Goal: Task Accomplishment & Management: Manage account settings

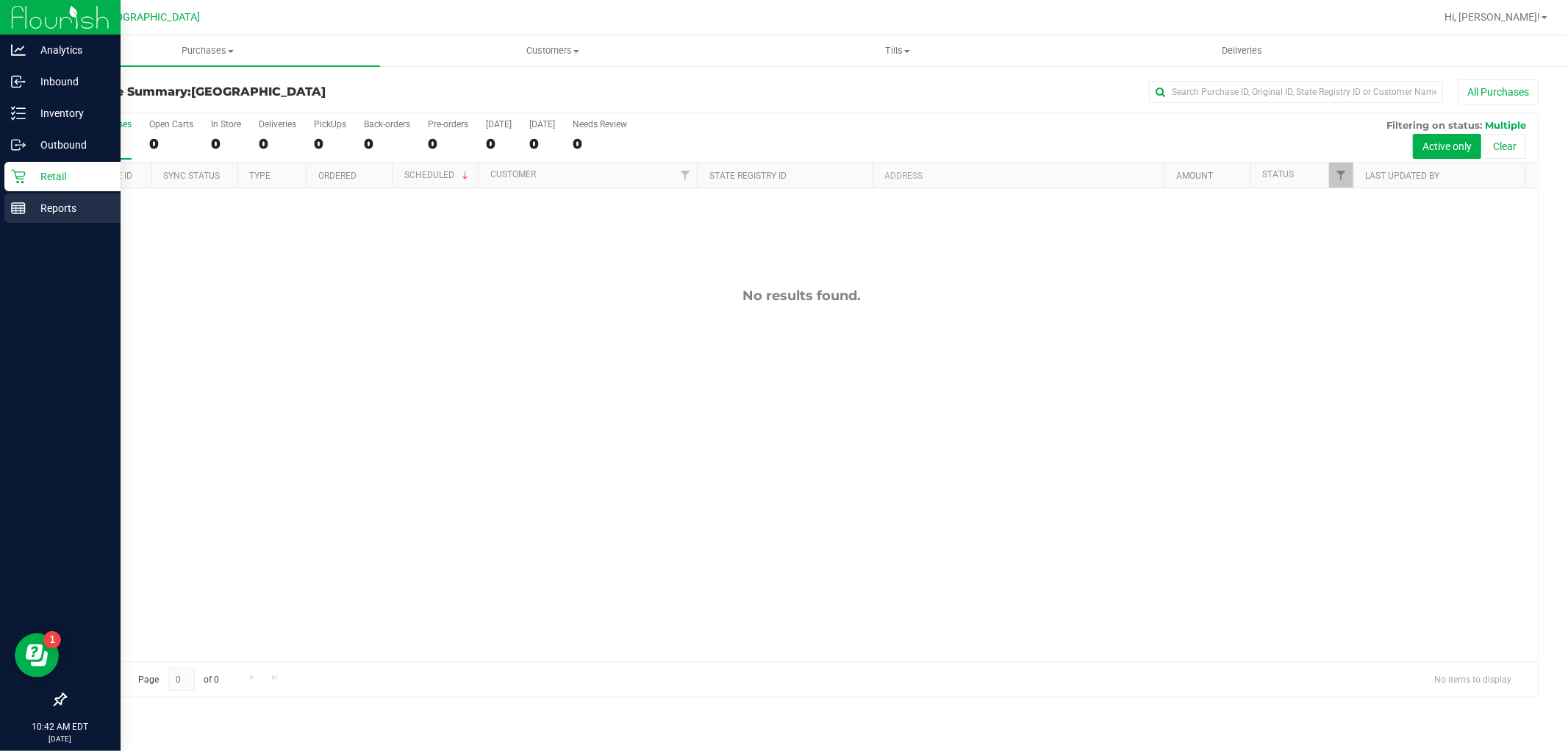
click at [33, 210] on p "Reports" at bounding box center [70, 208] width 88 height 17
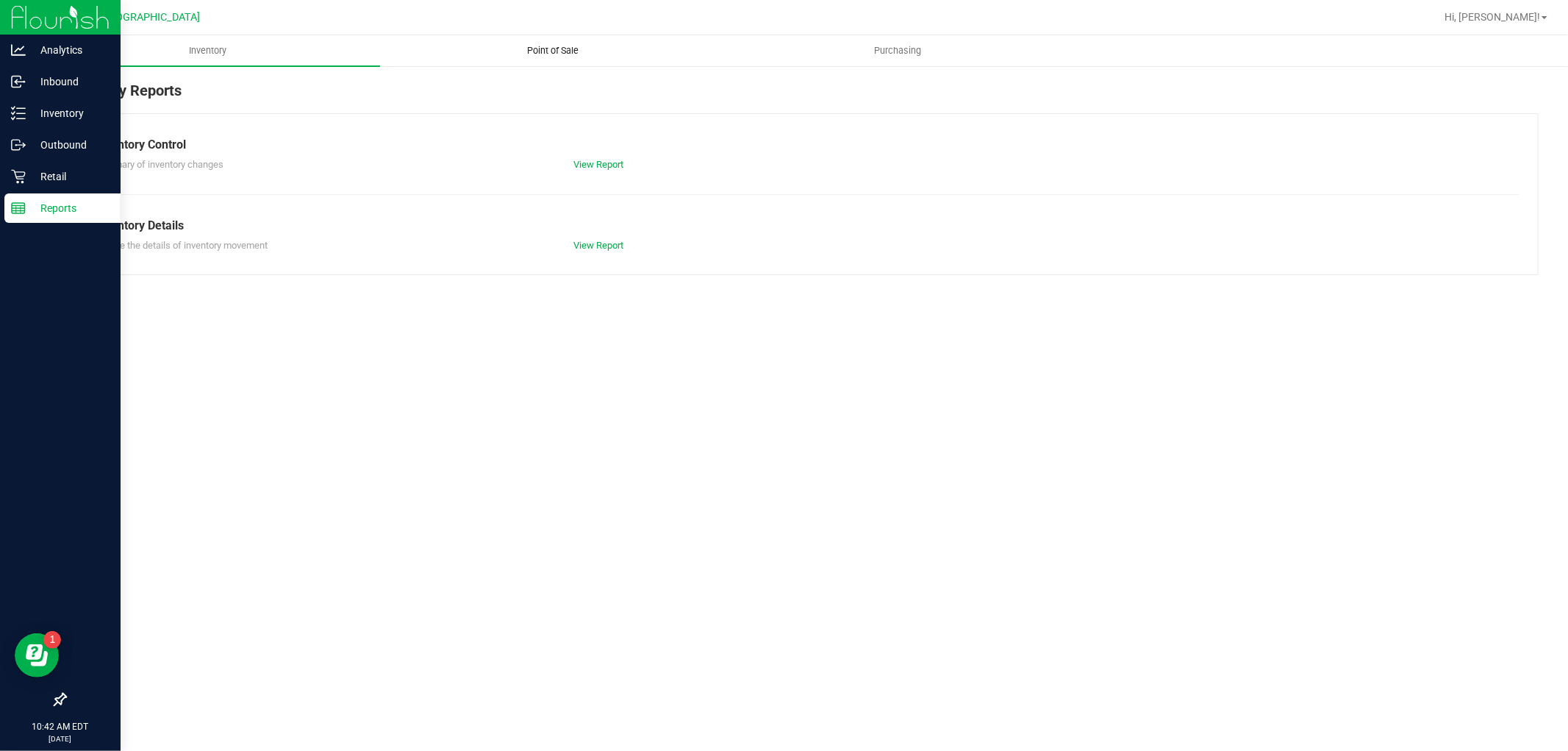
click at [550, 48] on span "Point of Sale" at bounding box center [553, 50] width 91 height 13
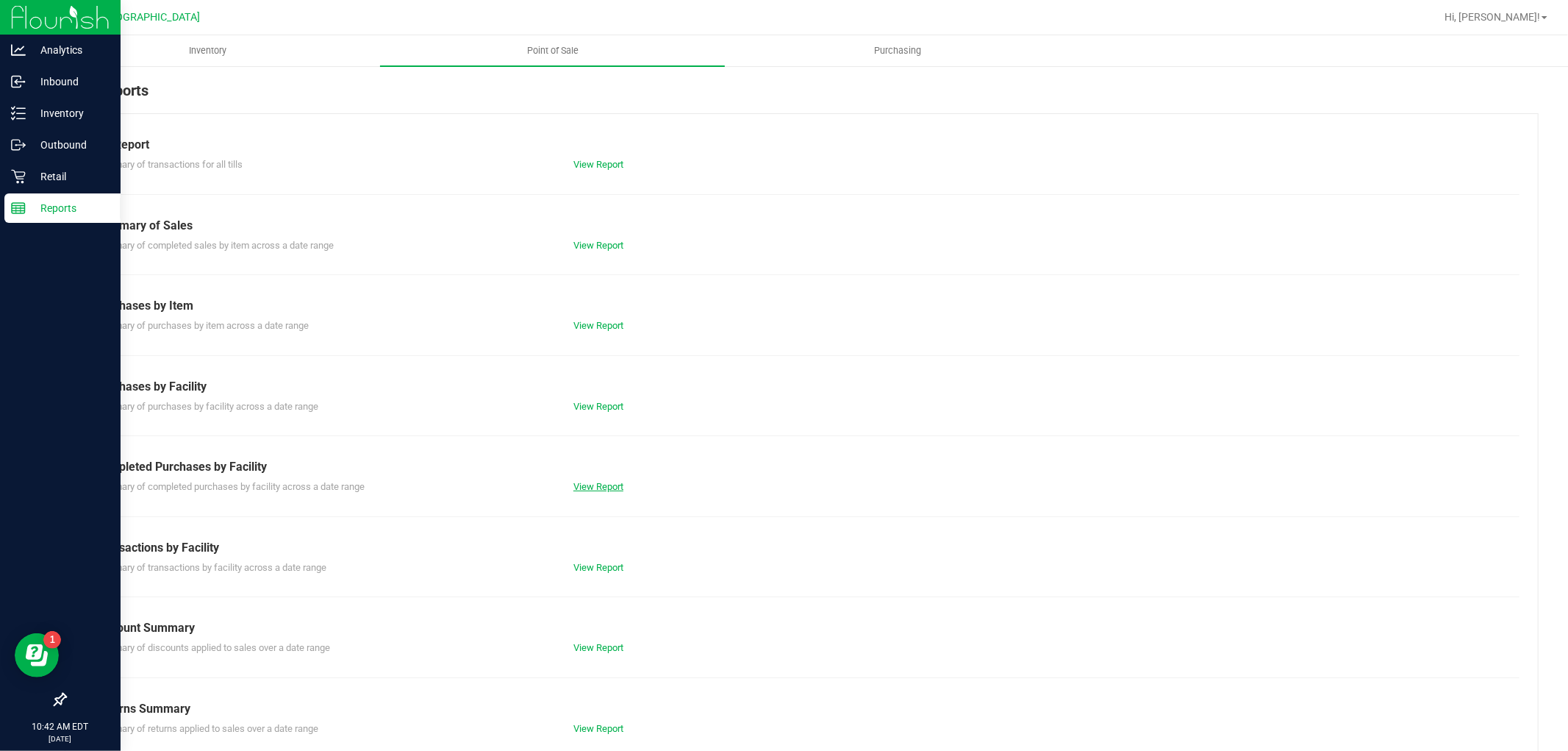
click at [593, 481] on link "View Report" at bounding box center [598, 486] width 50 height 11
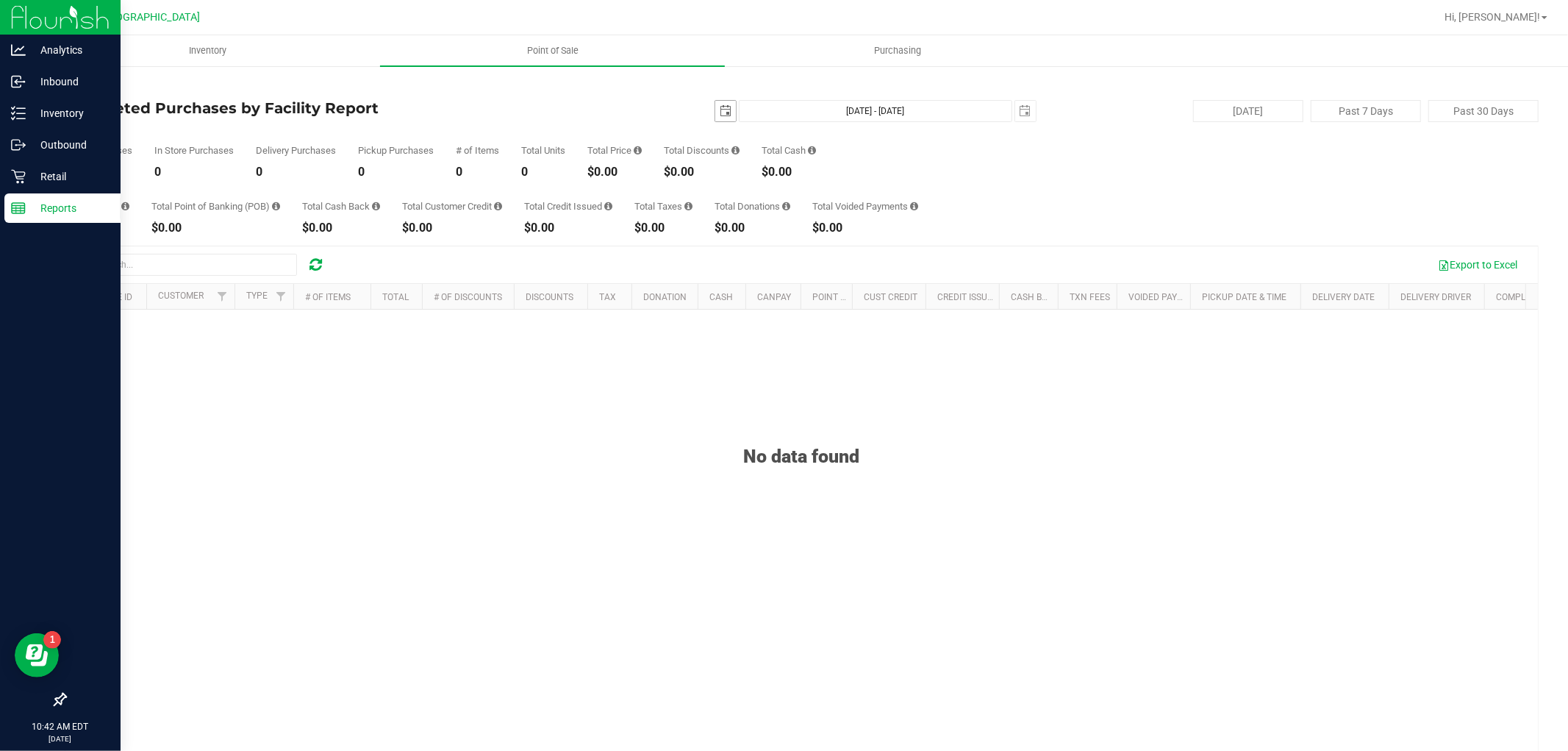
click at [715, 116] on span "select" at bounding box center [726, 111] width 20 height 20
click at [713, 139] on link "[DATE]" at bounding box center [785, 139] width 158 height 23
click at [812, 214] on link "[DATE]" at bounding box center [804, 222] width 38 height 38
click at [738, 215] on link "7" at bounding box center [741, 214] width 21 height 23
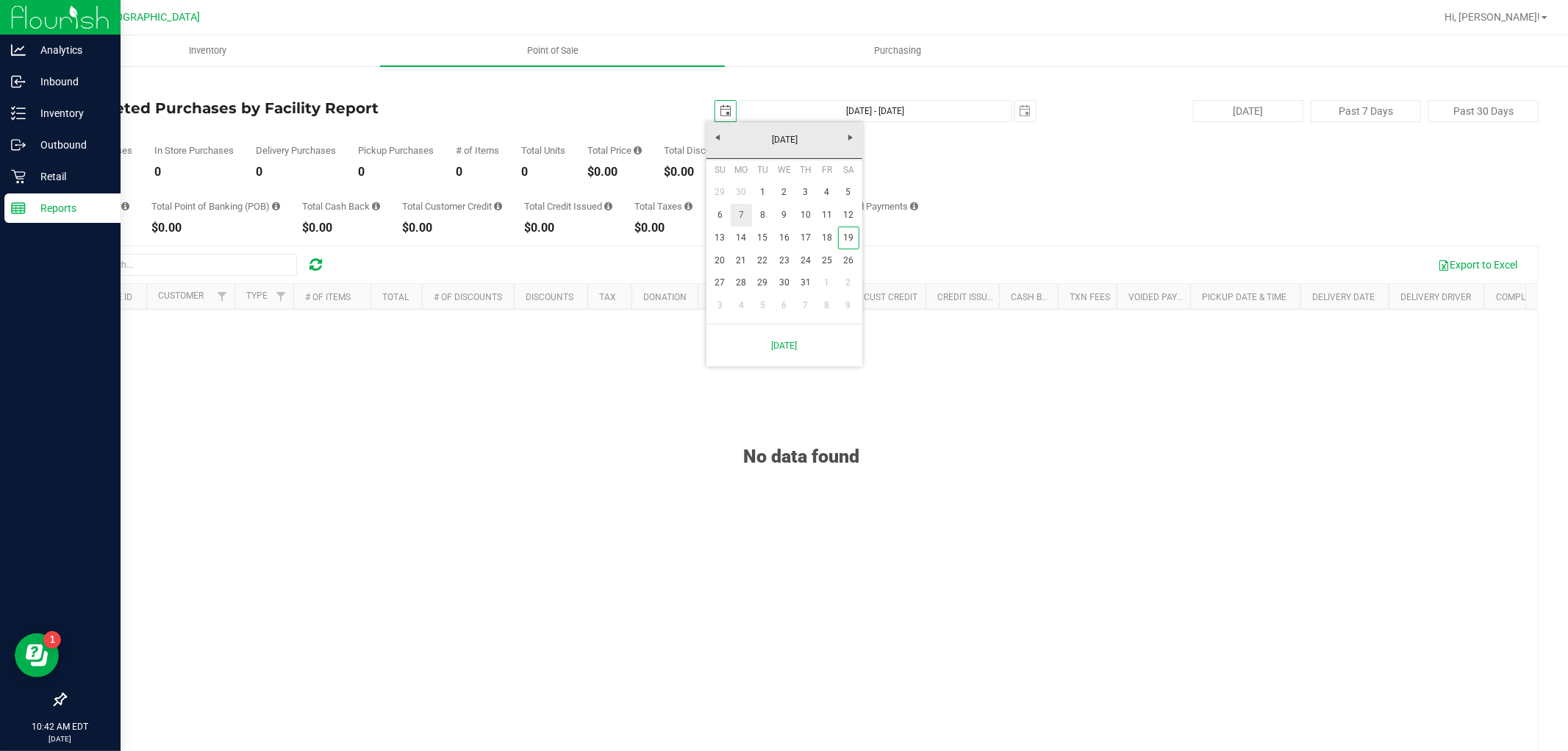
type input "[DATE]"
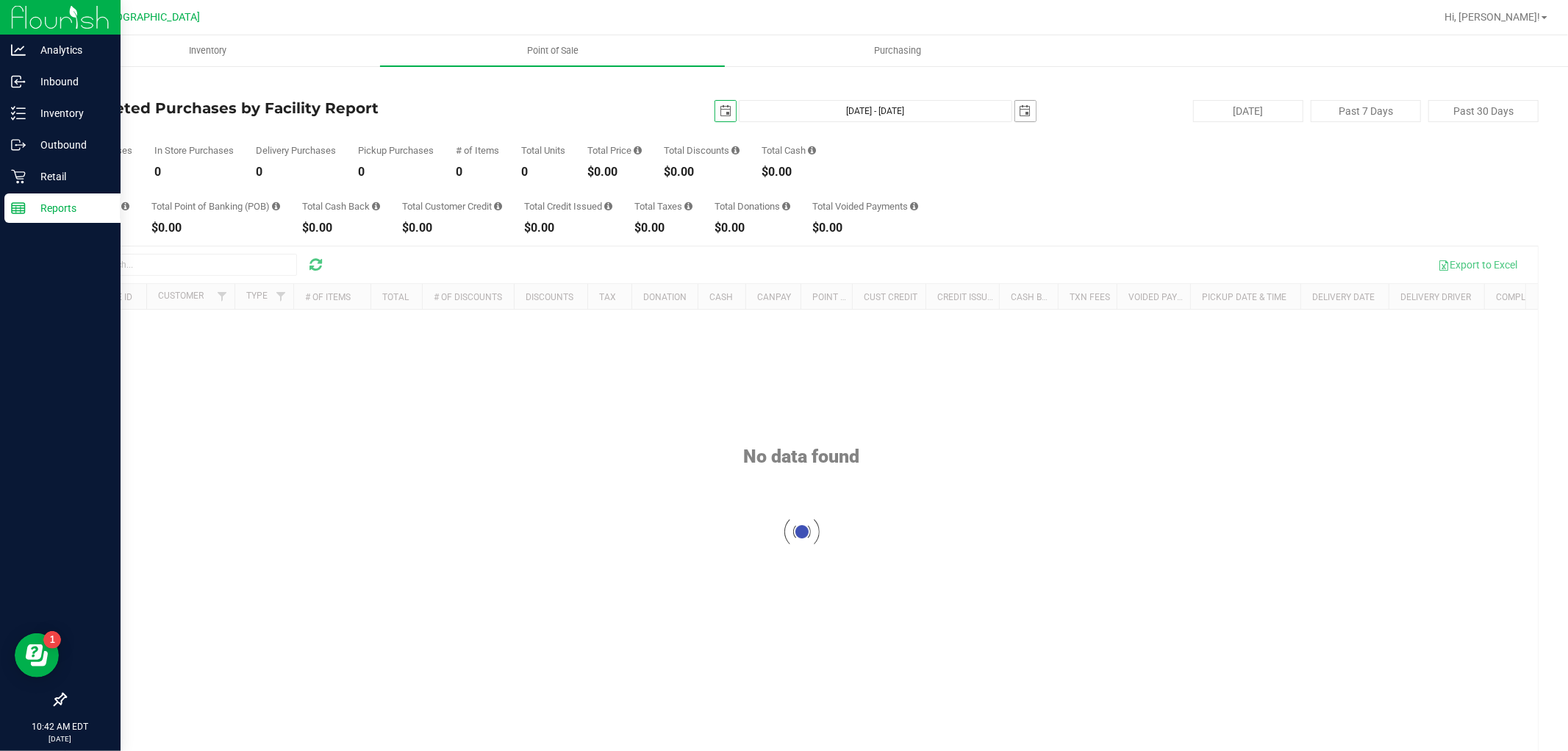
click at [1020, 116] on span "select" at bounding box center [1025, 110] width 12 height 12
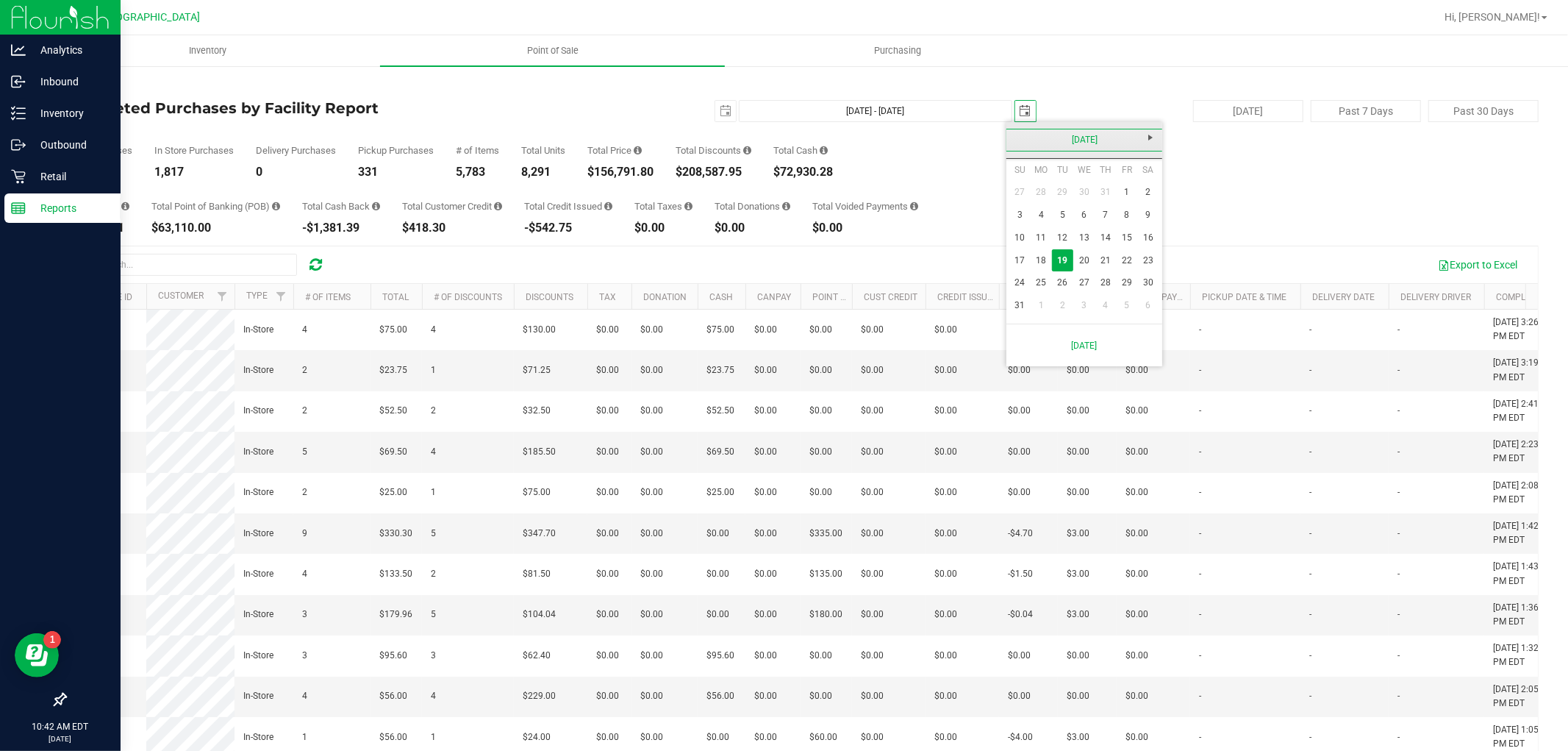
click at [1012, 138] on link "[DATE]" at bounding box center [1085, 139] width 158 height 23
click at [1105, 210] on link "[DATE]" at bounding box center [1103, 222] width 38 height 38
click at [1048, 214] on link "7" at bounding box center [1041, 214] width 21 height 23
type input "[DATE] - [DATE]"
type input "[DATE]"
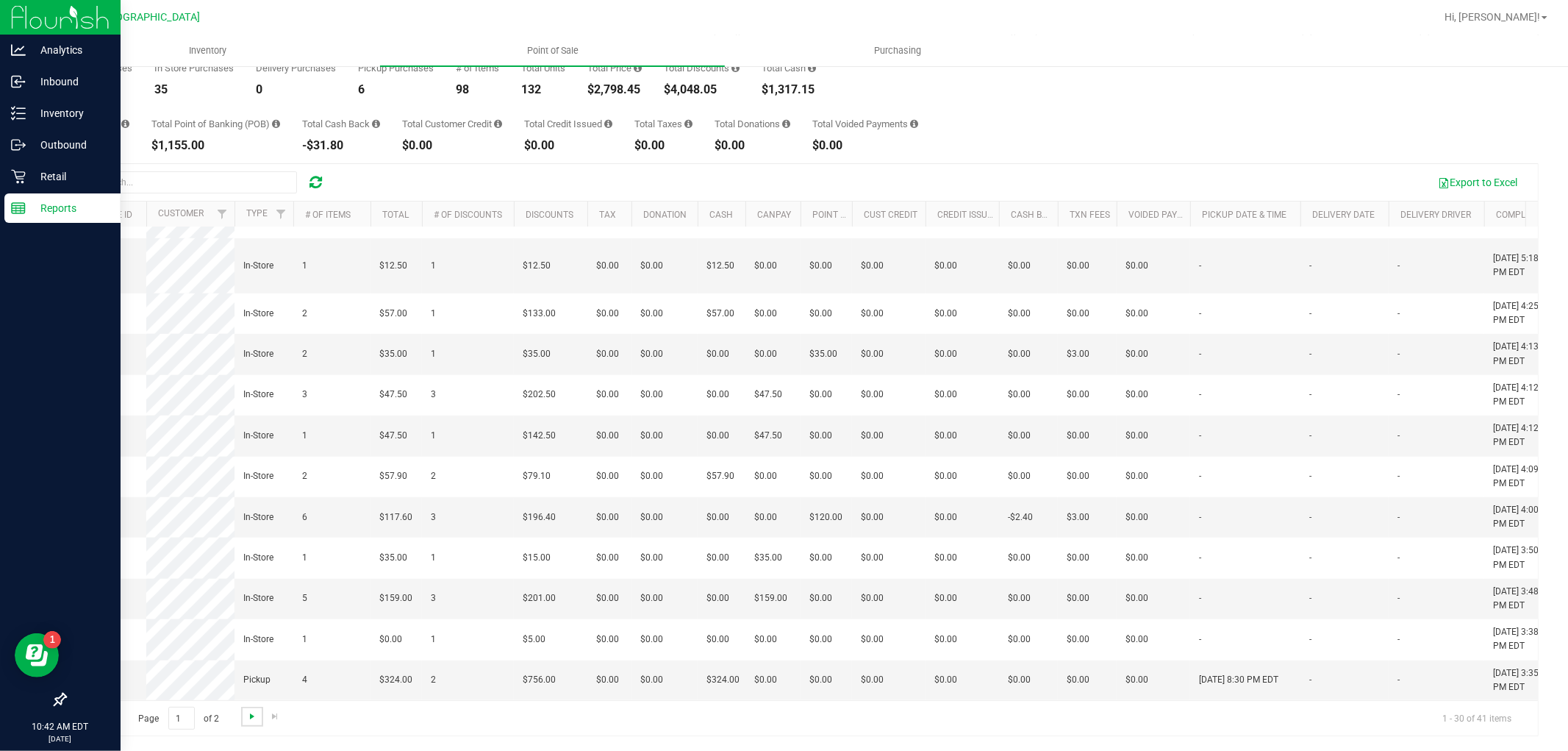
click at [248, 721] on span "Go to the next page" at bounding box center [252, 716] width 12 height 12
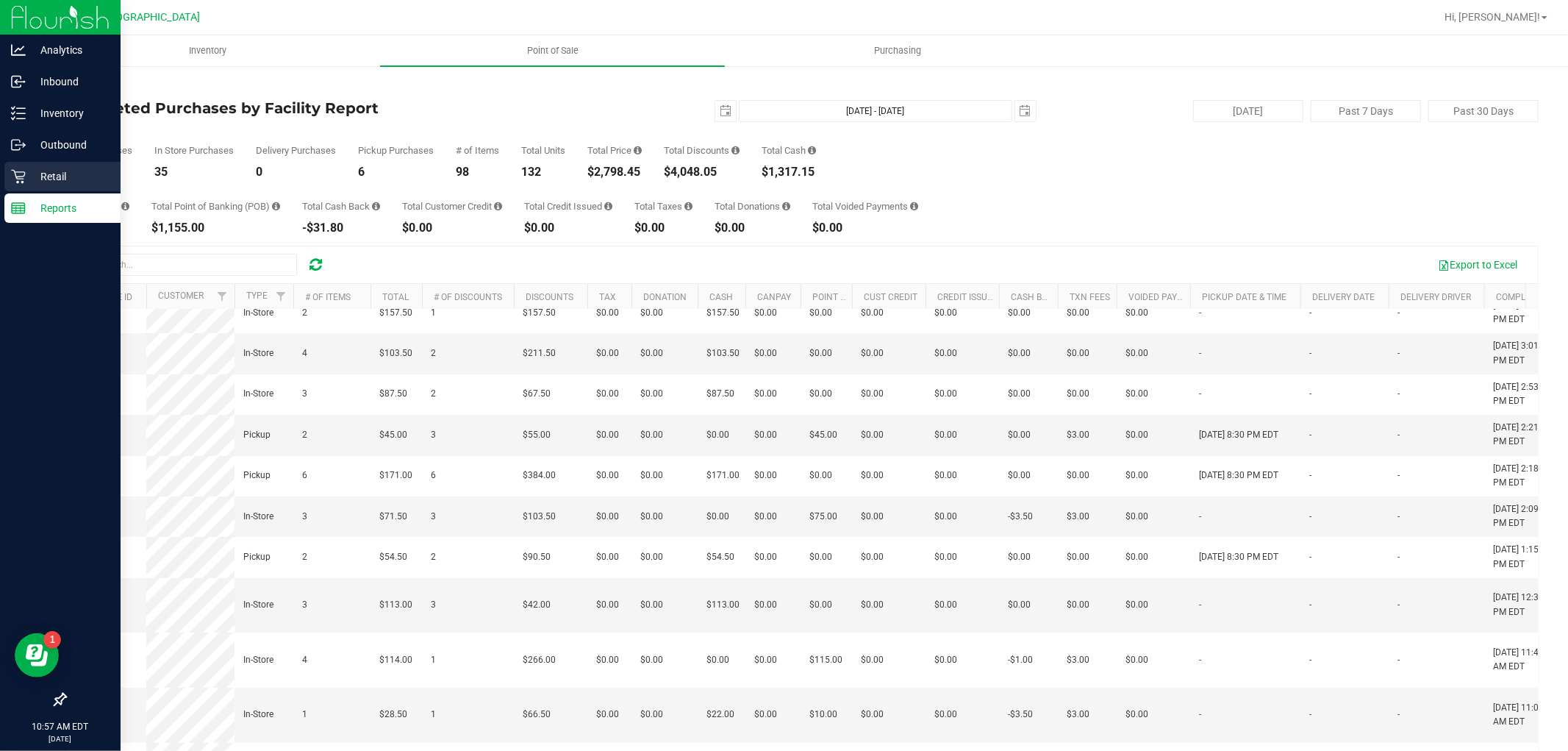
click at [24, 172] on icon at bounding box center [18, 177] width 15 height 15
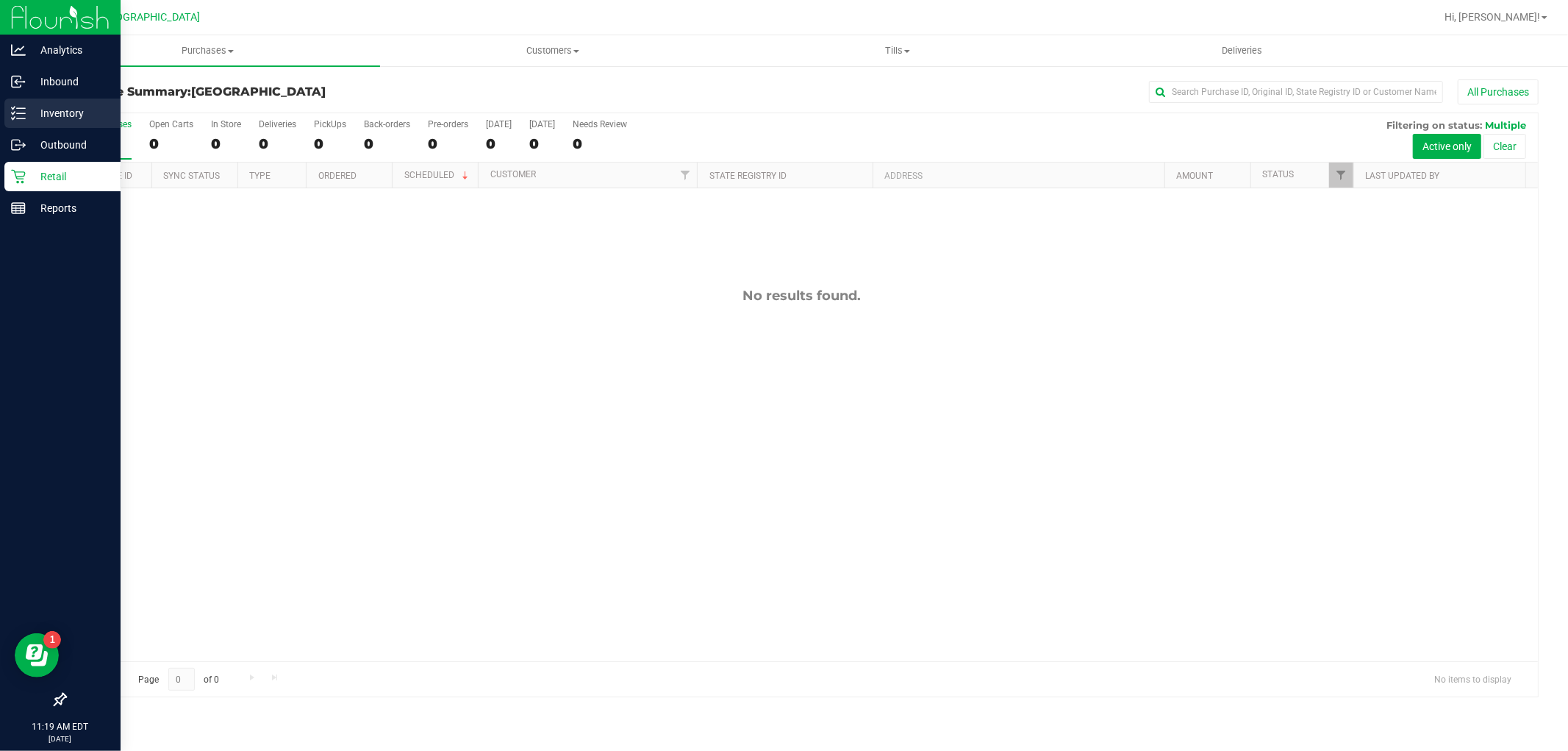
click at [44, 105] on p "Inventory" at bounding box center [70, 113] width 88 height 17
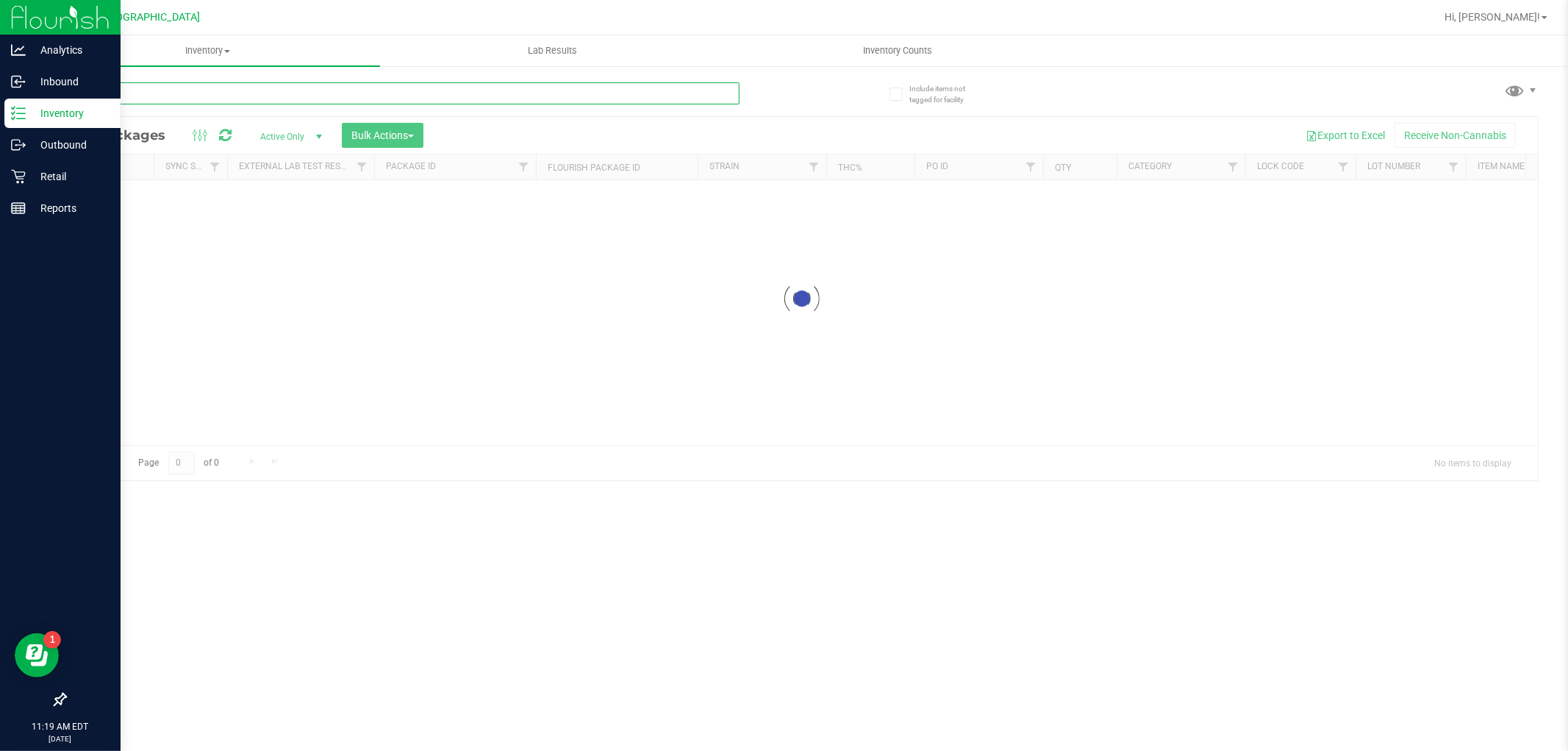
click at [210, 94] on input "text" at bounding box center [402, 94] width 675 height 22
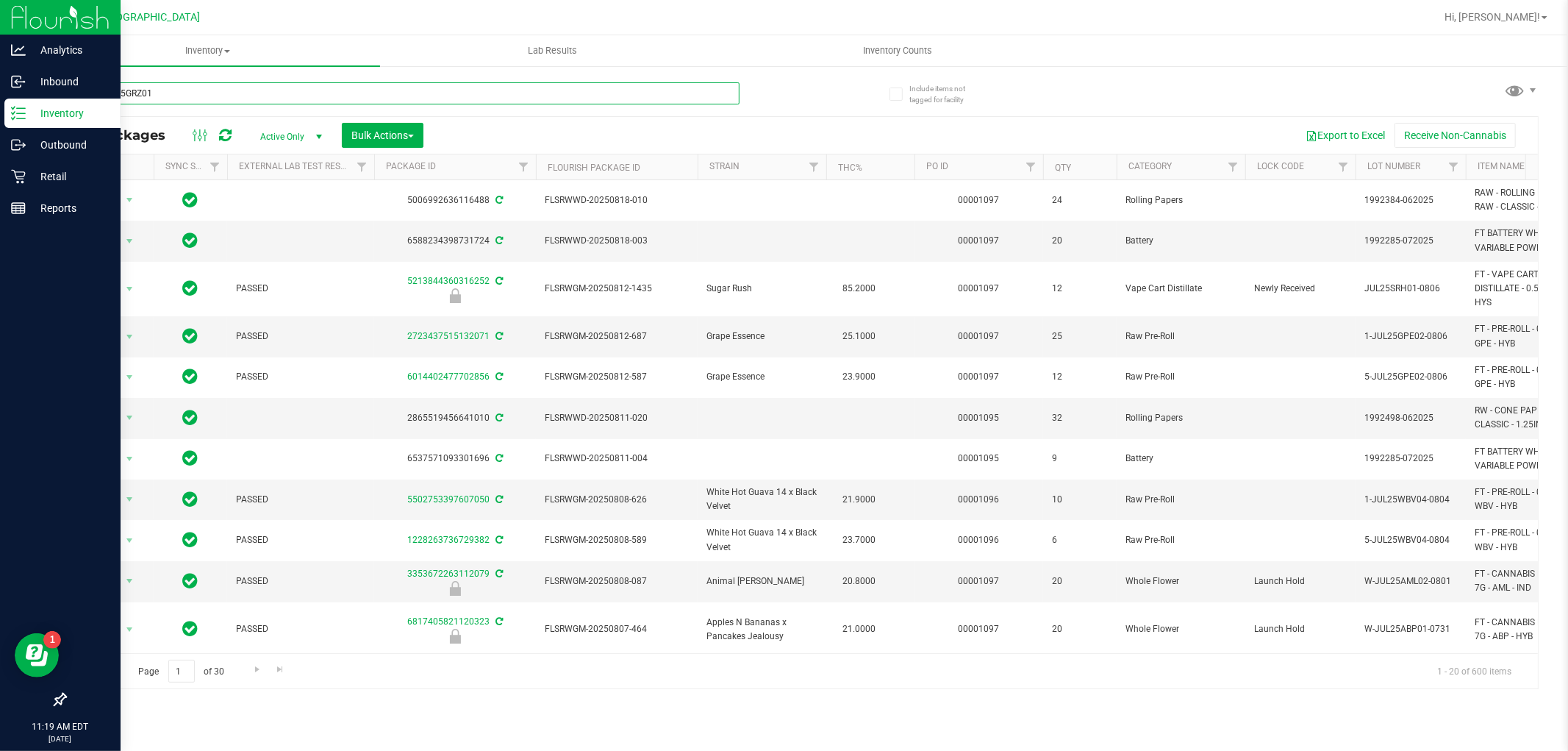
type input "W-AUG25GRZ01"
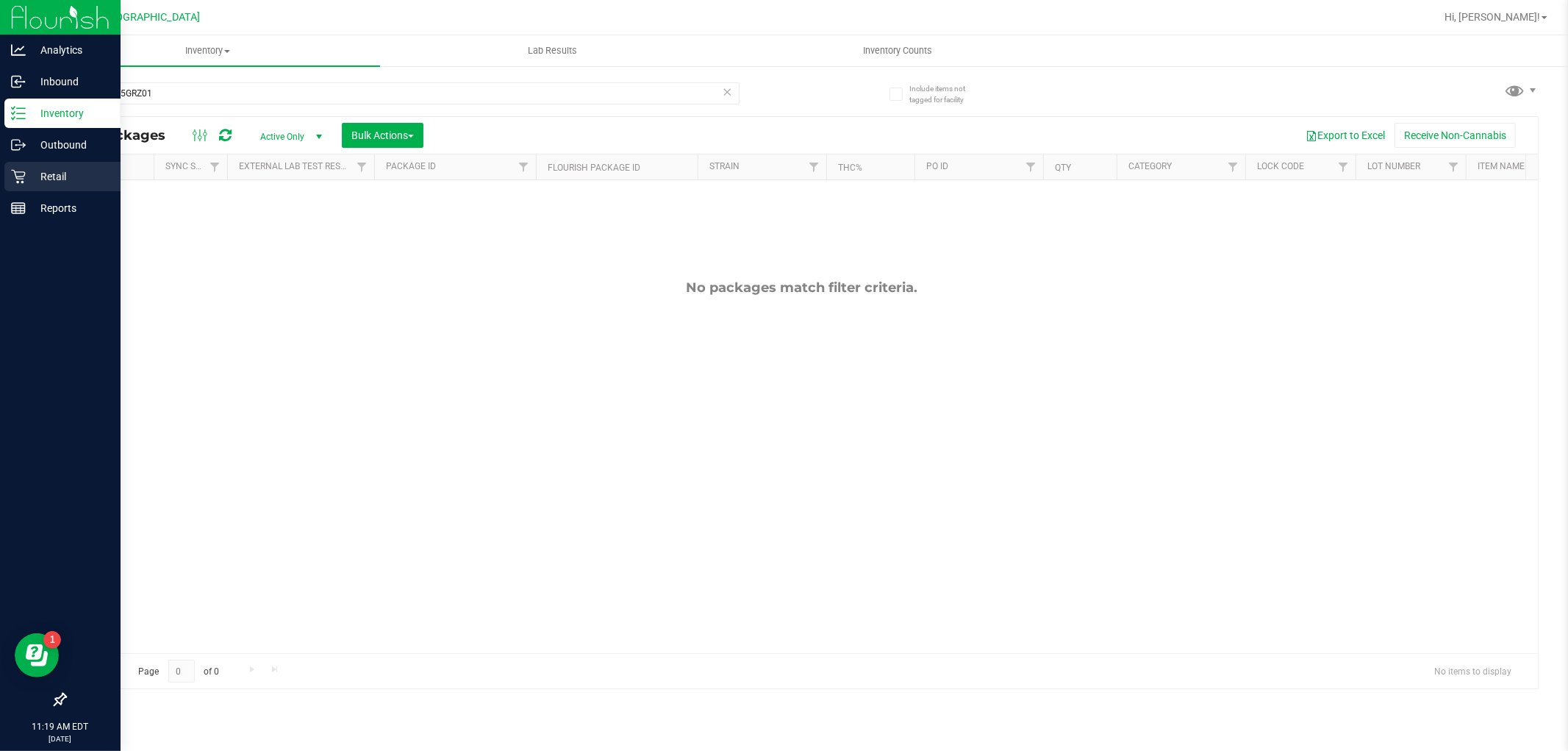
click at [22, 178] on icon at bounding box center [18, 177] width 15 height 15
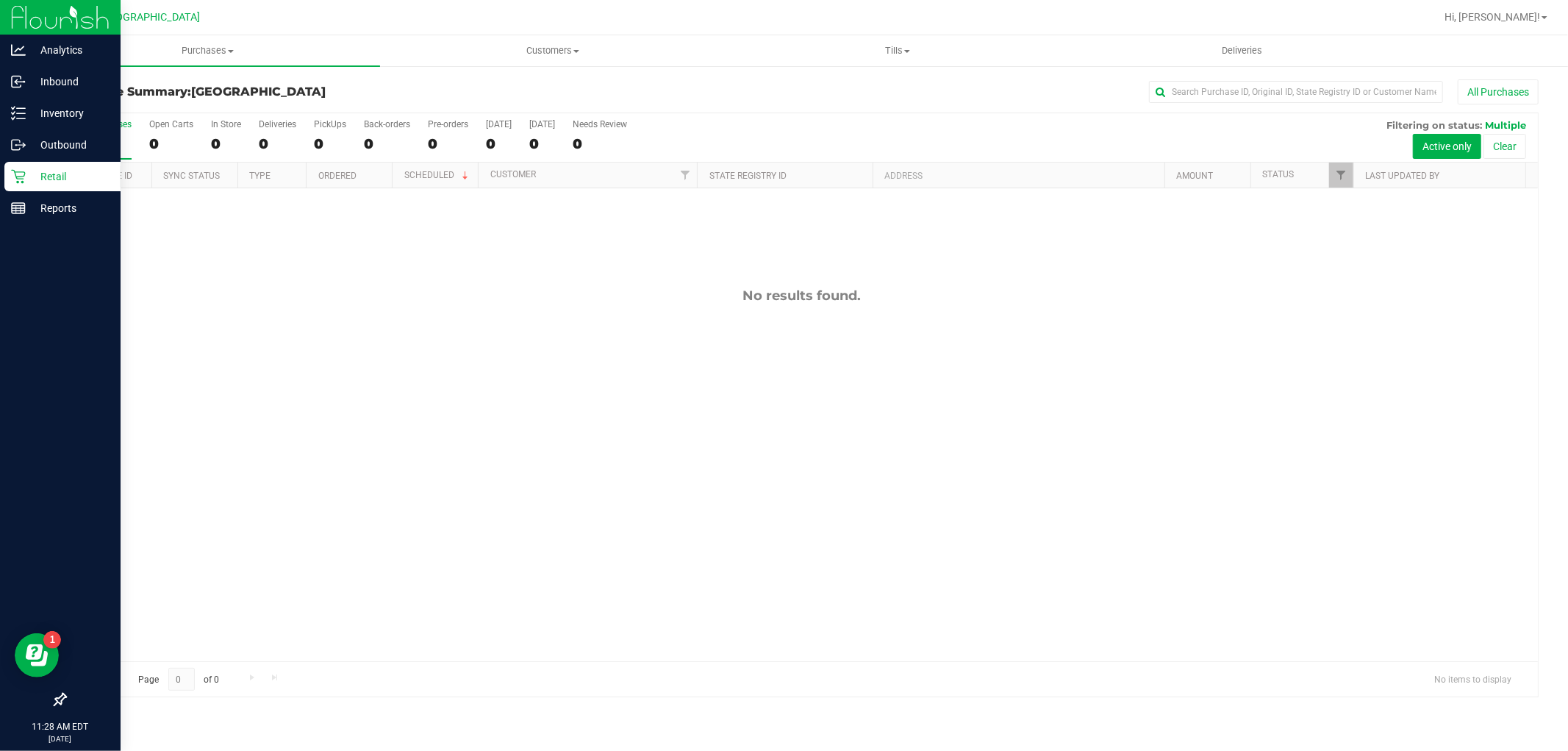
click at [26, 180] on p "Retail" at bounding box center [70, 177] width 88 height 17
click at [39, 206] on p "Reports" at bounding box center [70, 208] width 88 height 17
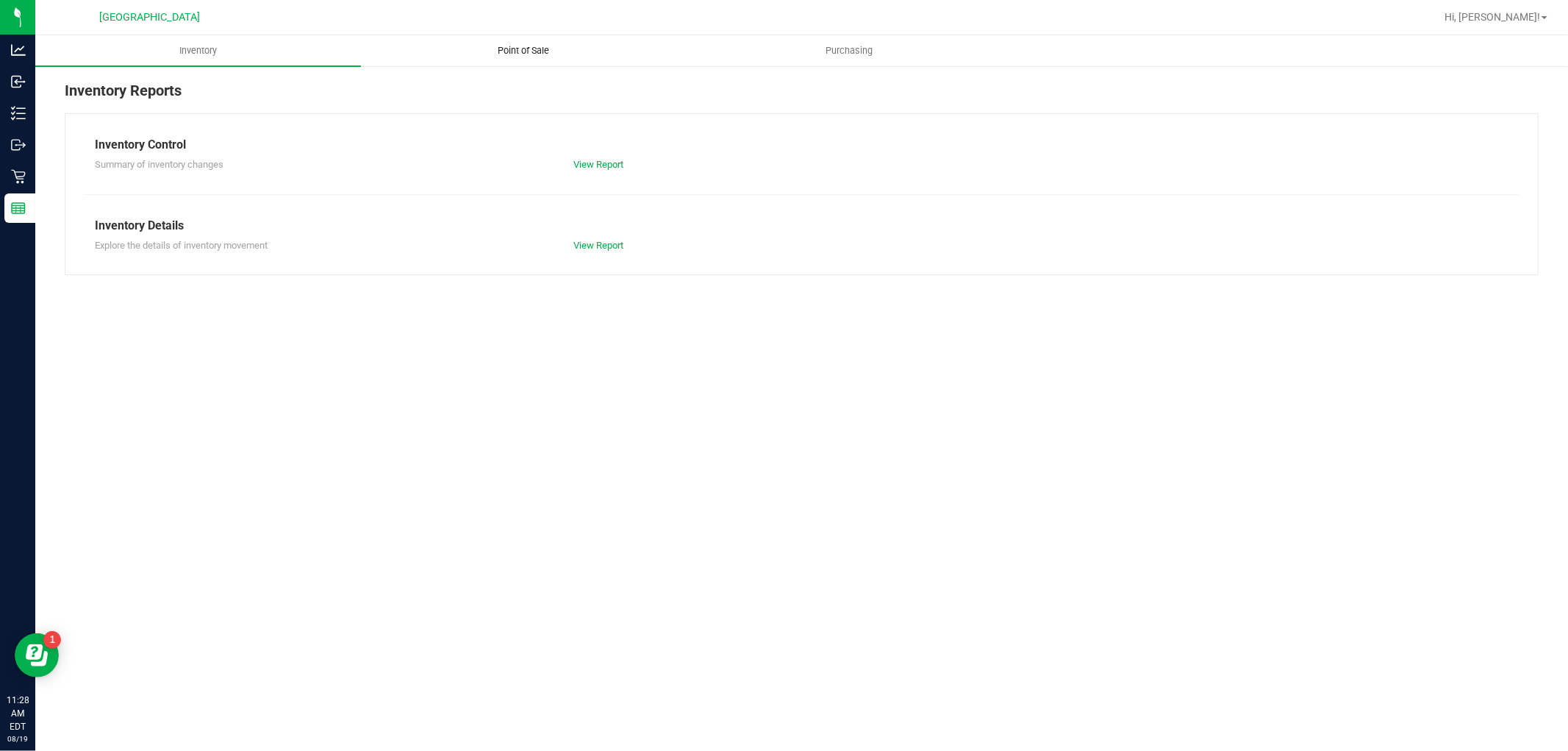
click at [513, 44] on span "Point of Sale" at bounding box center [525, 50] width 91 height 13
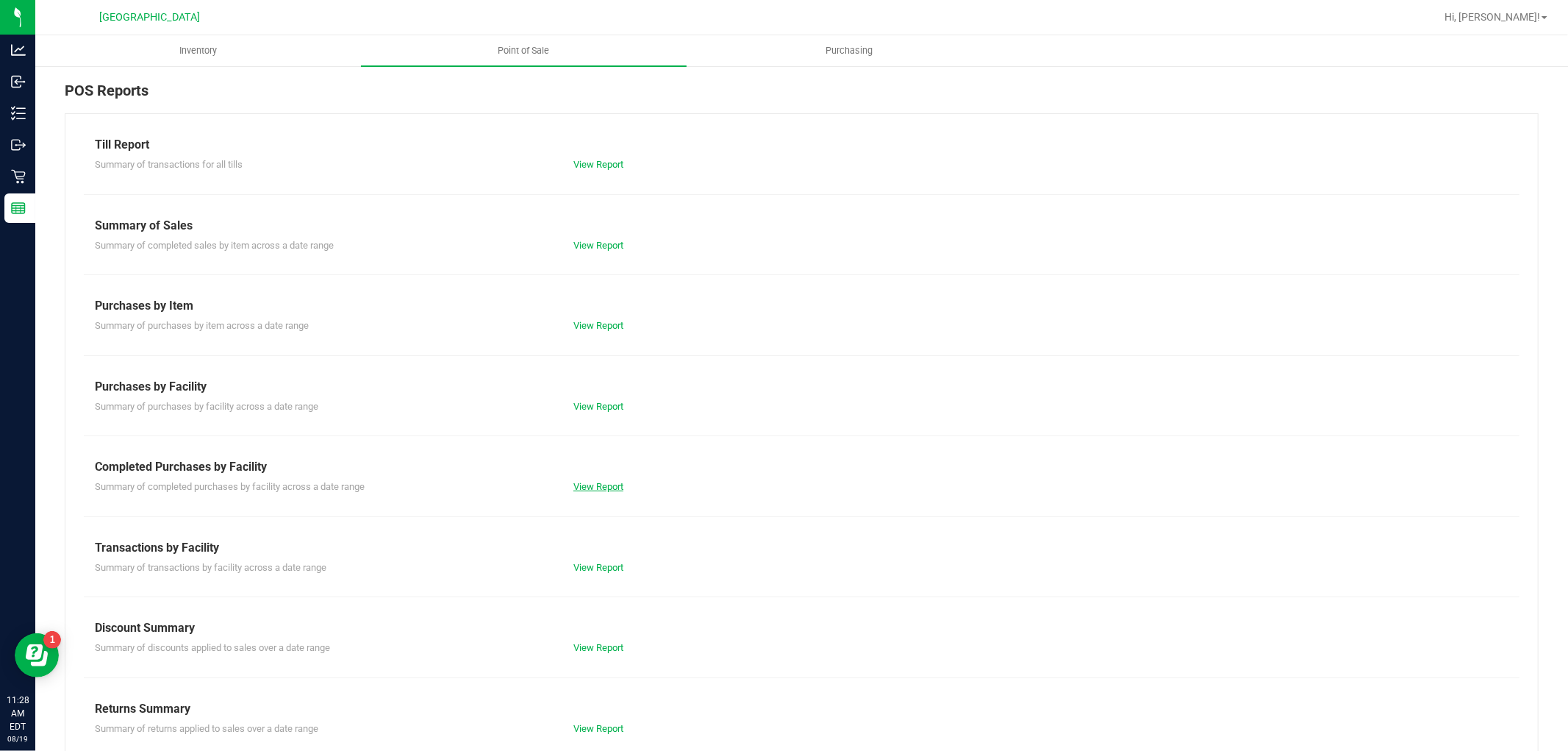
click at [604, 489] on link "View Report" at bounding box center [598, 486] width 50 height 11
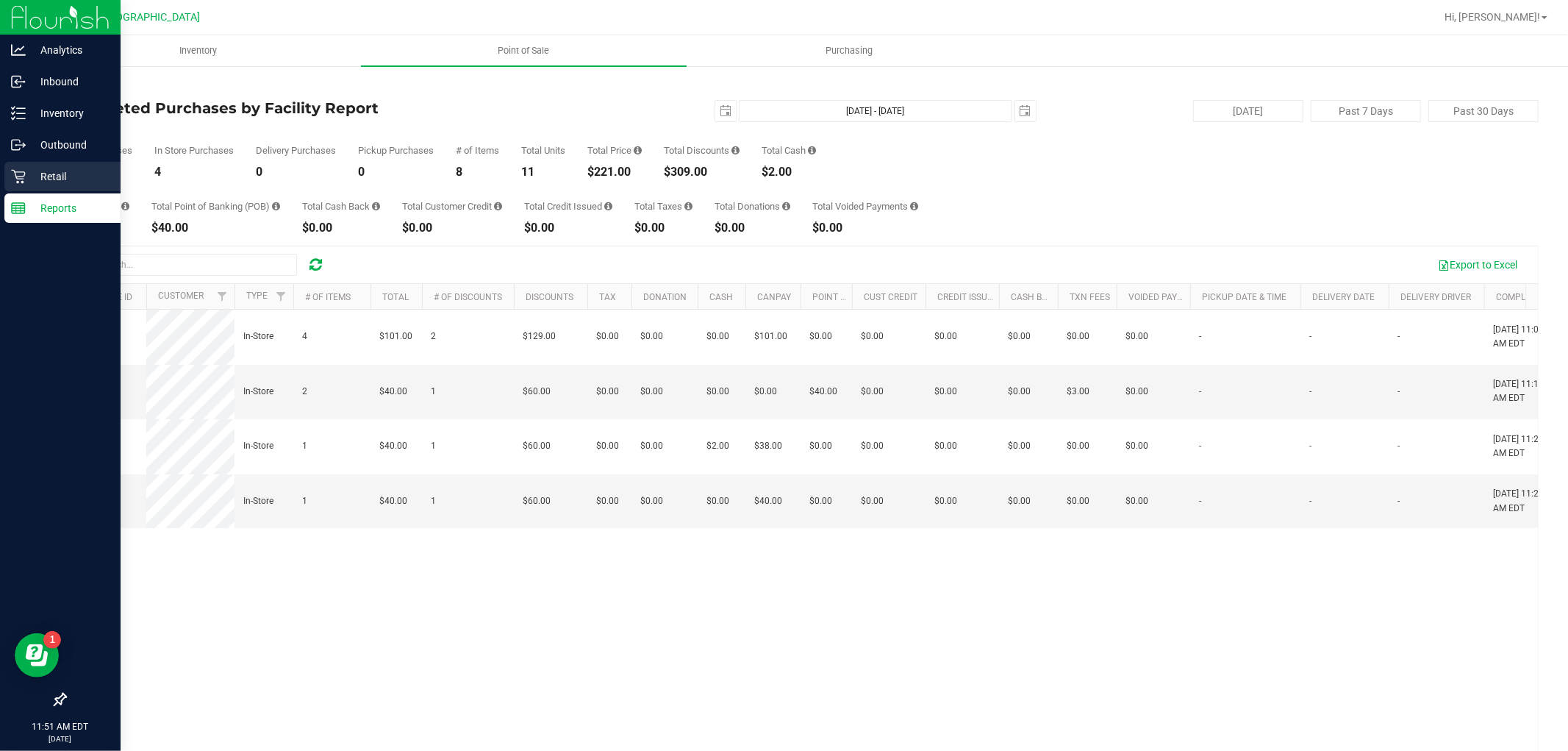
click at [20, 177] on icon at bounding box center [18, 177] width 14 height 14
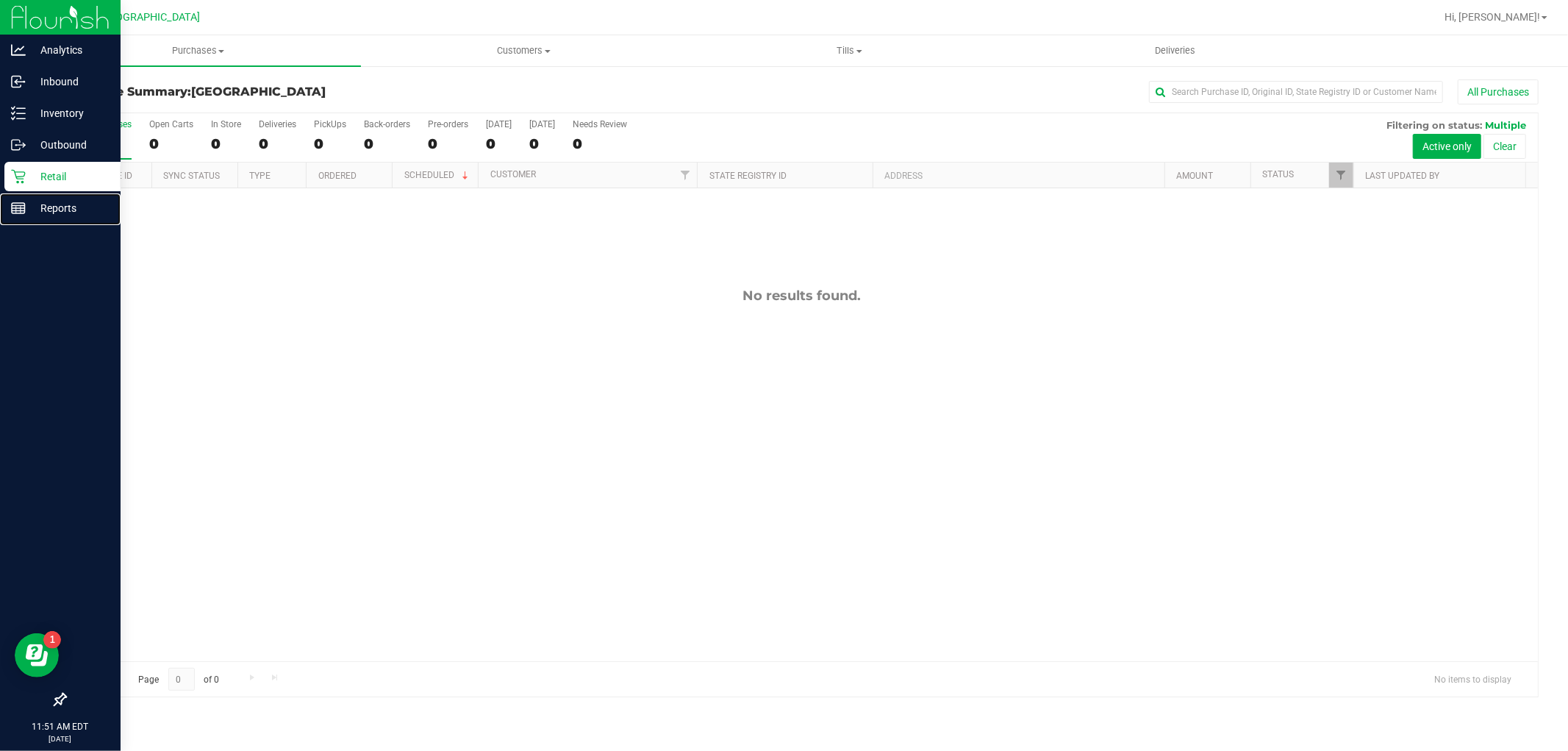
click at [44, 203] on p "Reports" at bounding box center [70, 208] width 88 height 17
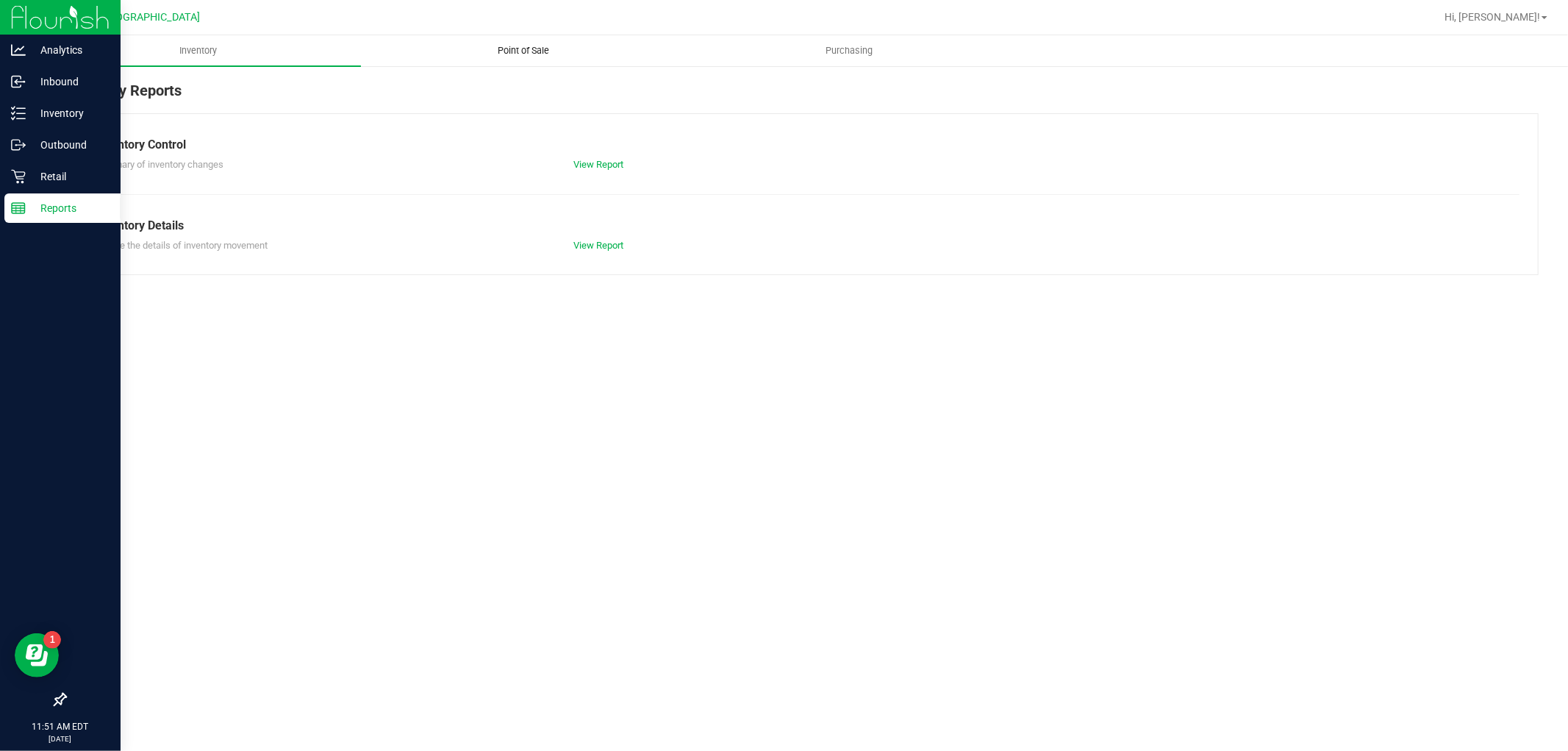
click at [511, 56] on span "Point of Sale" at bounding box center [525, 50] width 91 height 13
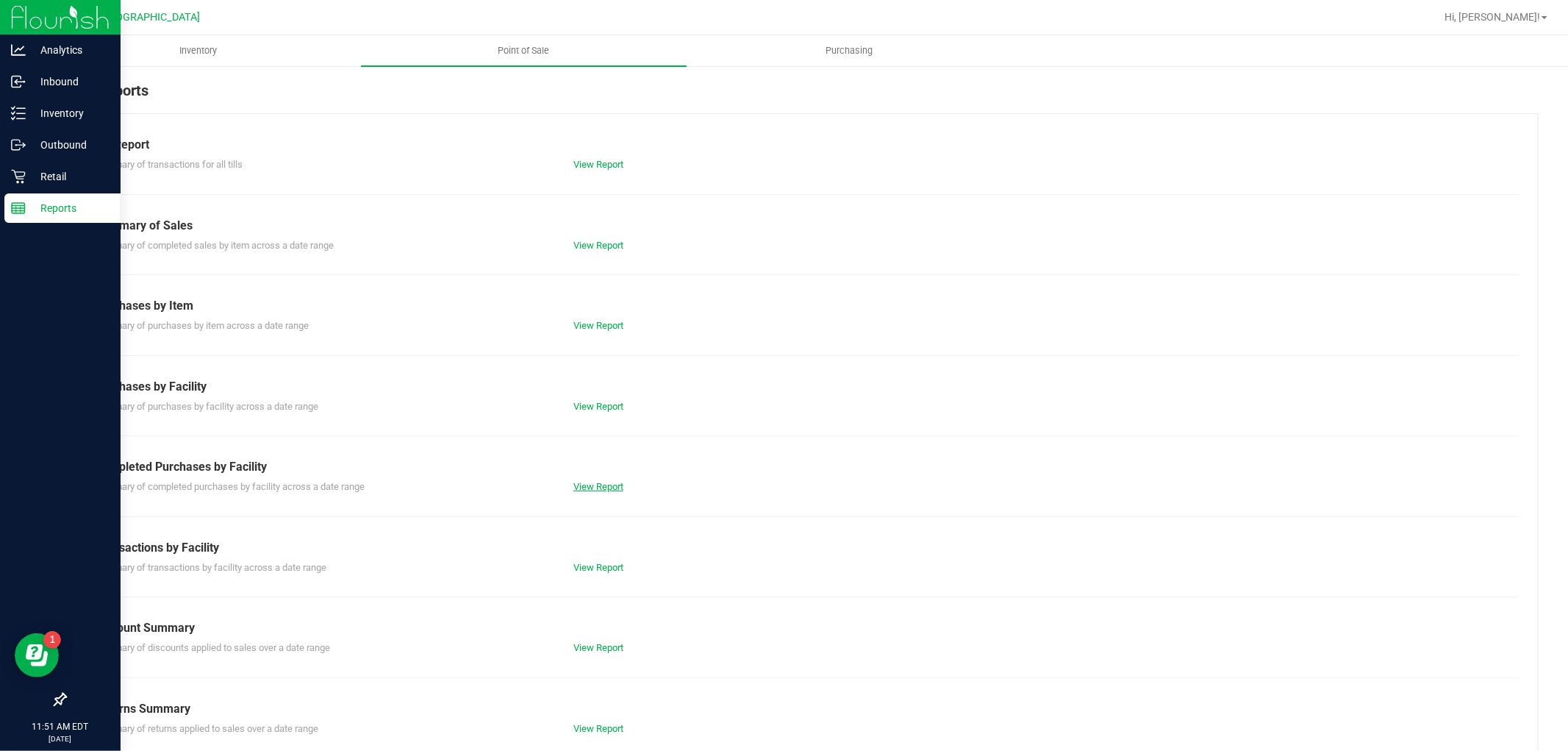
click at [581, 481] on link "View Report" at bounding box center [598, 486] width 50 height 11
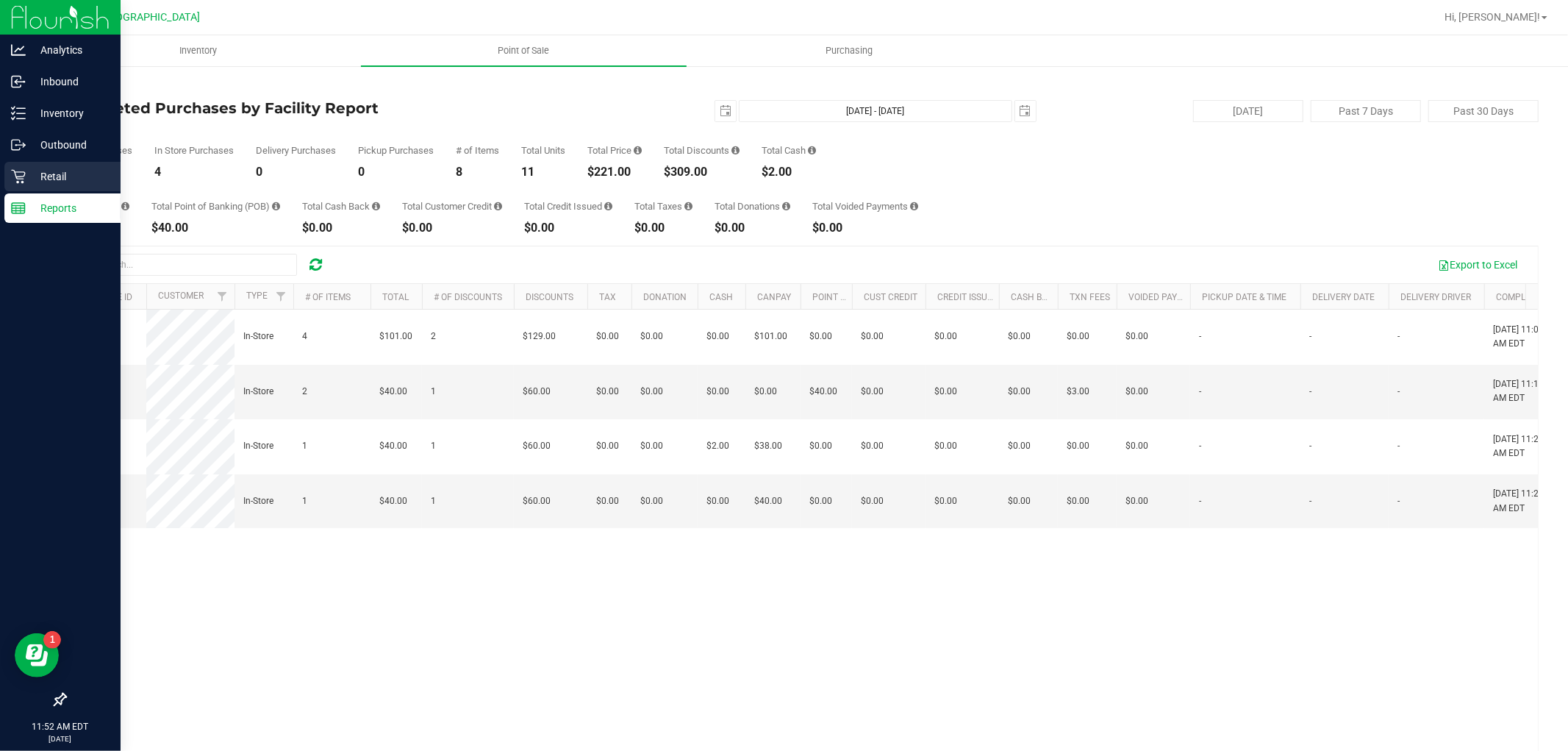
click at [61, 173] on p "Retail" at bounding box center [70, 177] width 88 height 17
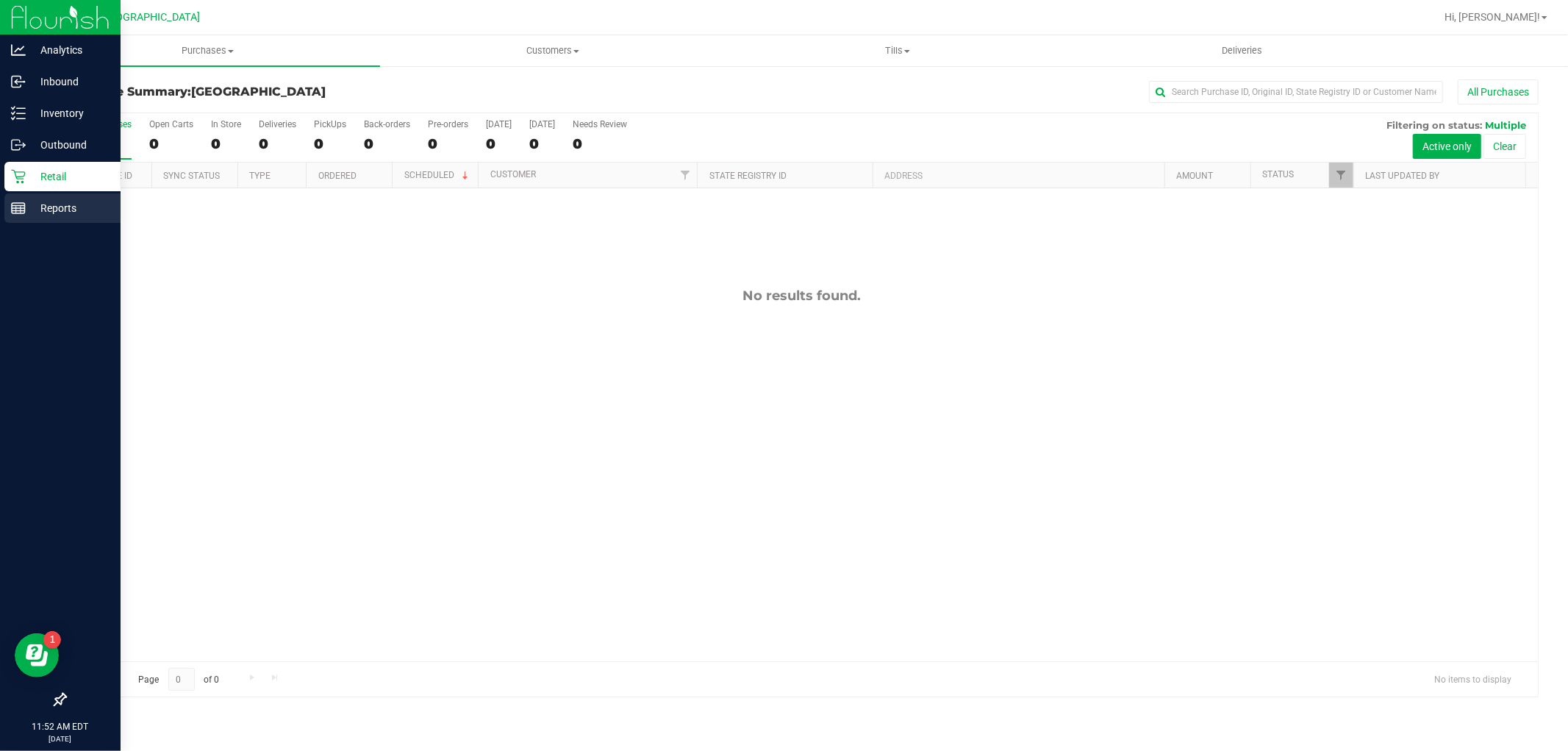
click at [32, 196] on div "Reports" at bounding box center [62, 207] width 116 height 29
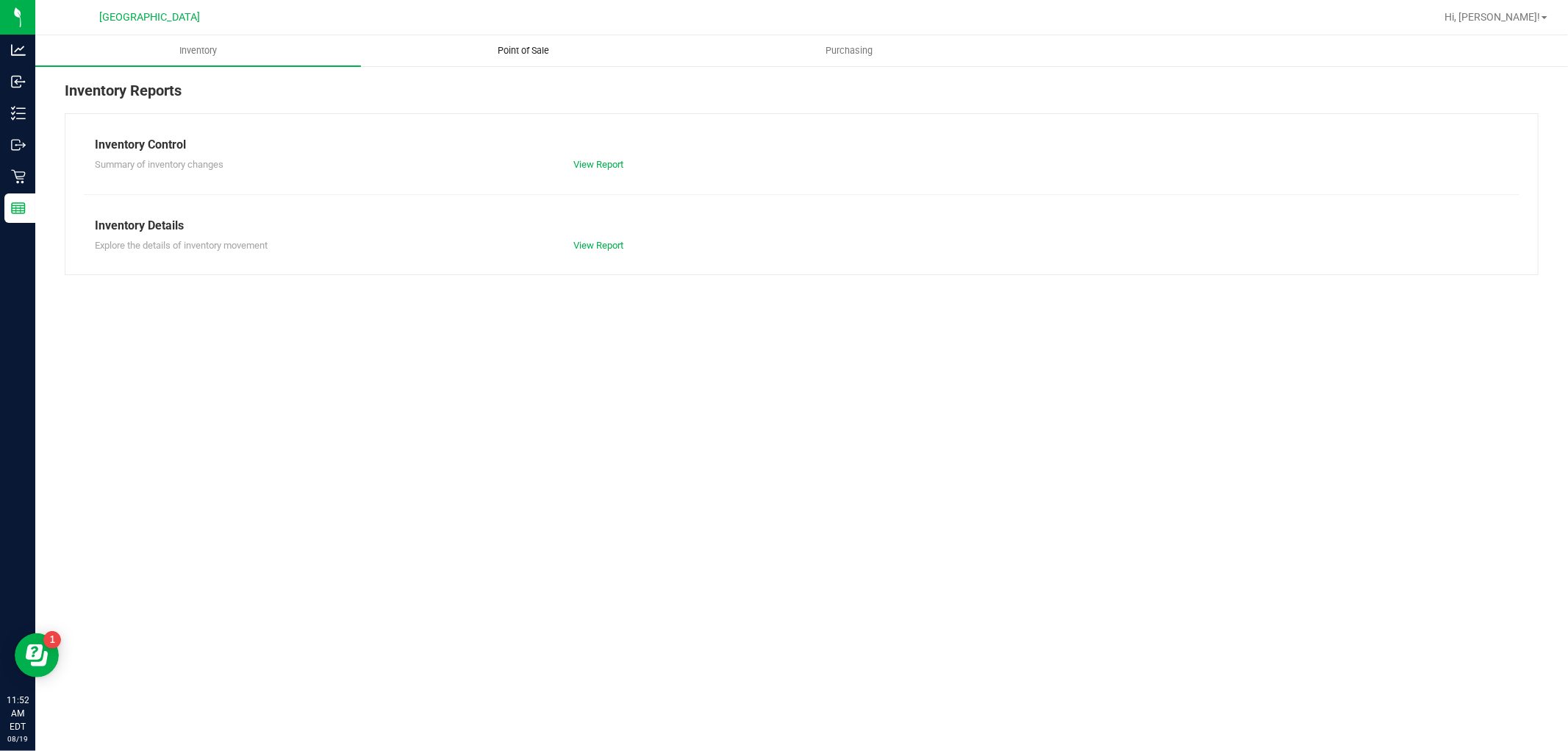
click at [534, 44] on span "Point of Sale" at bounding box center [525, 50] width 91 height 13
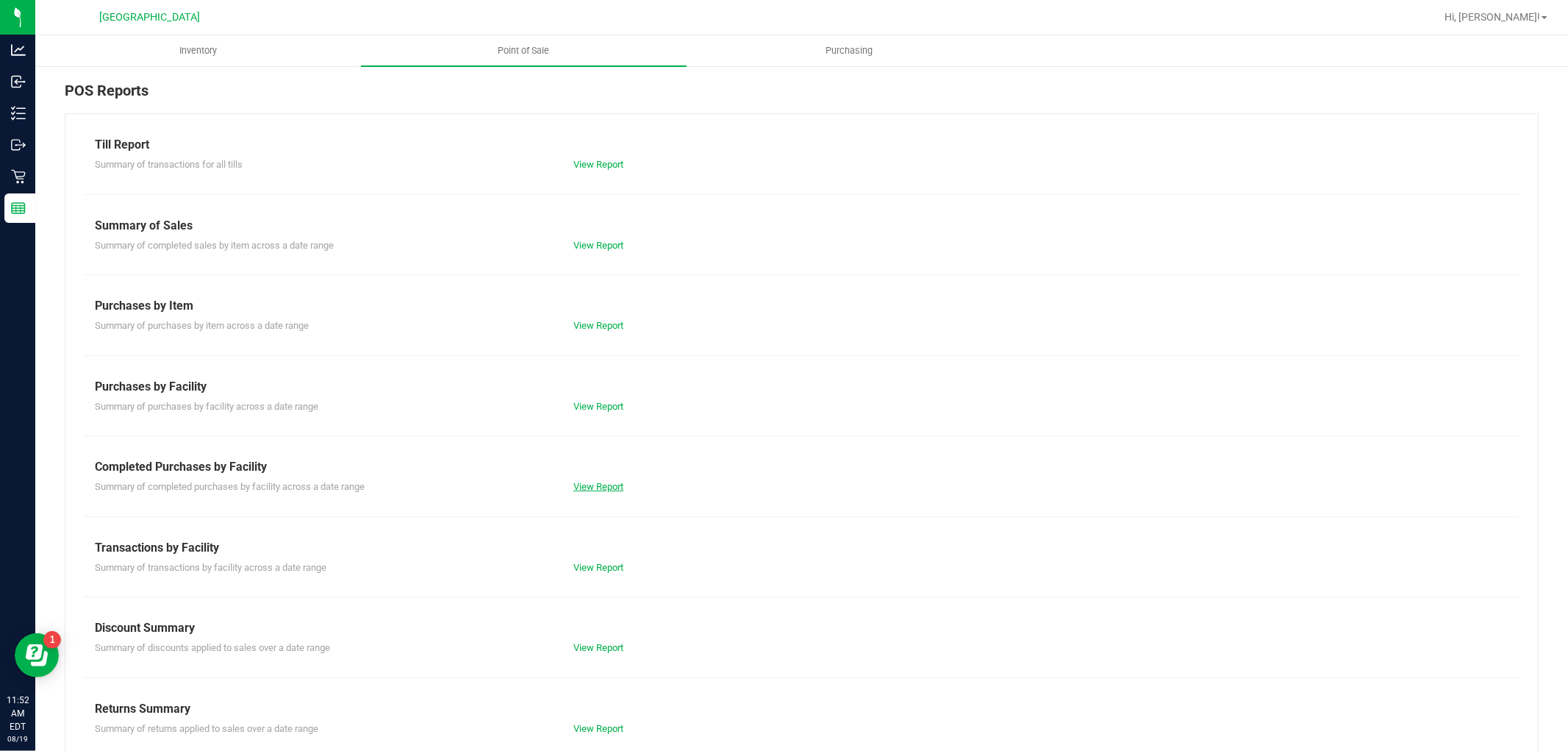
click at [593, 485] on link "View Report" at bounding box center [598, 486] width 50 height 11
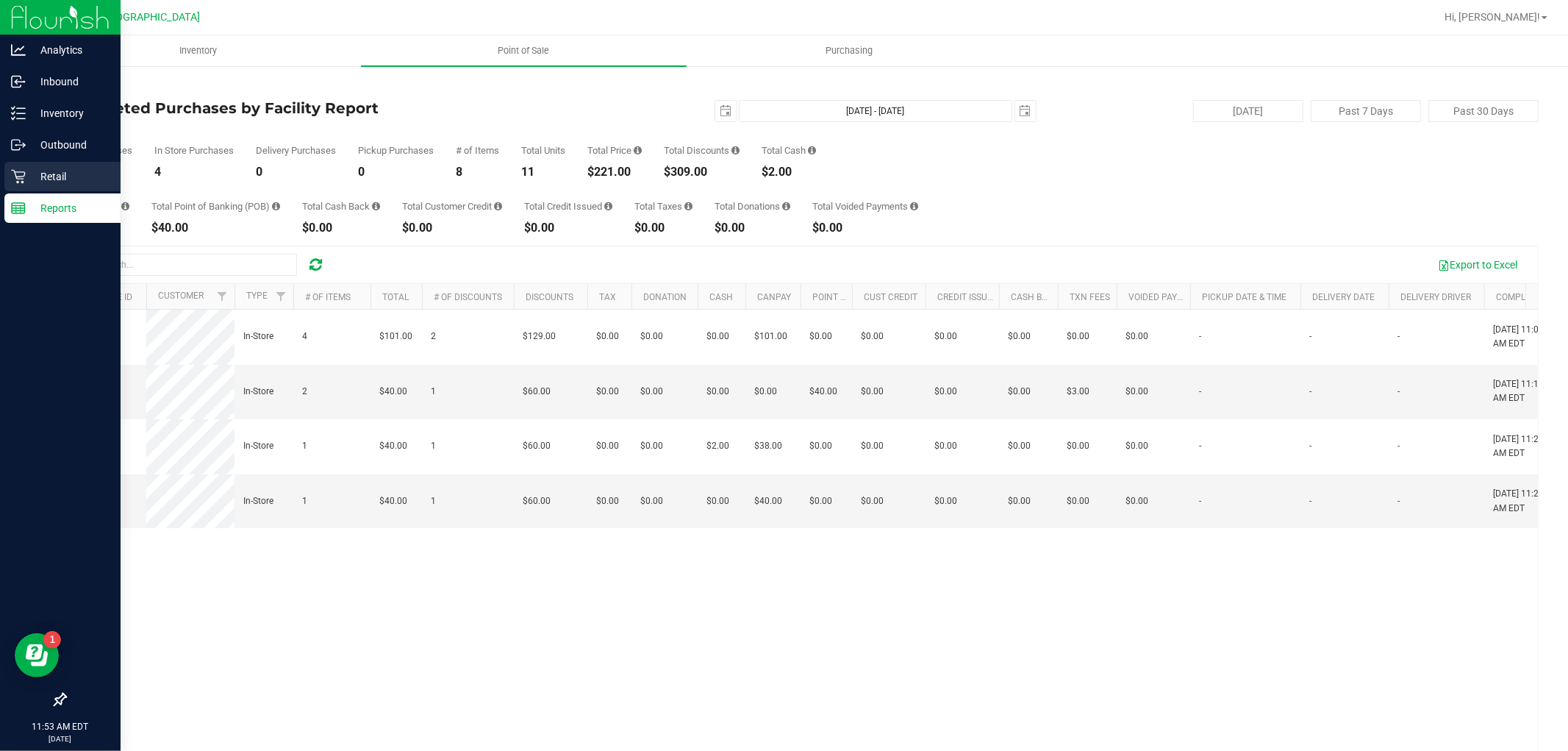
click at [26, 175] on p "Retail" at bounding box center [70, 177] width 88 height 17
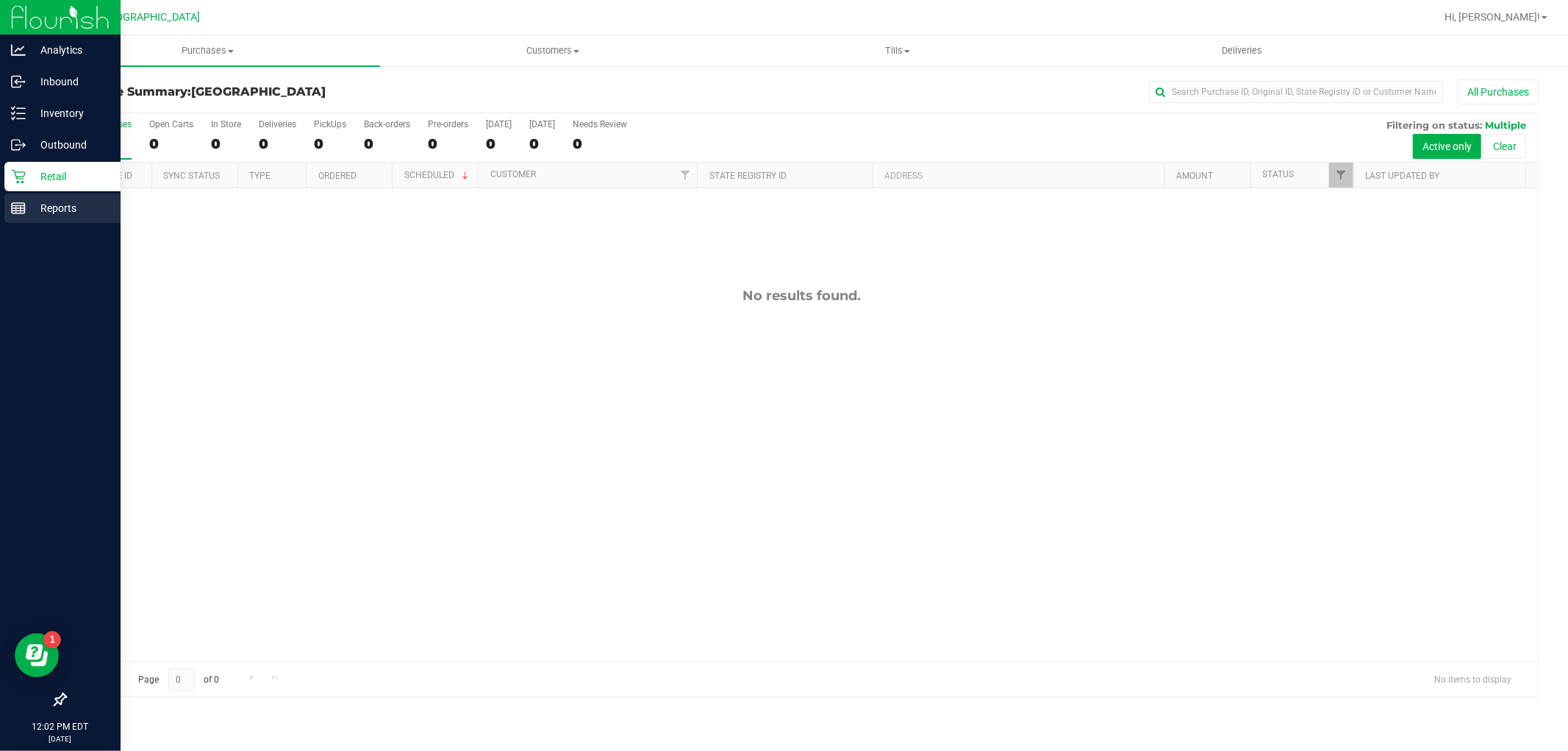
click at [39, 209] on p "Reports" at bounding box center [70, 208] width 88 height 17
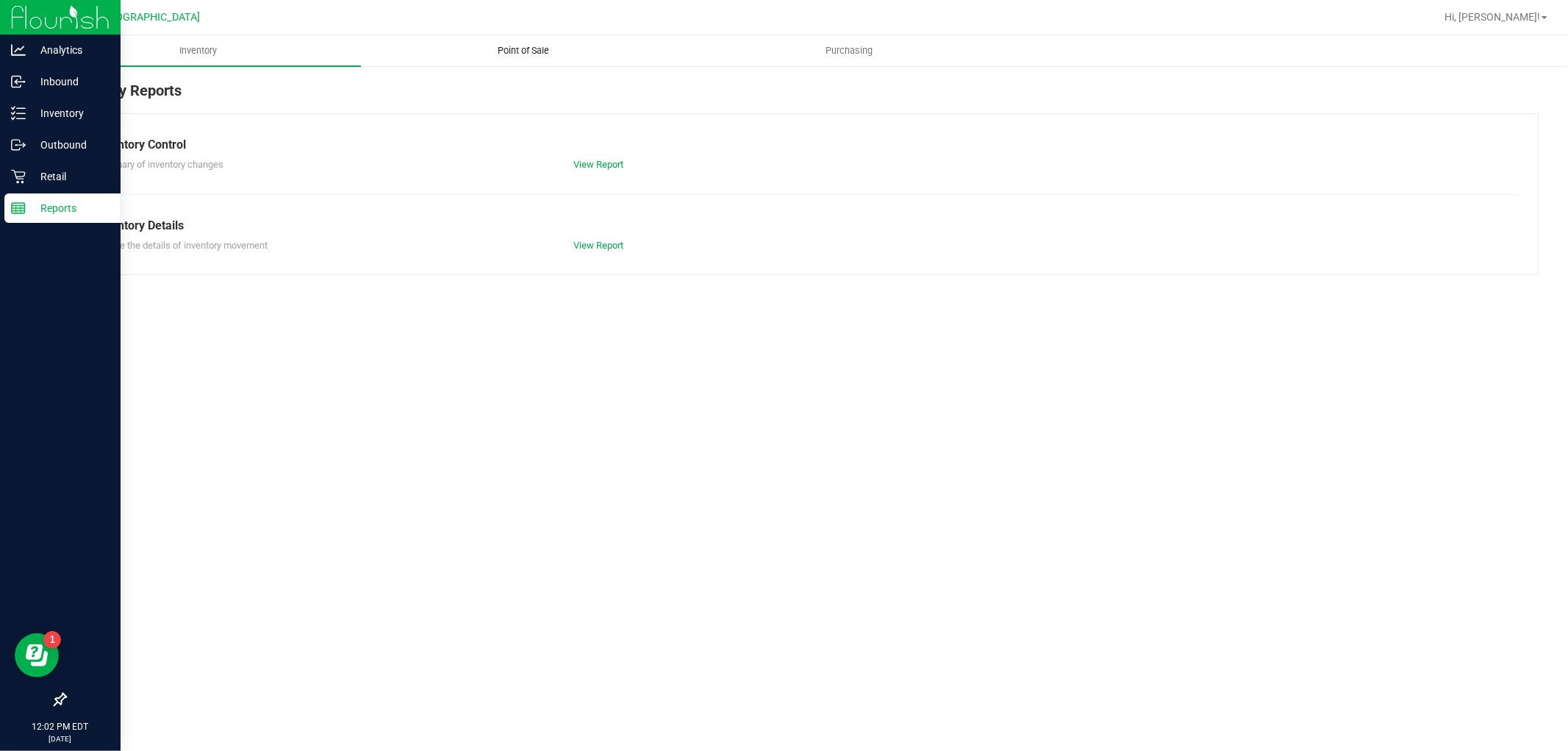
click at [523, 54] on span "Point of Sale" at bounding box center [525, 50] width 91 height 13
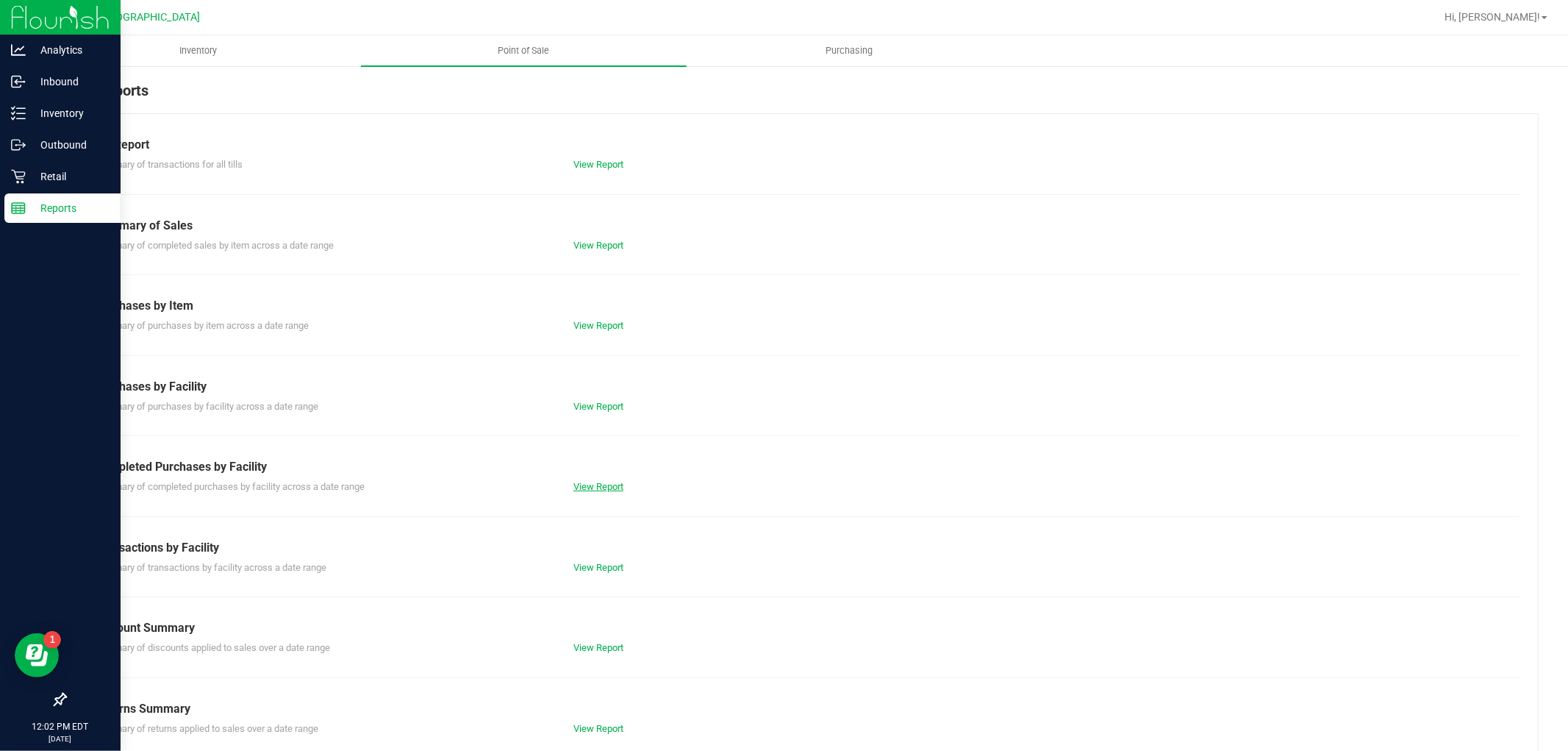
click at [574, 485] on link "View Report" at bounding box center [598, 486] width 50 height 11
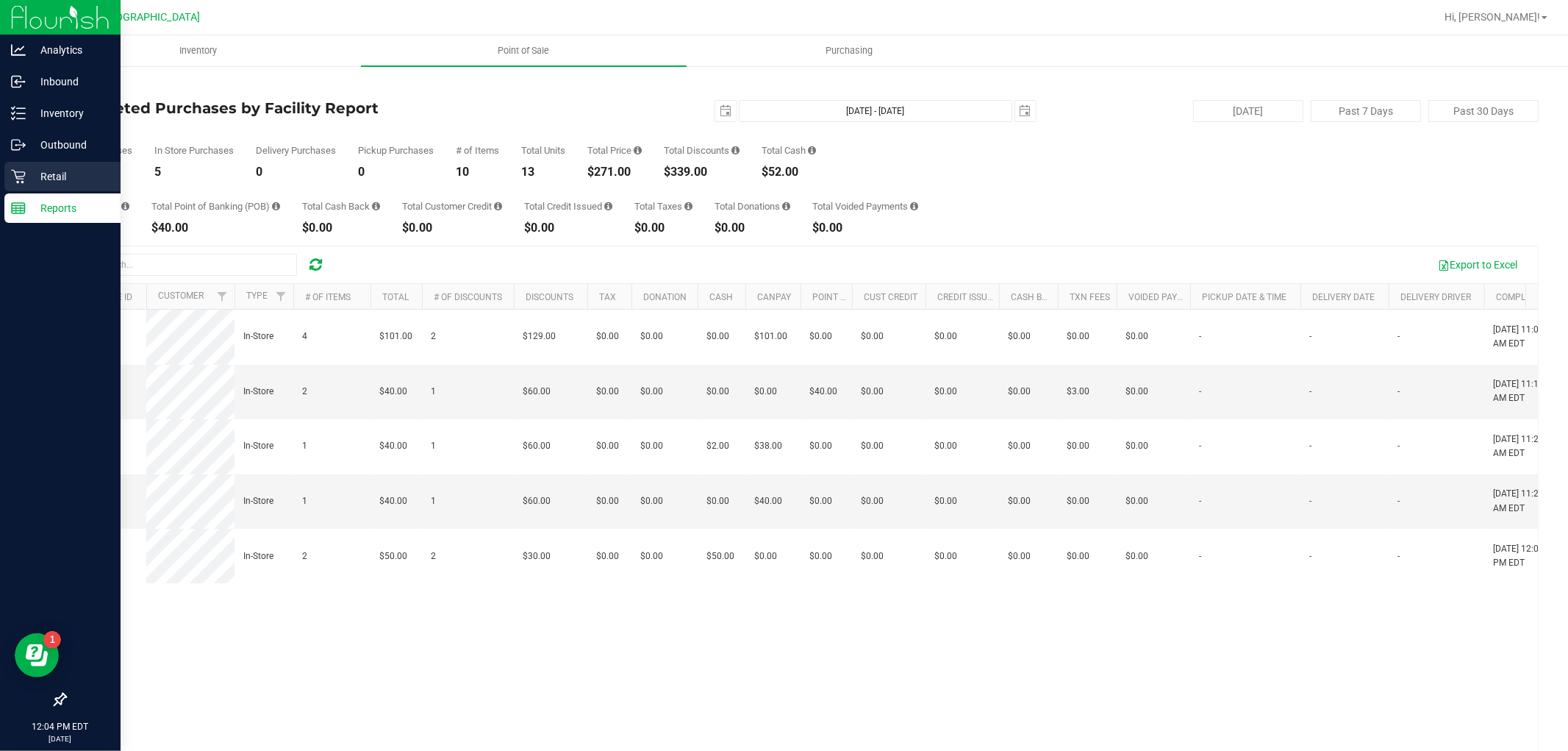
click at [39, 174] on p "Retail" at bounding box center [70, 177] width 88 height 17
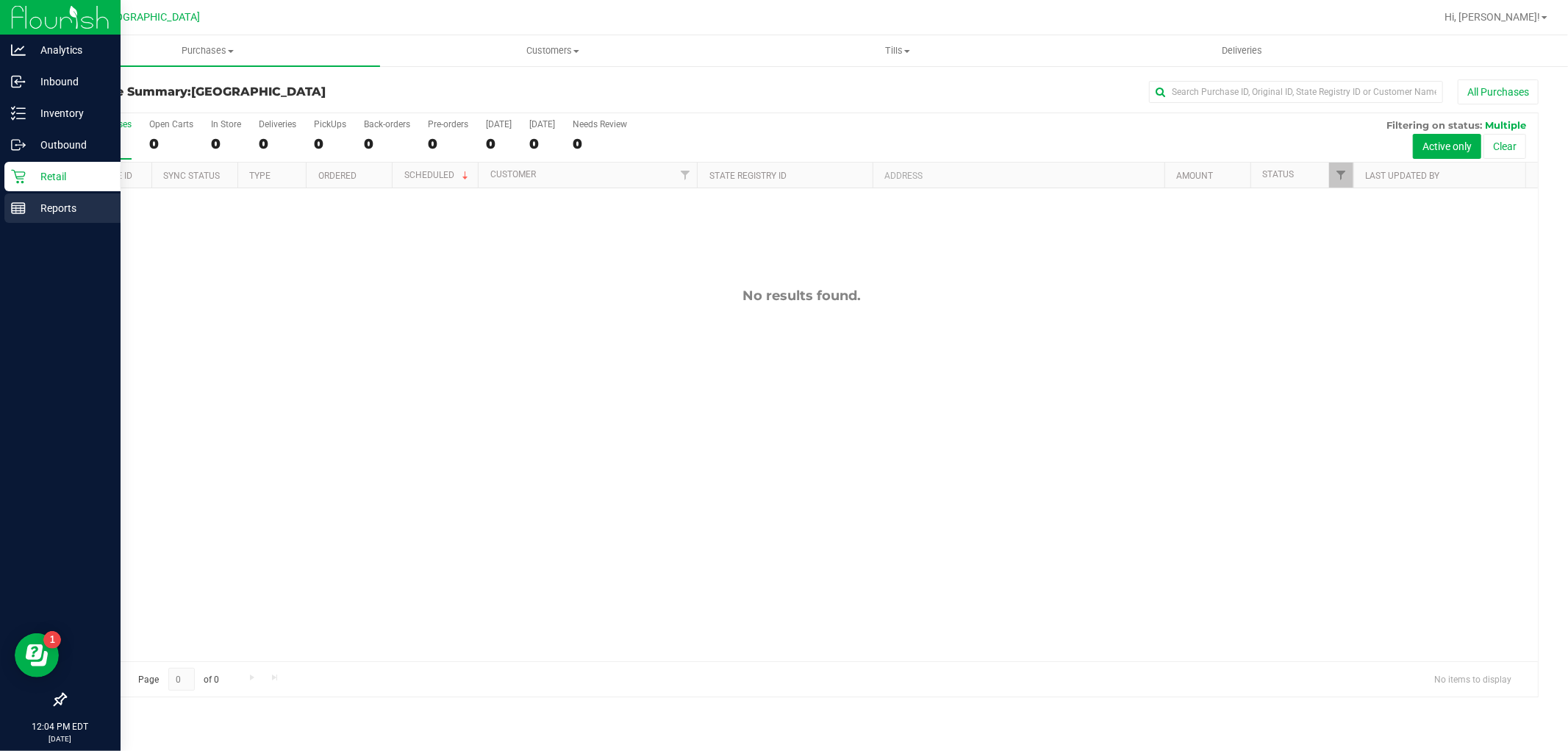
click at [24, 203] on rect at bounding box center [18, 208] width 13 height 10
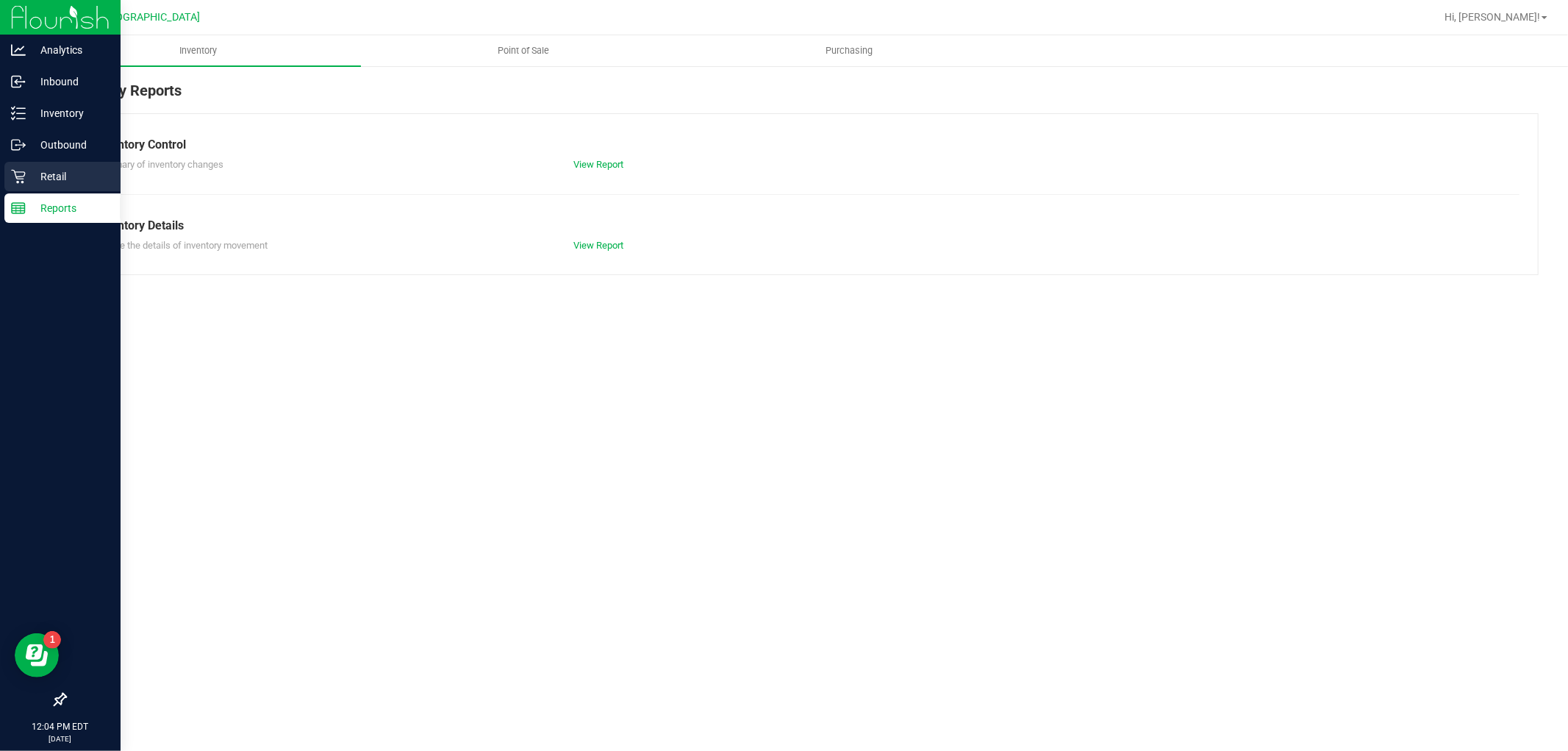
click at [56, 169] on p "Retail" at bounding box center [70, 177] width 88 height 17
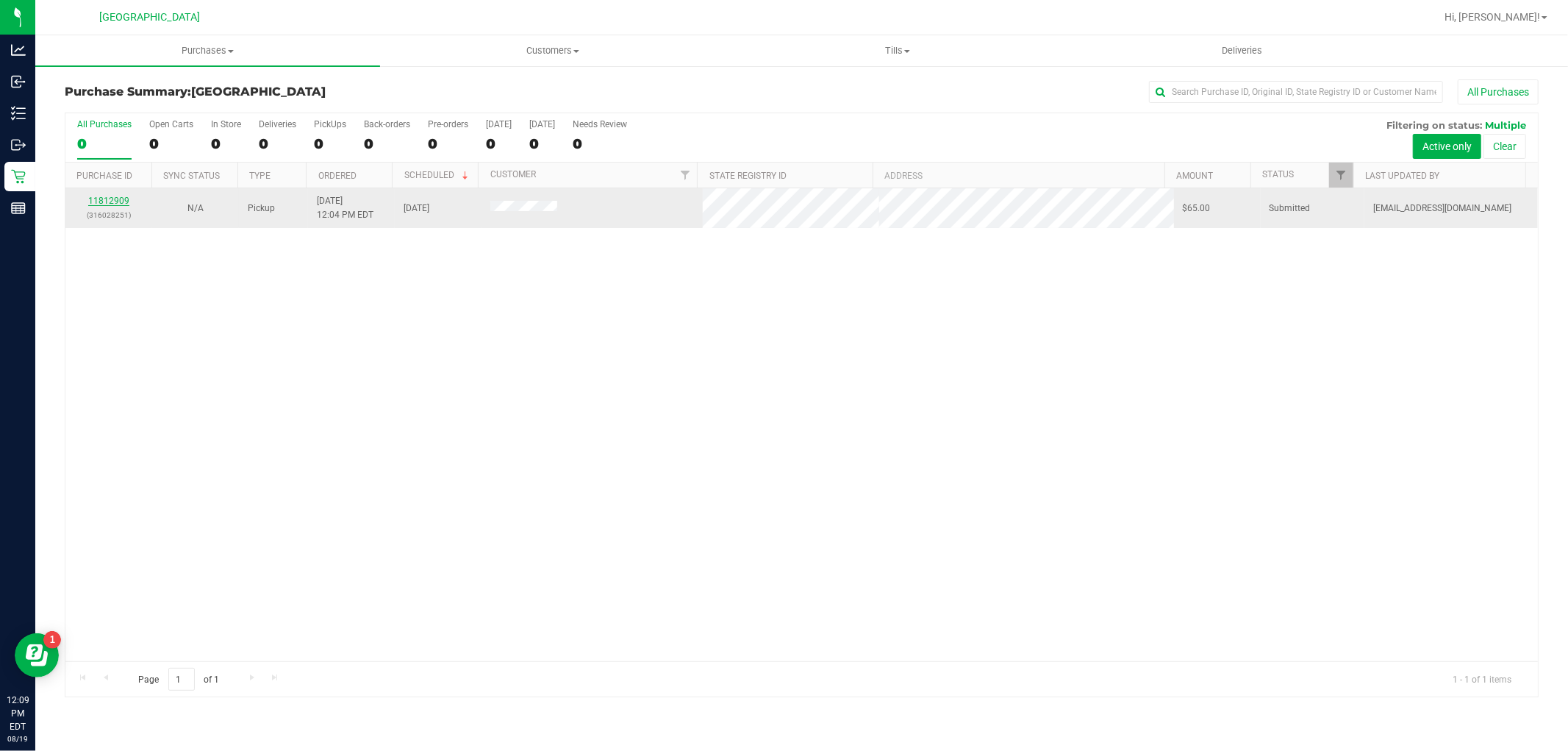
click at [105, 199] on link "11812909" at bounding box center [109, 200] width 41 height 10
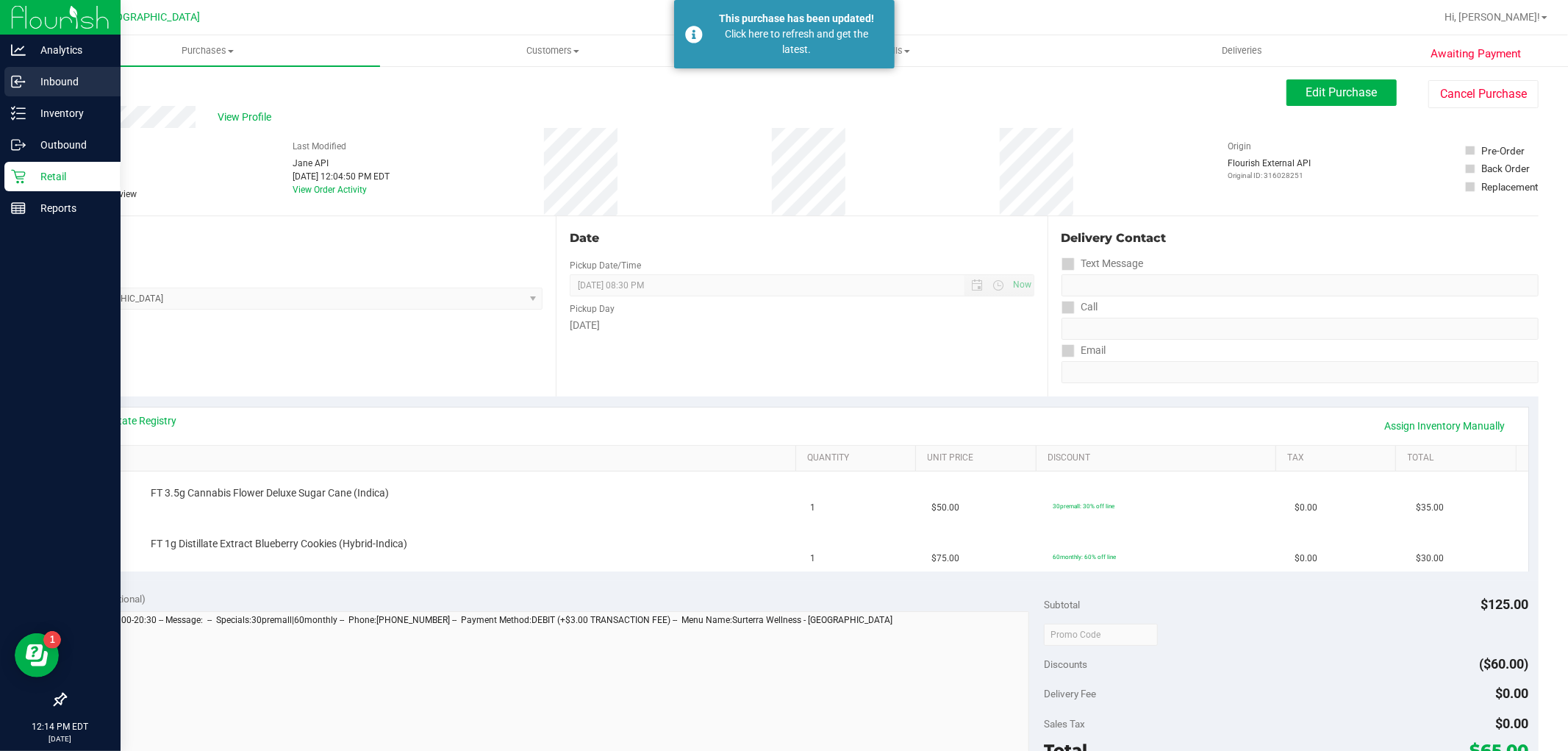
click at [54, 84] on p "Inbound" at bounding box center [70, 81] width 88 height 17
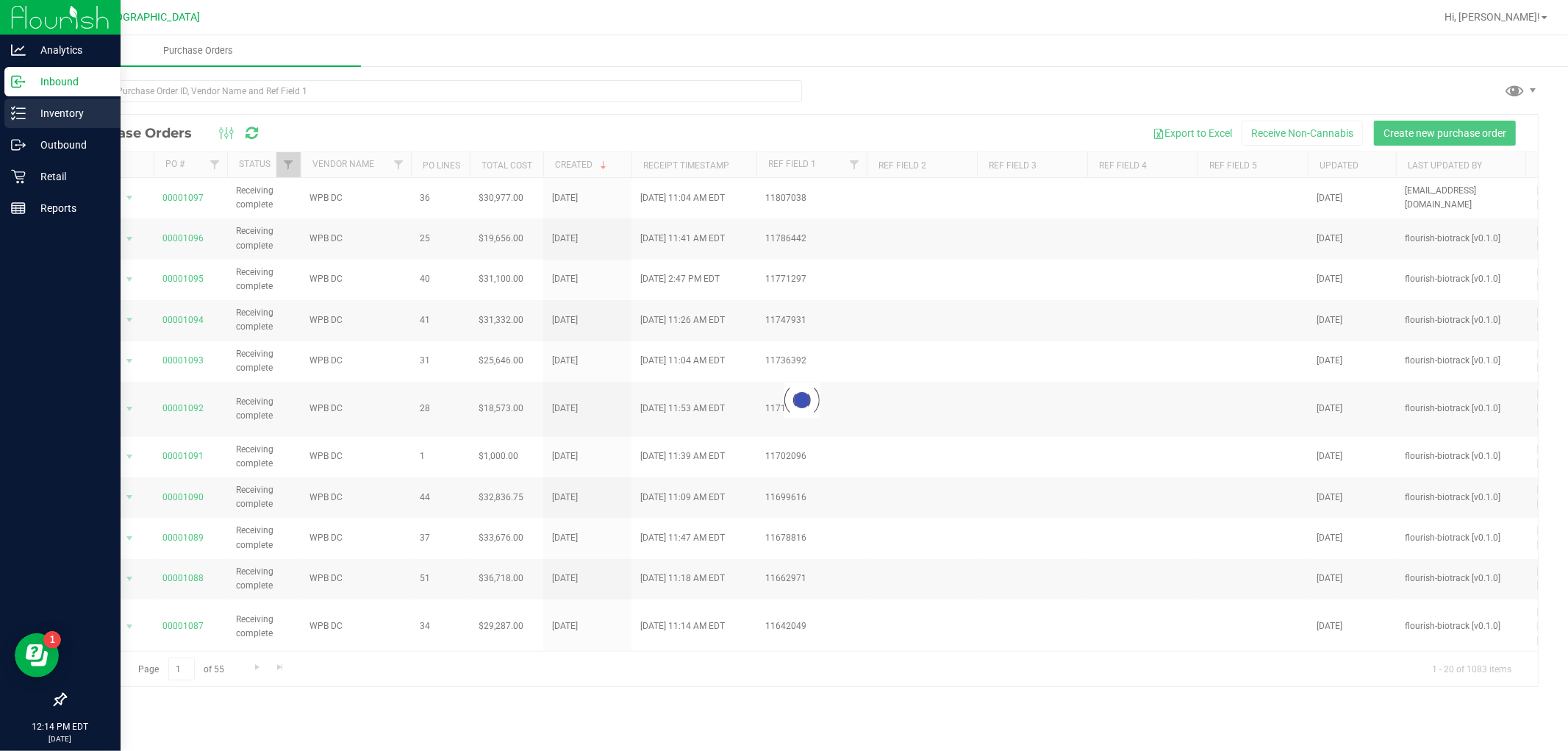
click at [82, 109] on p "Inventory" at bounding box center [70, 113] width 88 height 17
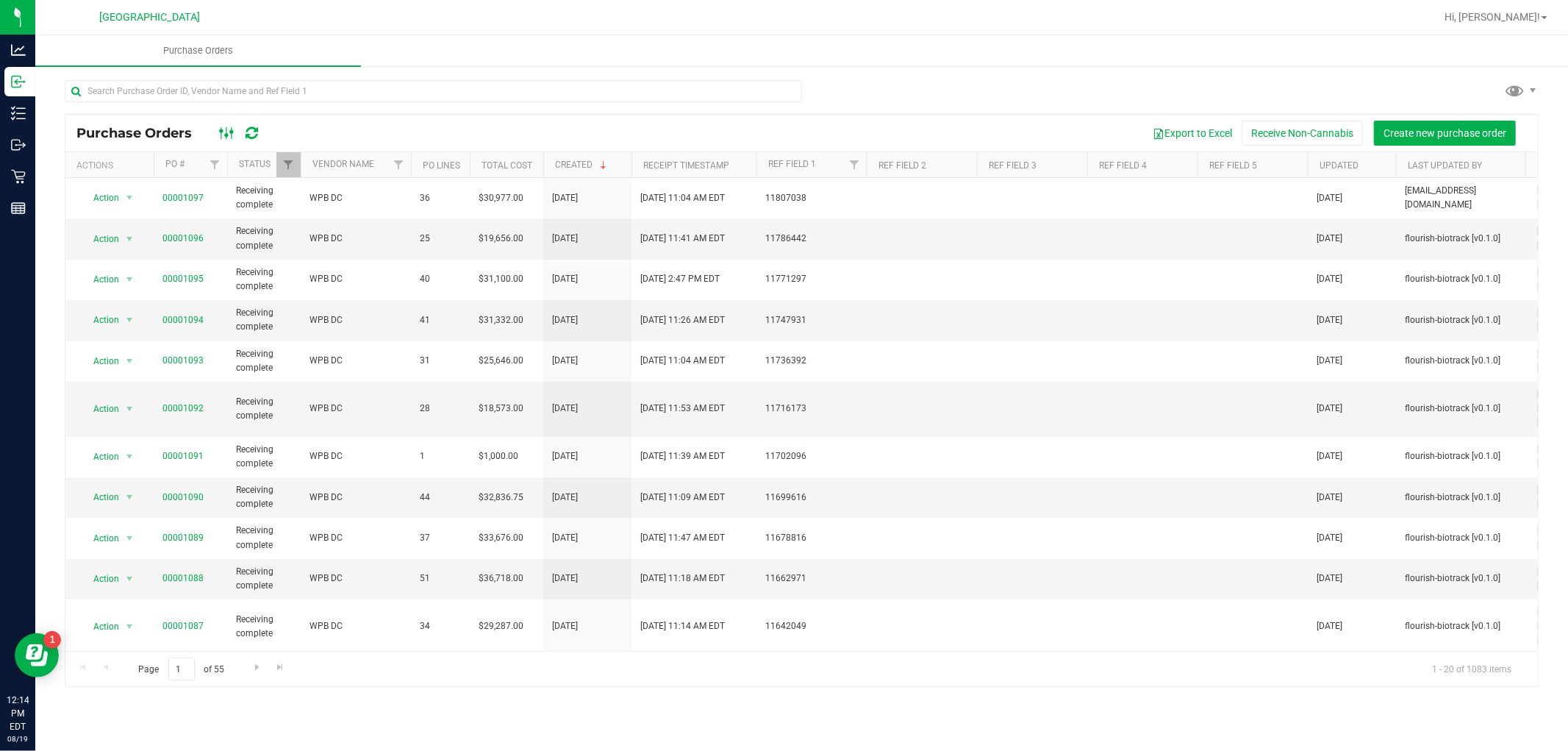
click at [221, 136] on icon at bounding box center [227, 133] width 17 height 17
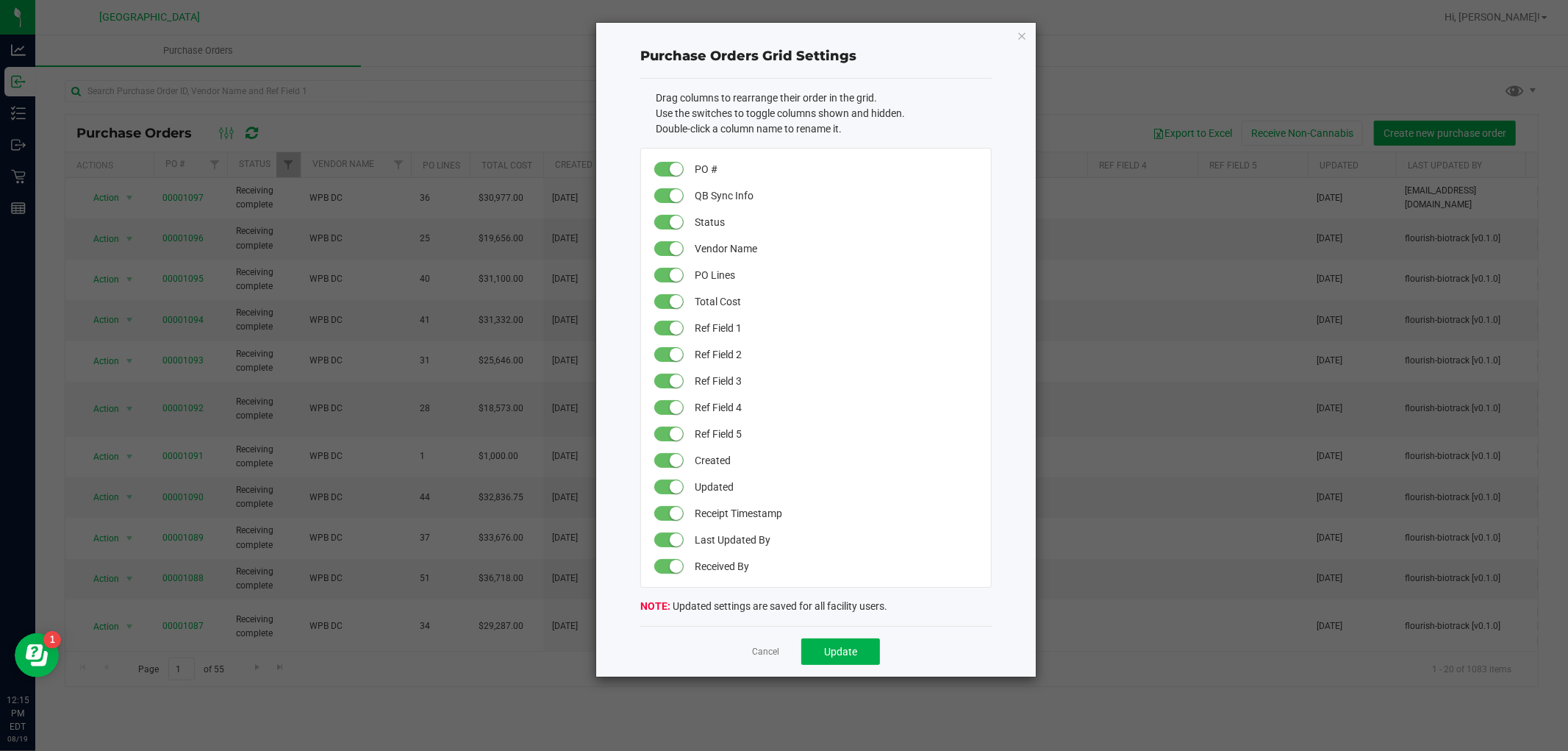
click at [1042, 31] on ngb-modal-window "Purchase Orders Grid Settings Drag columns to rearrange their order in the grid…" at bounding box center [790, 375] width 1579 height 751
click at [1024, 35] on icon "button" at bounding box center [1022, 35] width 10 height 17
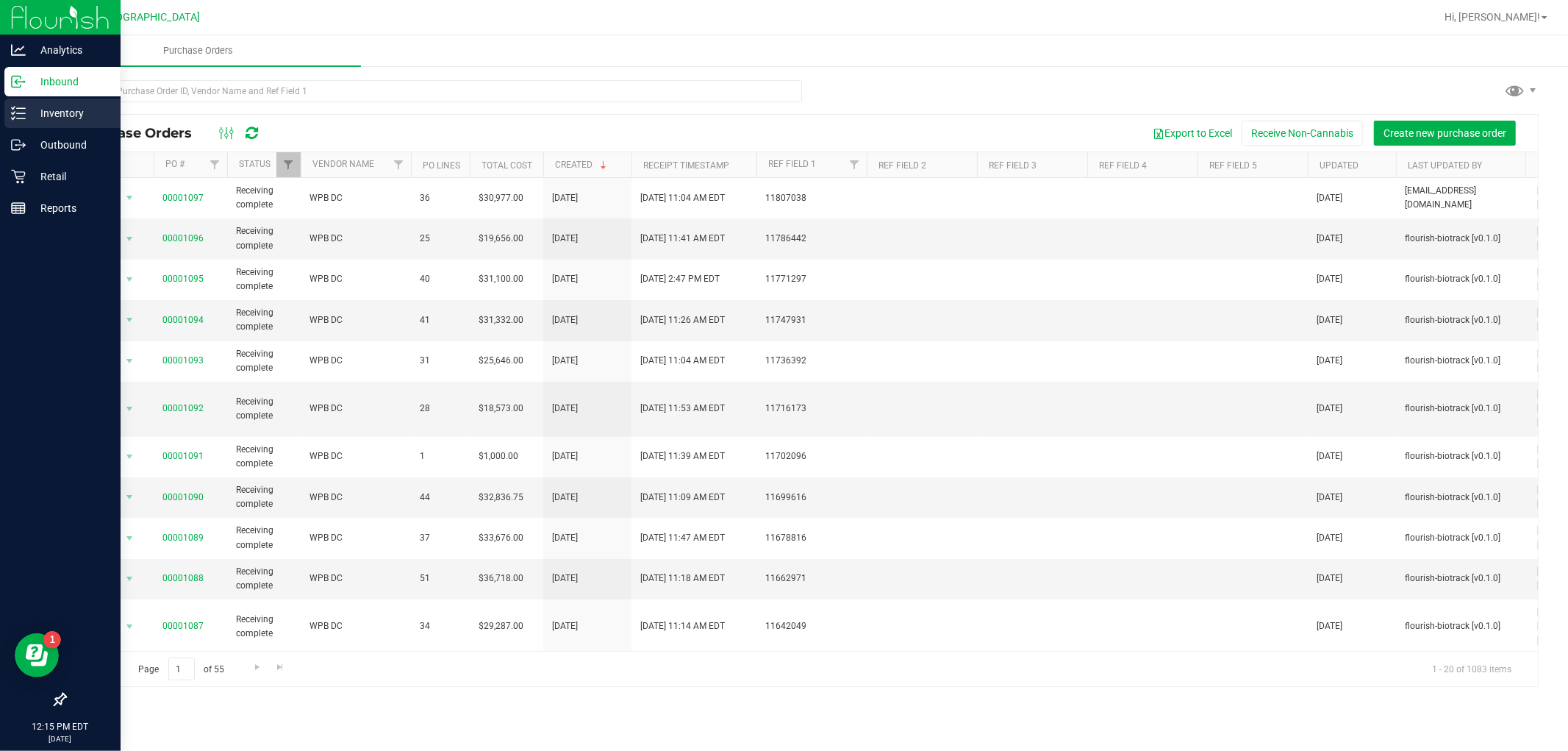
click at [26, 113] on p "Inventory" at bounding box center [70, 113] width 88 height 17
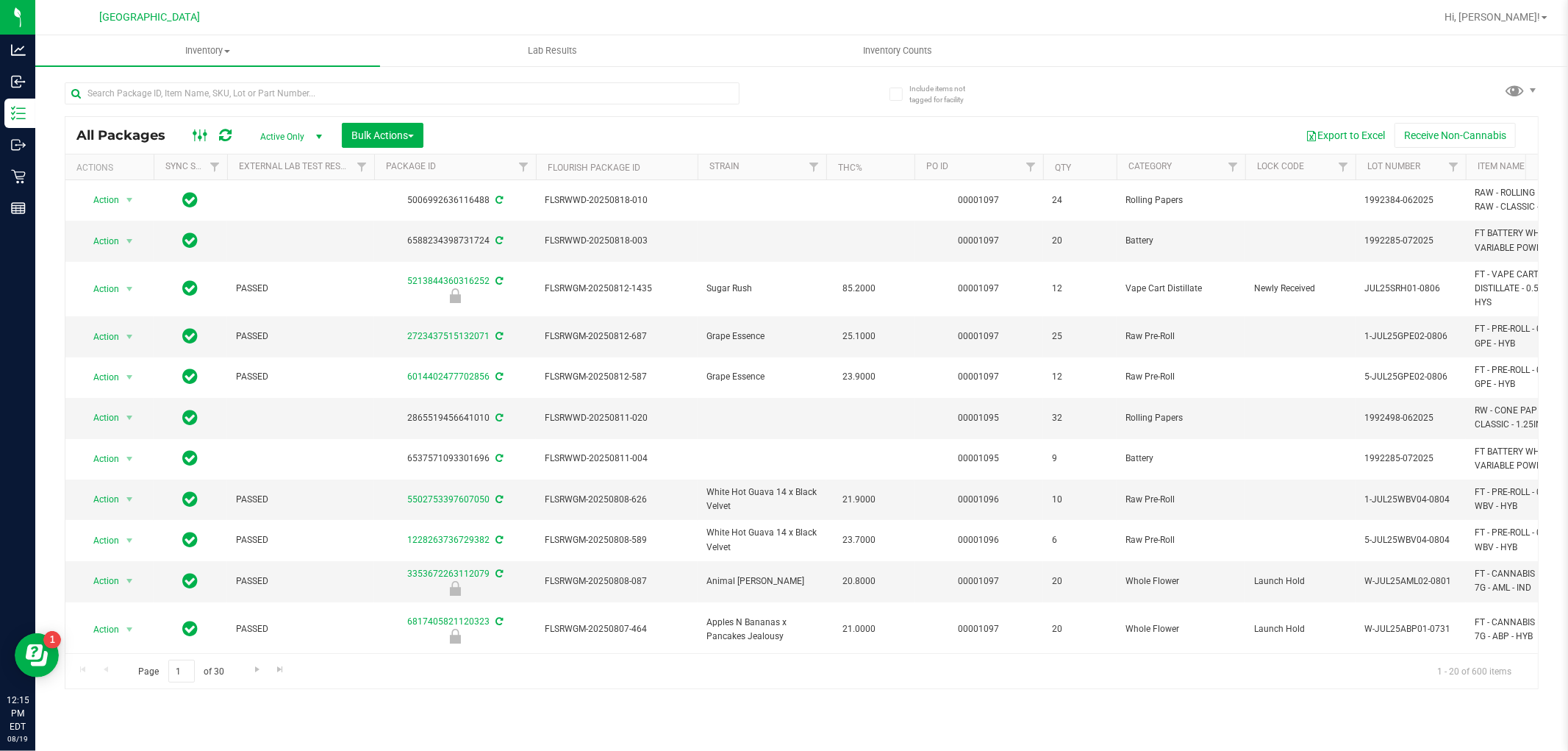
click at [201, 132] on icon at bounding box center [200, 136] width 17 height 17
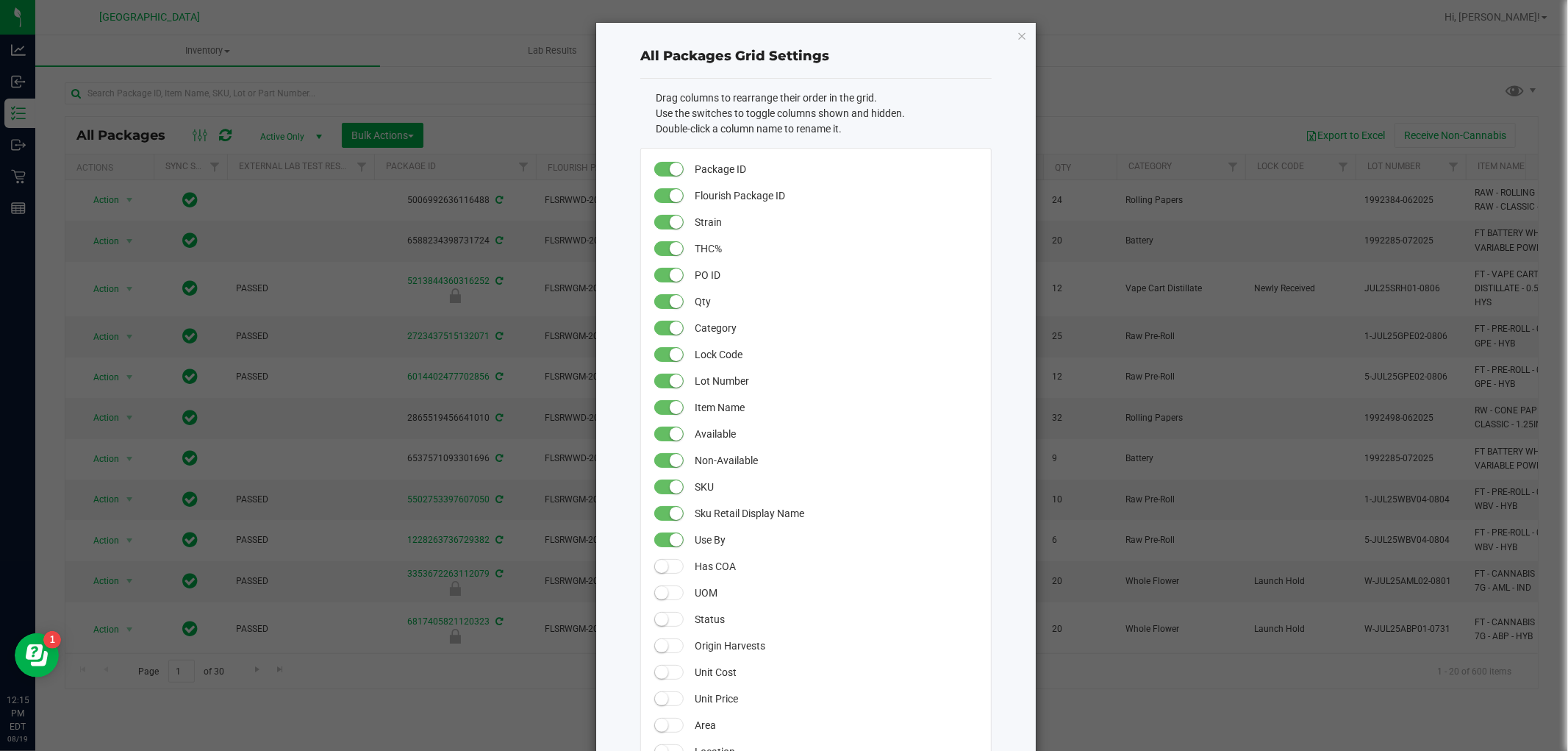
drag, startPoint x: 1129, startPoint y: 66, endPoint x: 1134, endPoint y: 81, distance: 15.8
click at [1134, 81] on ngb-modal-window "All Packages Grid Settings Drag columns to rearrange their order in the grid. U…" at bounding box center [790, 375] width 1579 height 751
click at [1020, 35] on icon "button" at bounding box center [1022, 35] width 10 height 17
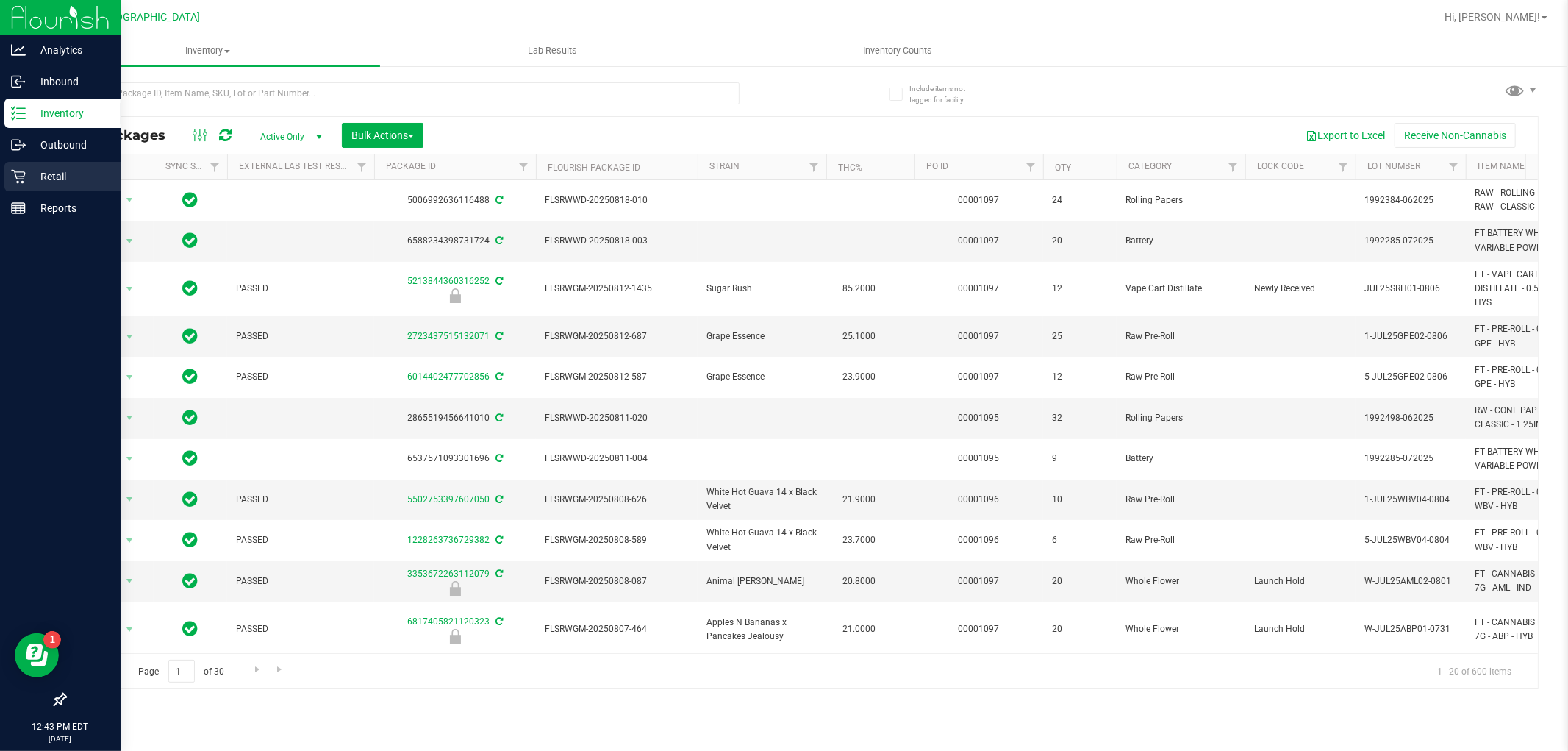
click at [8, 181] on div "Retail" at bounding box center [62, 176] width 116 height 29
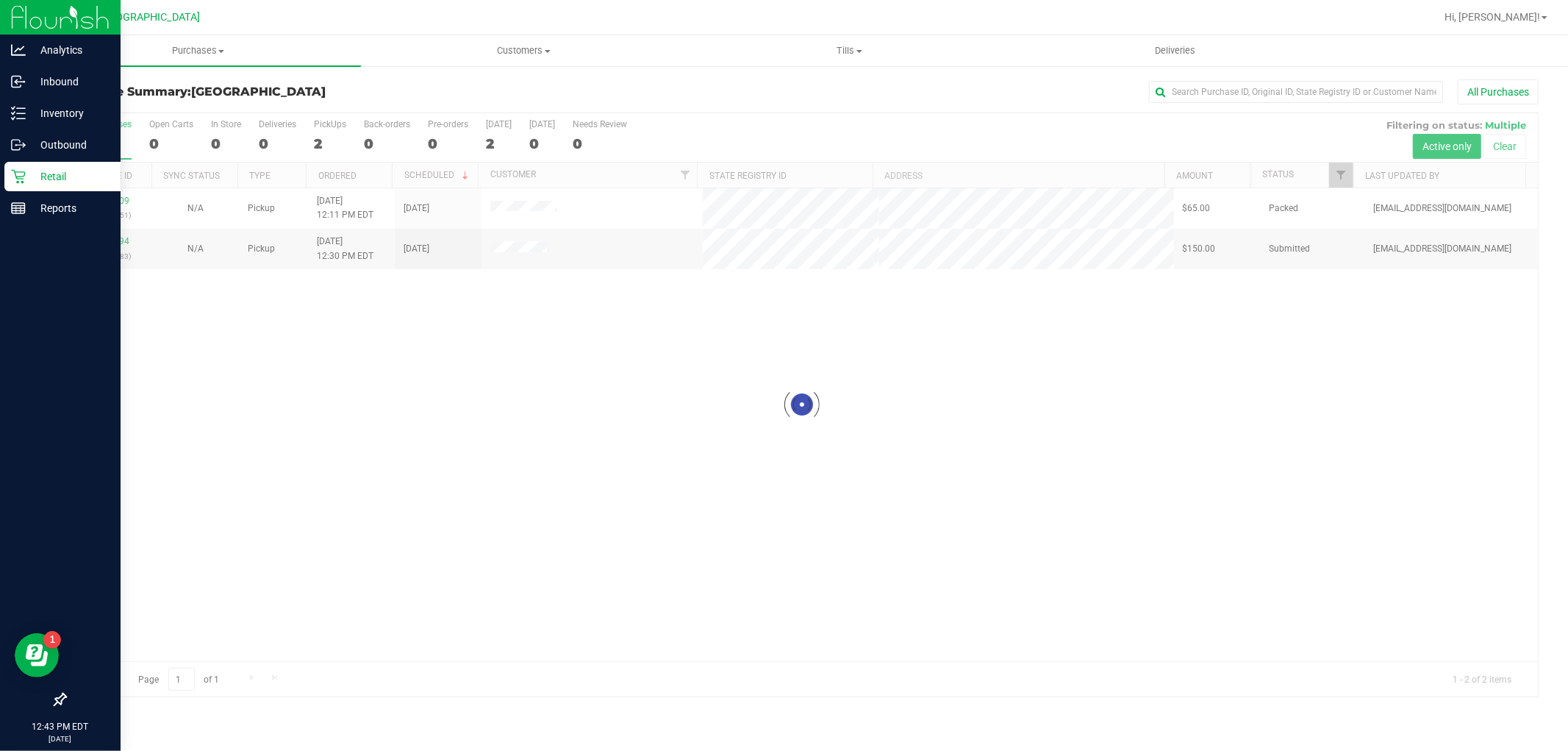
click at [364, 470] on div at bounding box center [801, 405] width 1473 height 583
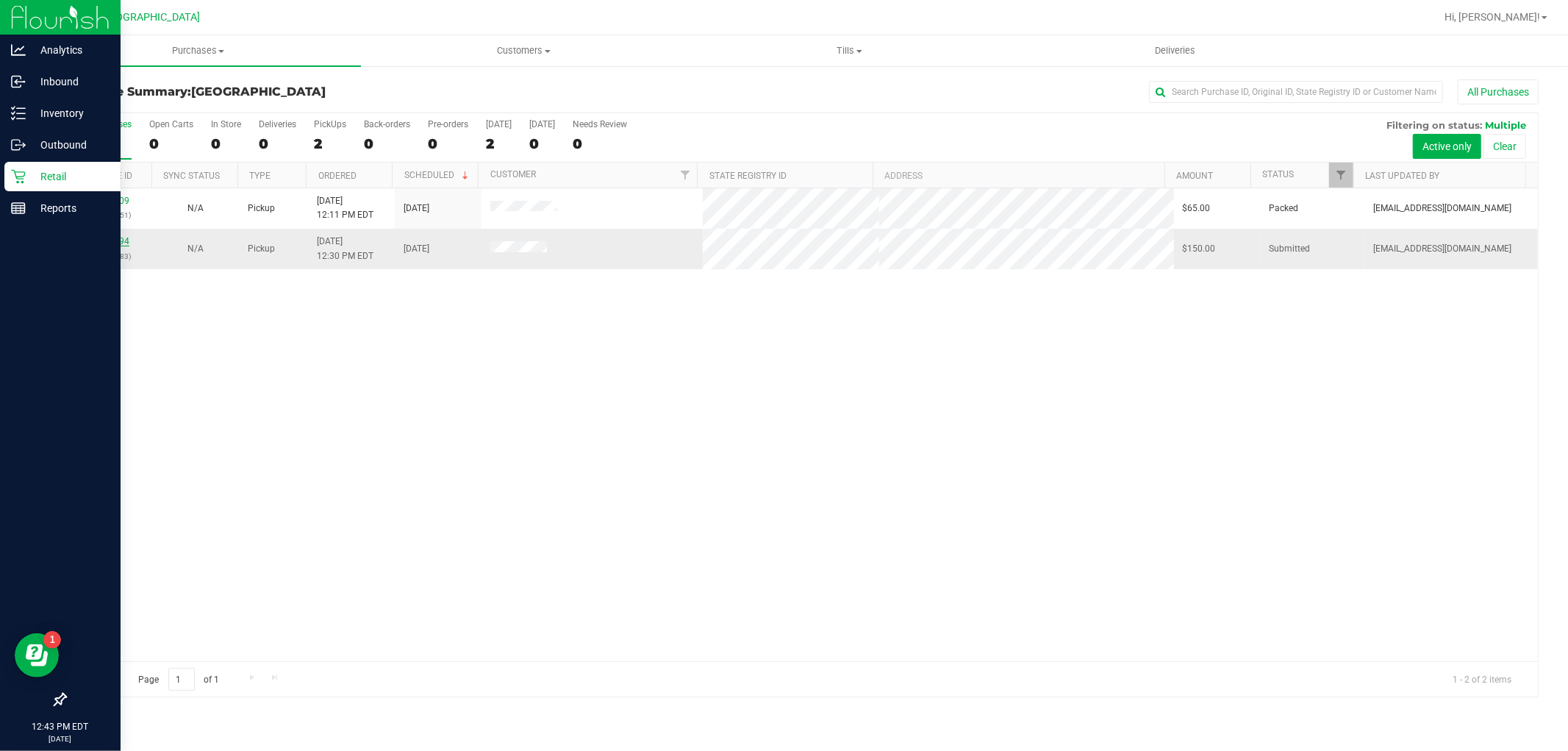
click at [105, 241] on link "11813094" at bounding box center [109, 241] width 41 height 10
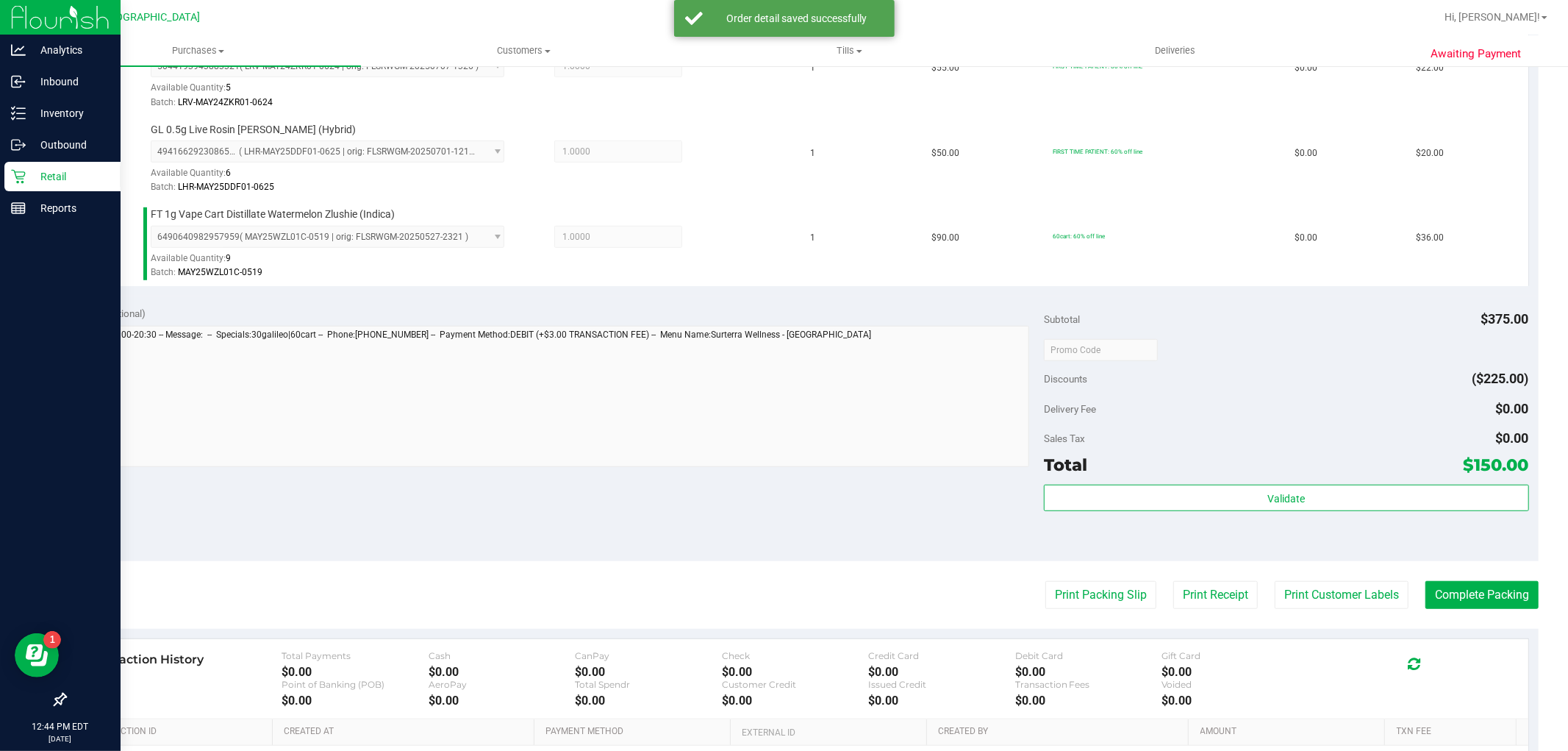
scroll to position [699, 0]
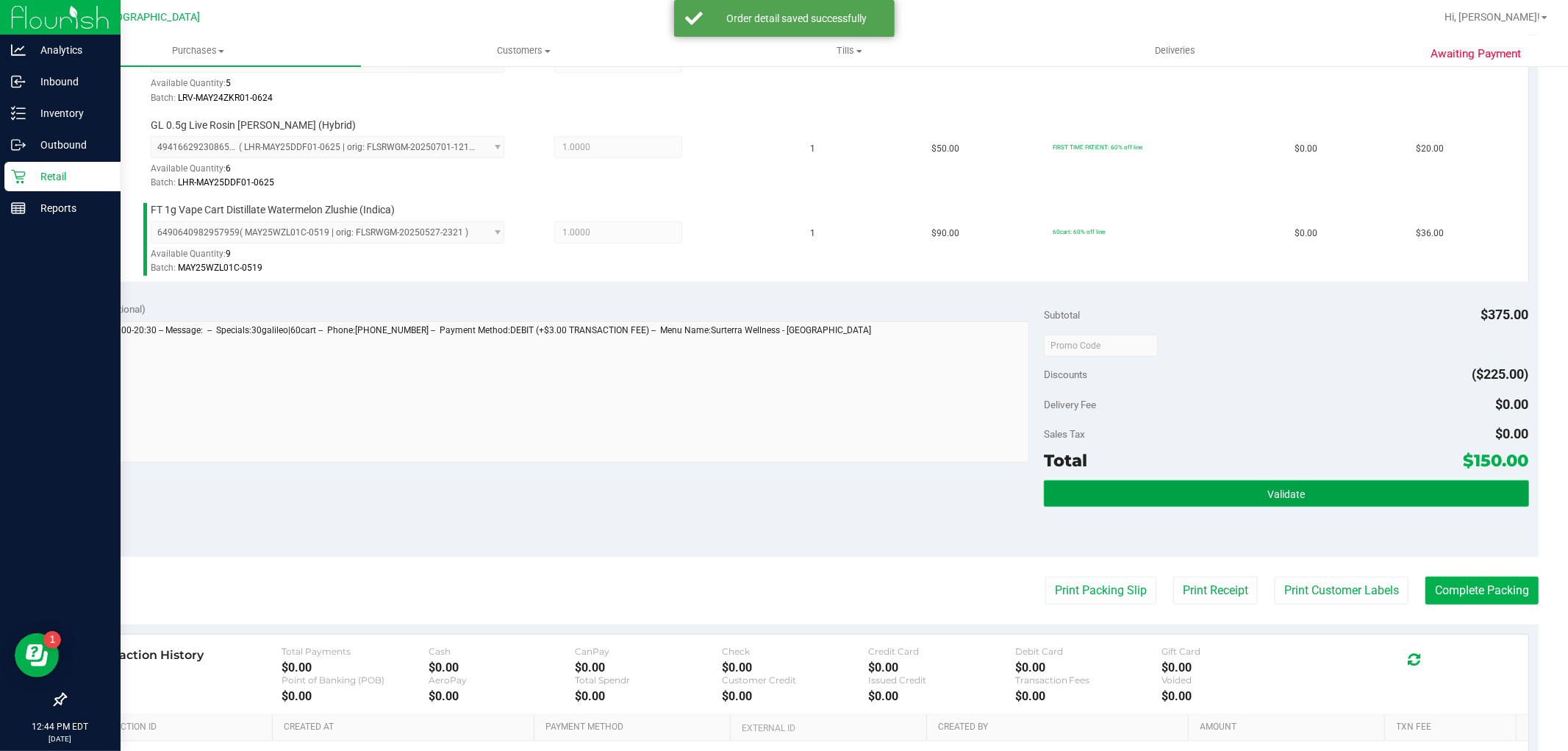
click at [1213, 488] on button "Validate" at bounding box center [1286, 493] width 485 height 27
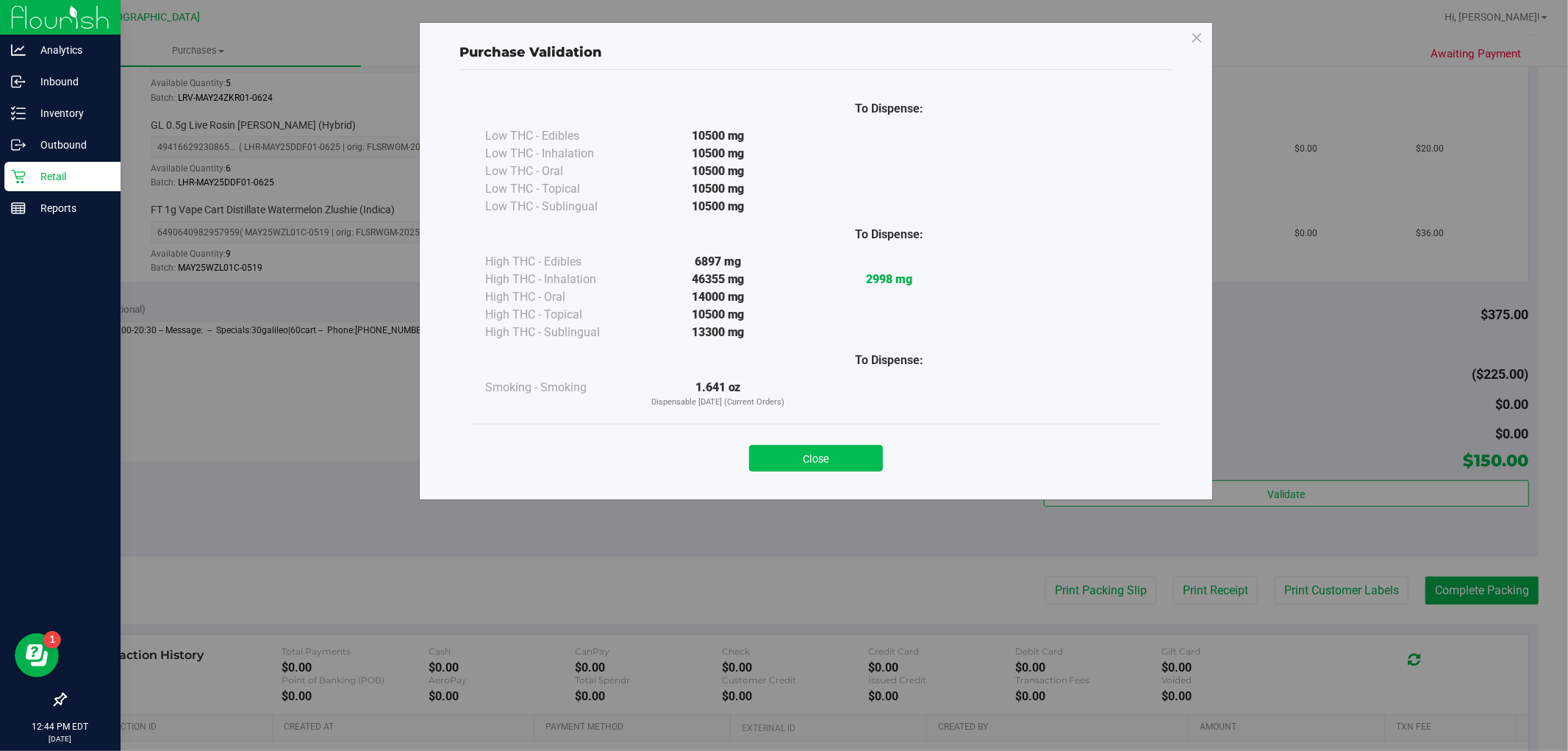
click at [827, 448] on button "Close" at bounding box center [816, 459] width 134 height 27
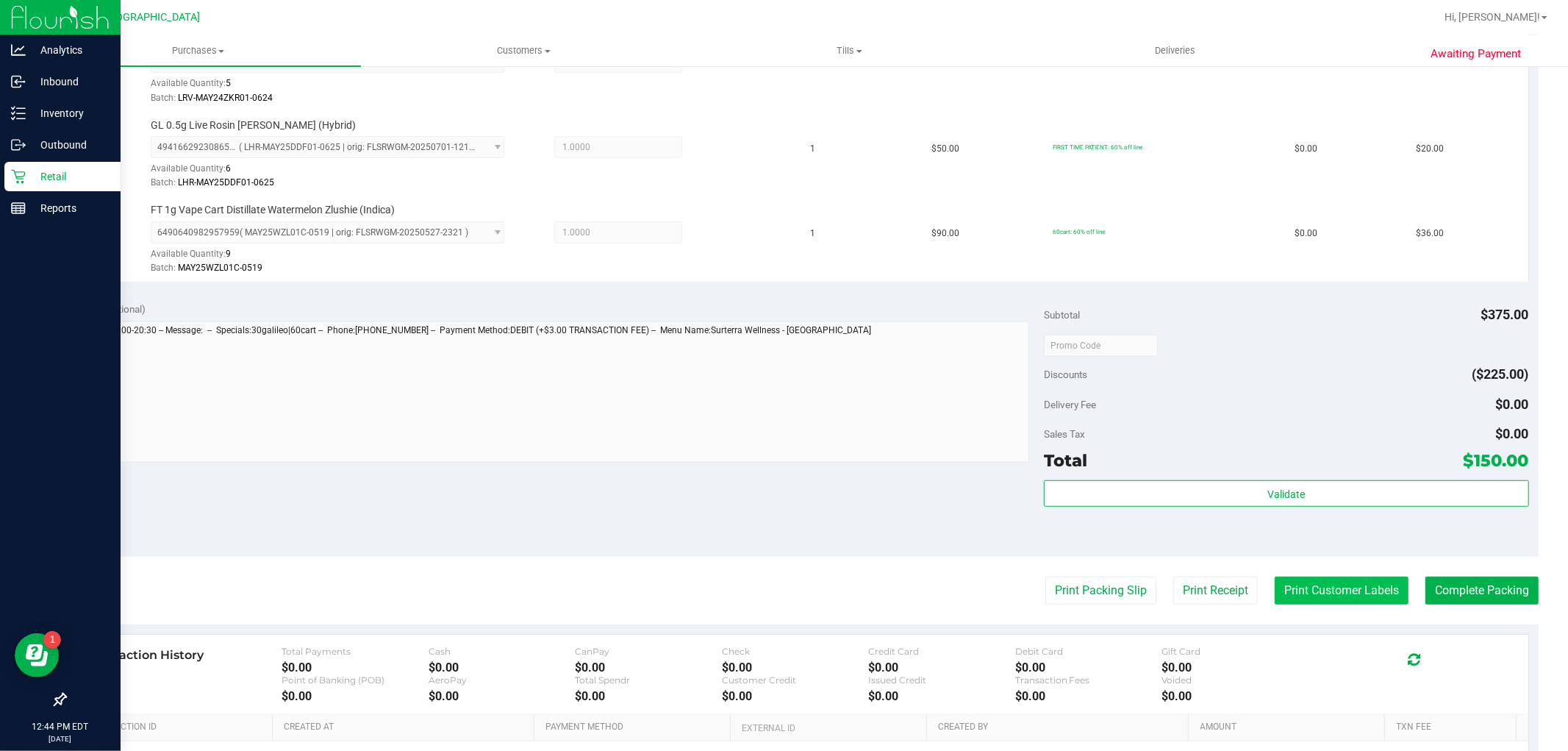
click at [1298, 597] on button "Print Customer Labels" at bounding box center [1342, 590] width 134 height 28
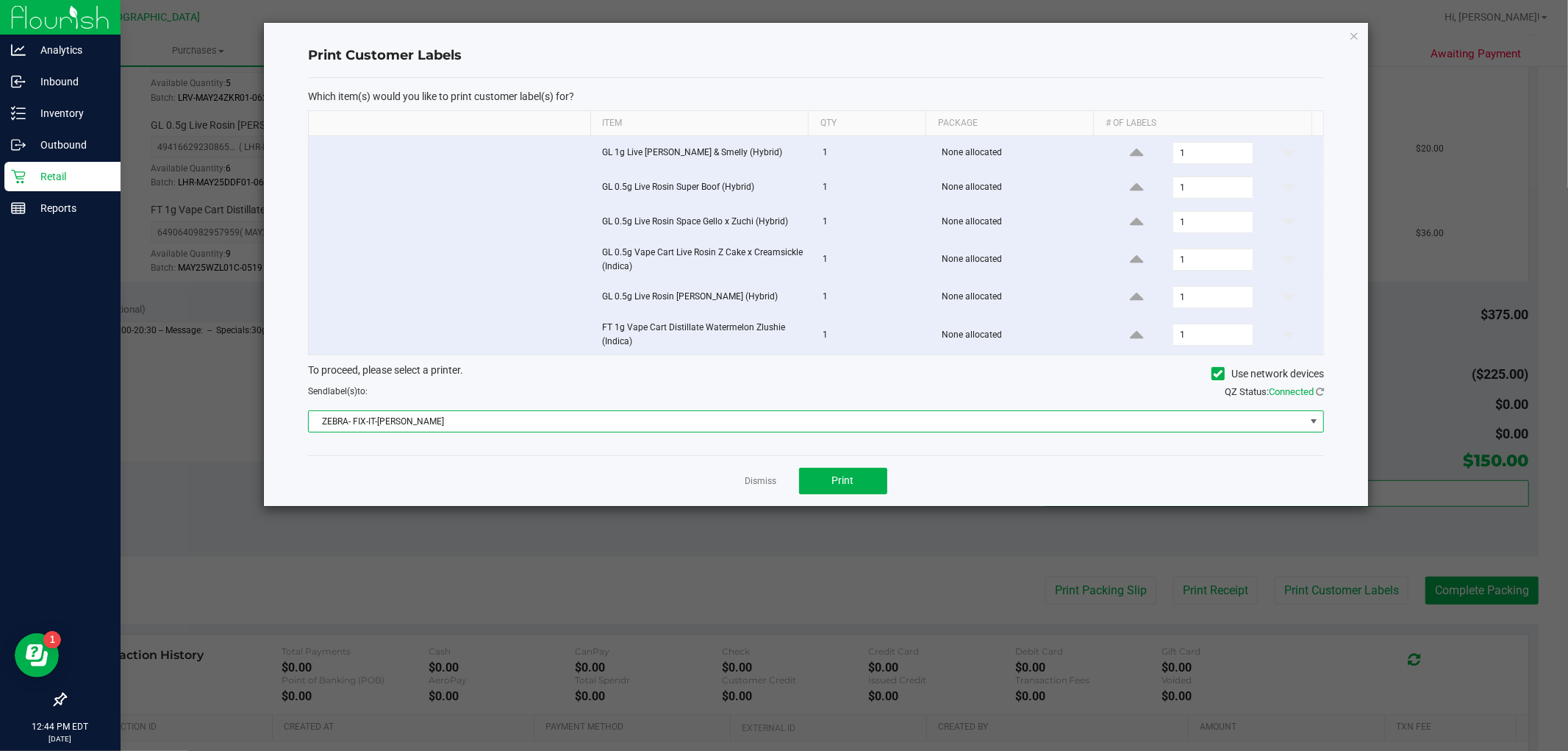
click at [570, 428] on span "ZEBRA- FIX-IT-[PERSON_NAME]" at bounding box center [807, 422] width 996 height 20
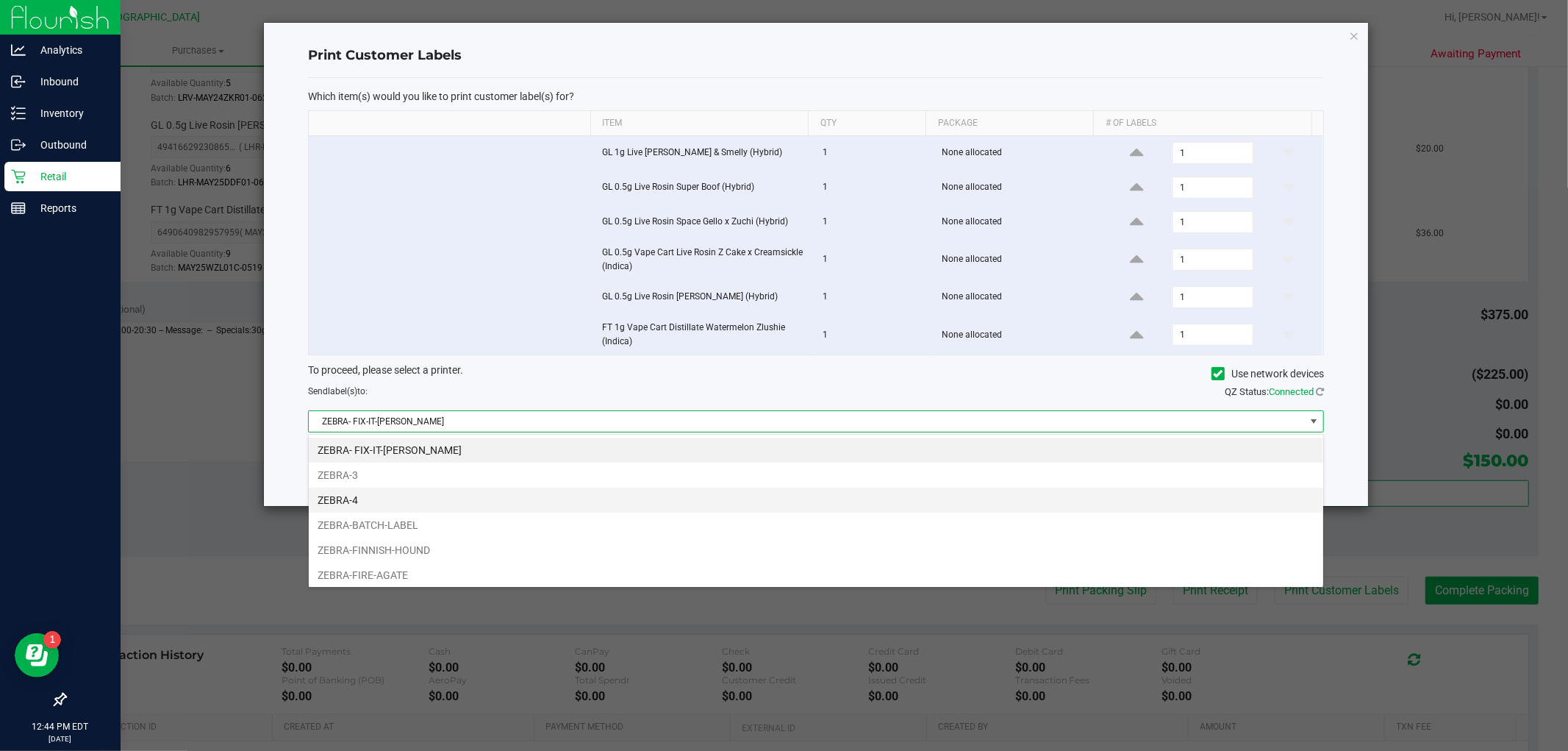
scroll to position [22, 1016]
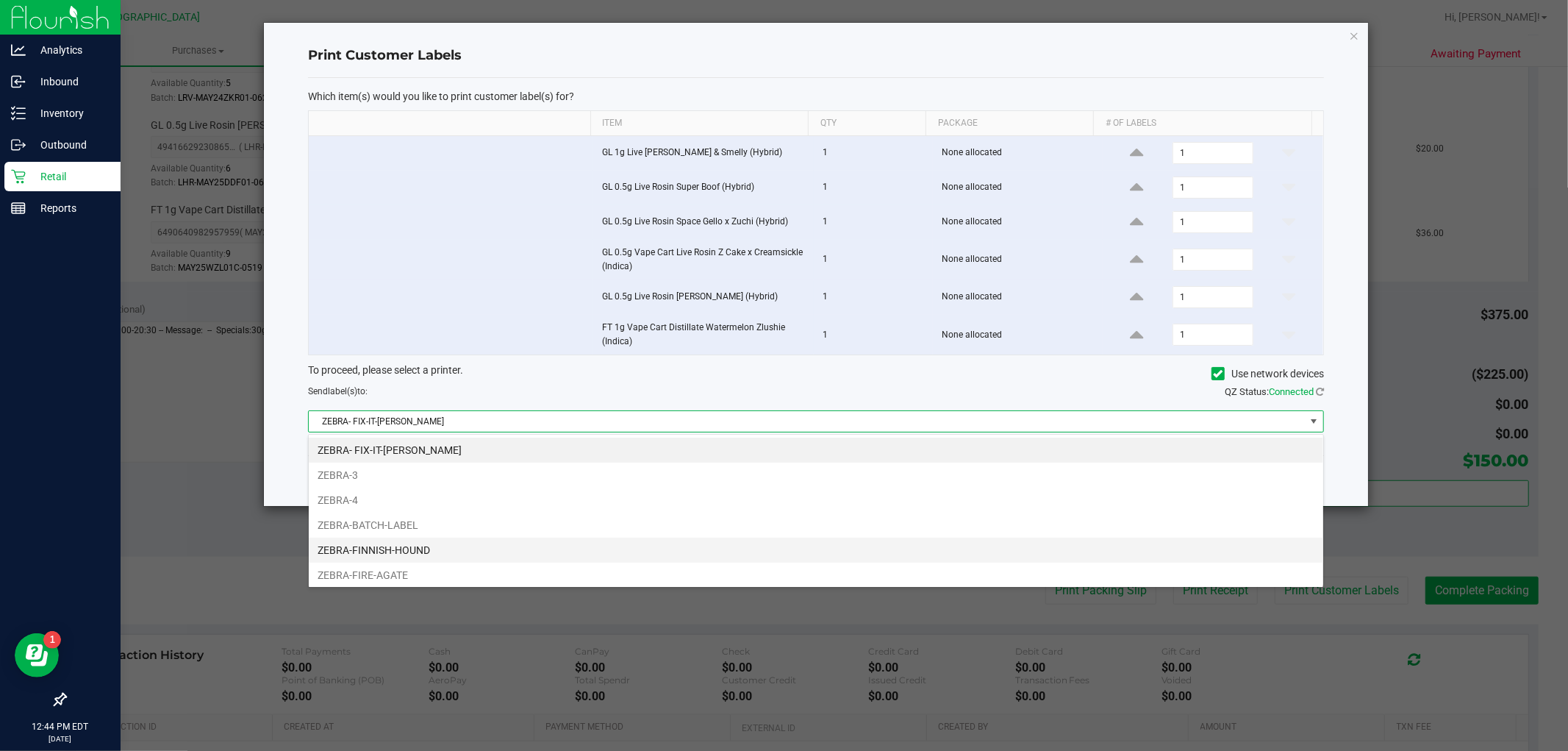
click at [448, 548] on li "ZEBRA-FINNISH-HOUND" at bounding box center [816, 550] width 1015 height 25
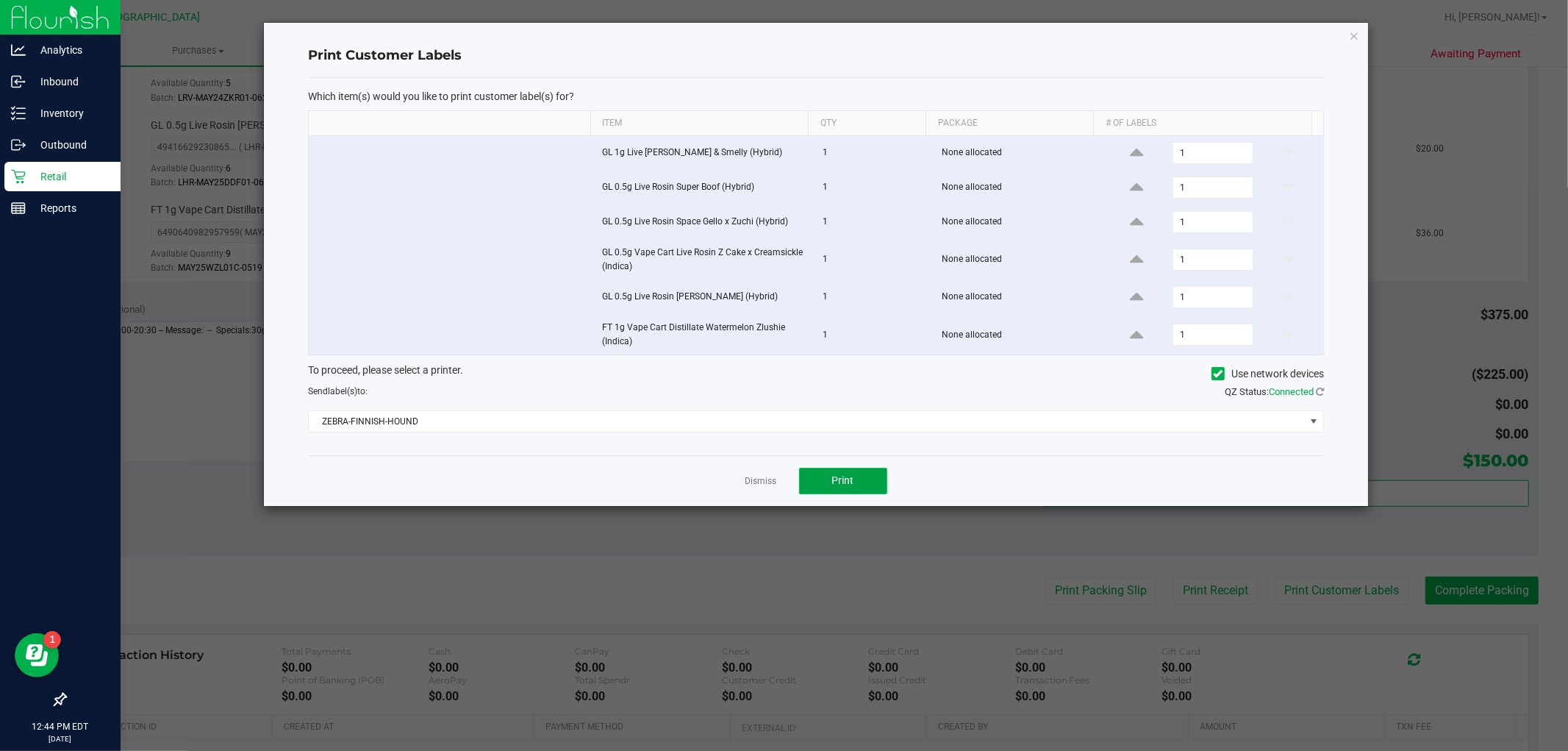
click at [859, 474] on button "Print" at bounding box center [843, 481] width 88 height 27
click at [758, 476] on link "Dismiss" at bounding box center [761, 481] width 32 height 13
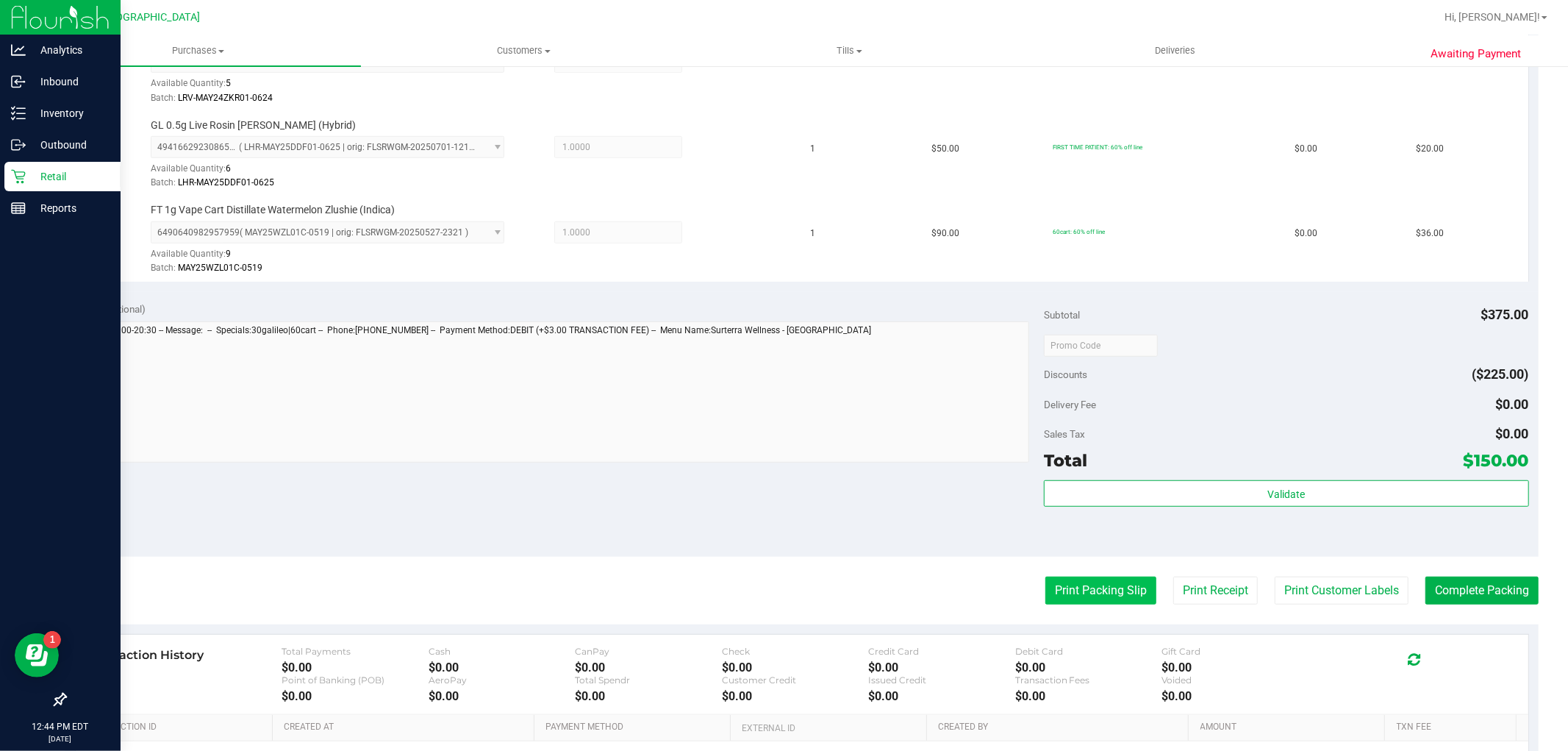
click at [1095, 589] on button "Print Packing Slip" at bounding box center [1101, 590] width 111 height 28
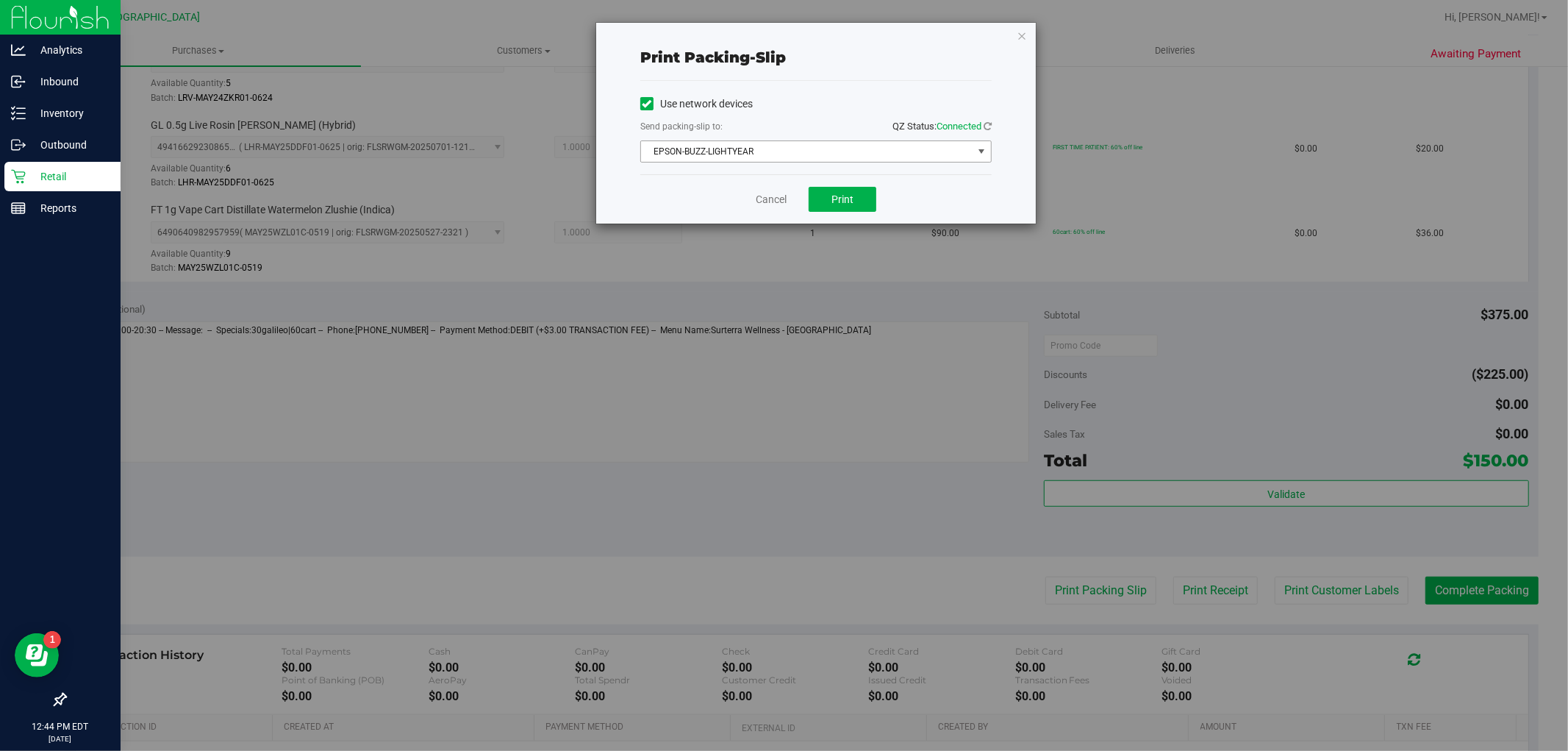
click at [719, 148] on span "EPSON-BUZZ-LIGHTYEAR" at bounding box center [807, 151] width 332 height 20
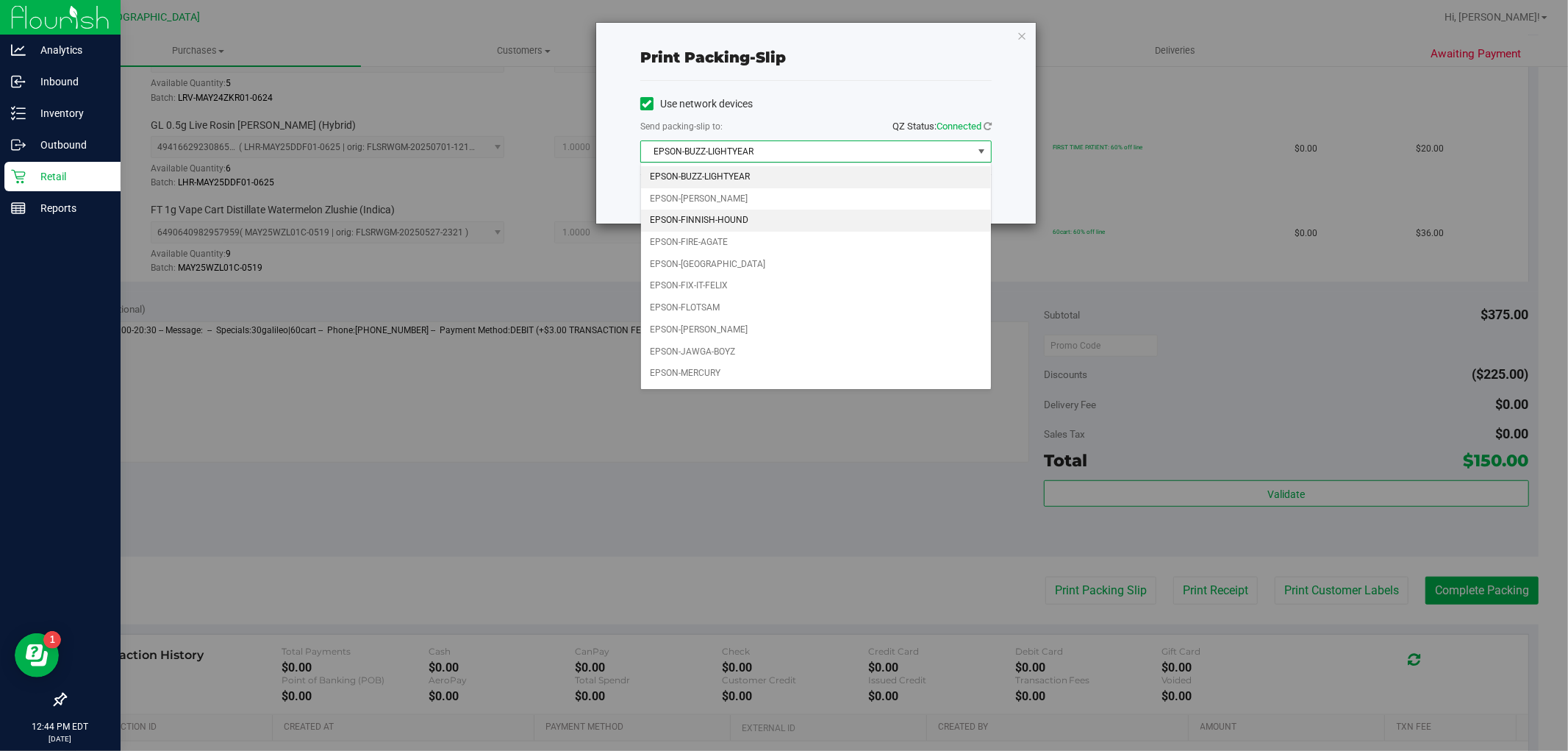
click at [711, 228] on li "EPSON-FINNISH-HOUND" at bounding box center [816, 221] width 350 height 22
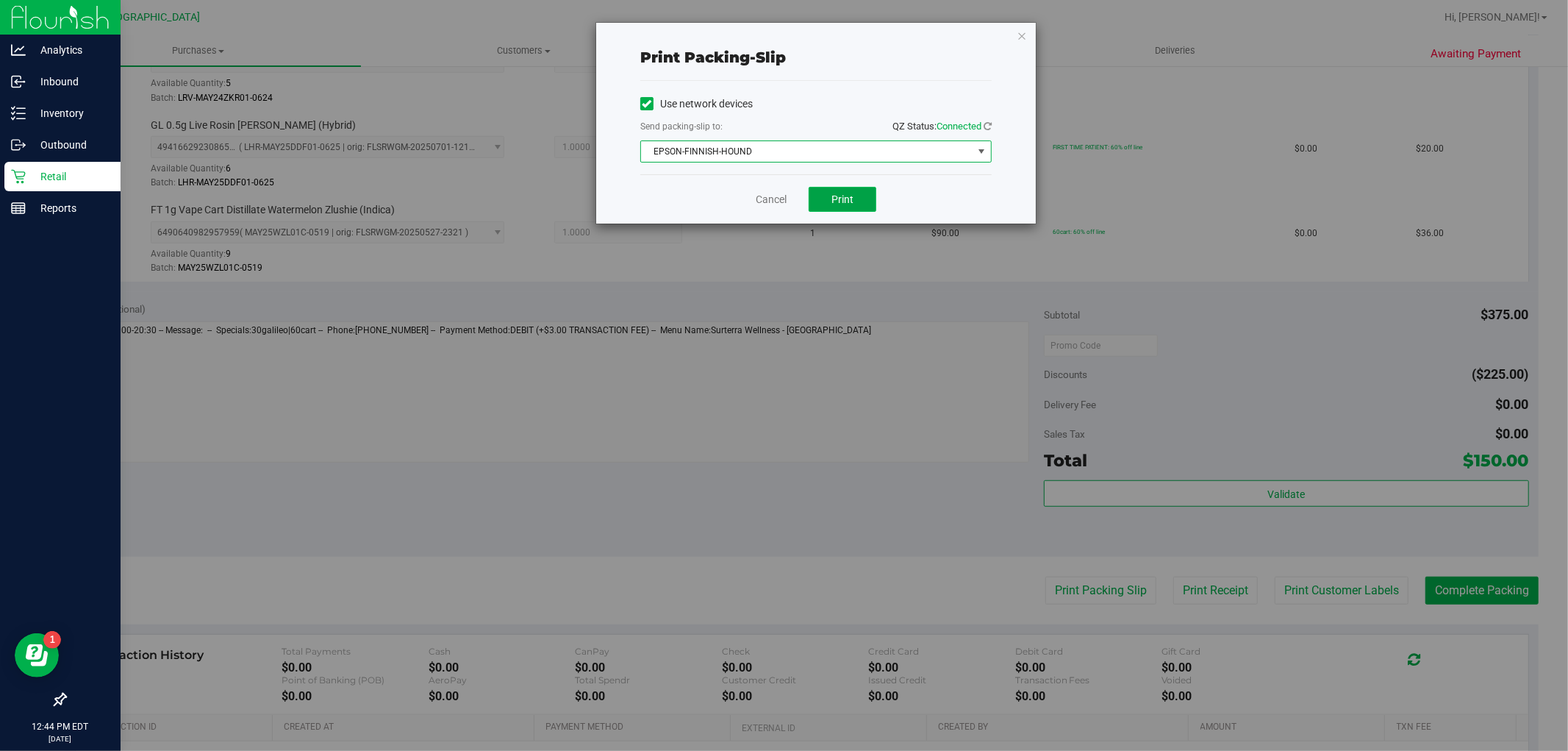
click at [823, 203] on button "Print" at bounding box center [843, 199] width 68 height 25
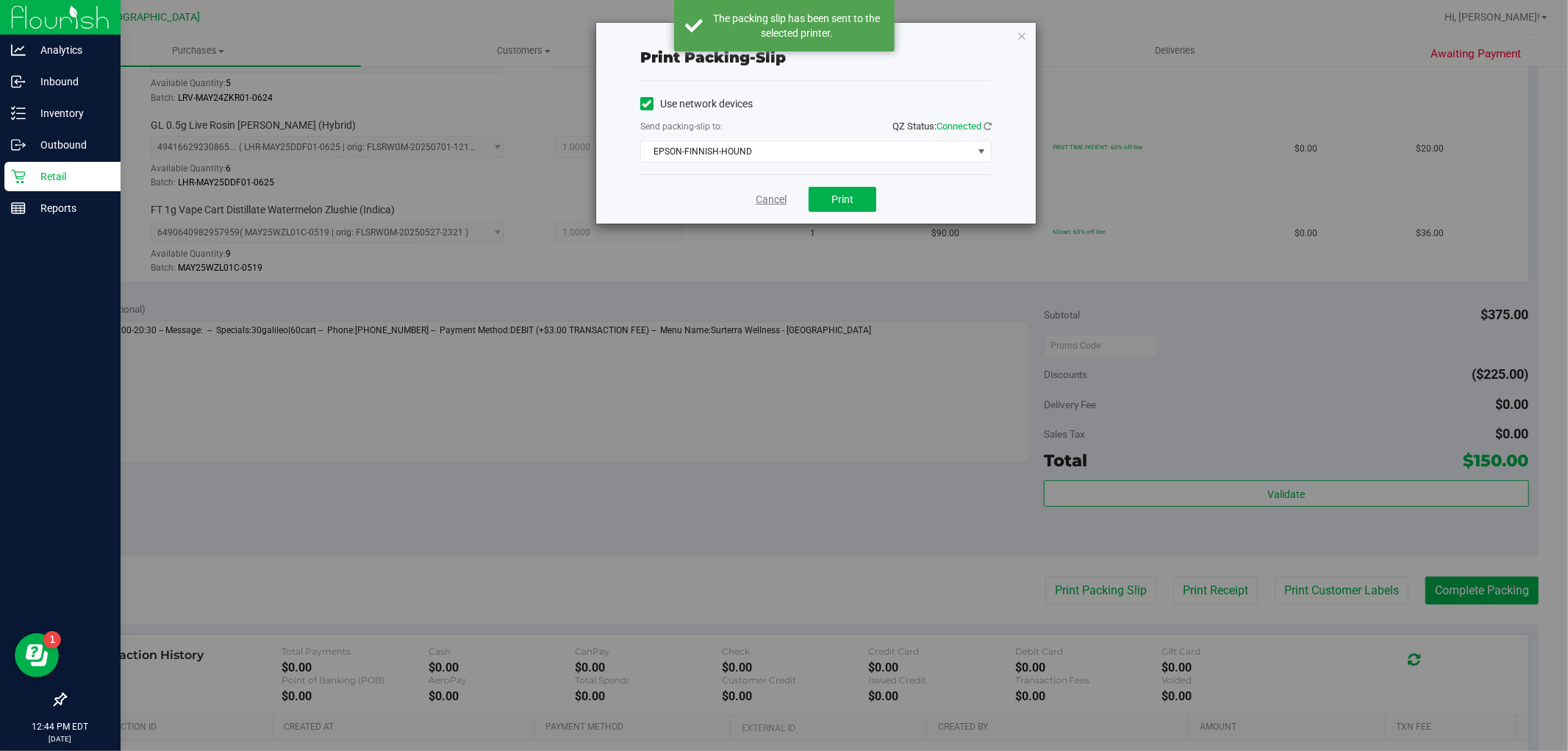
click at [767, 202] on link "Cancel" at bounding box center [771, 200] width 31 height 16
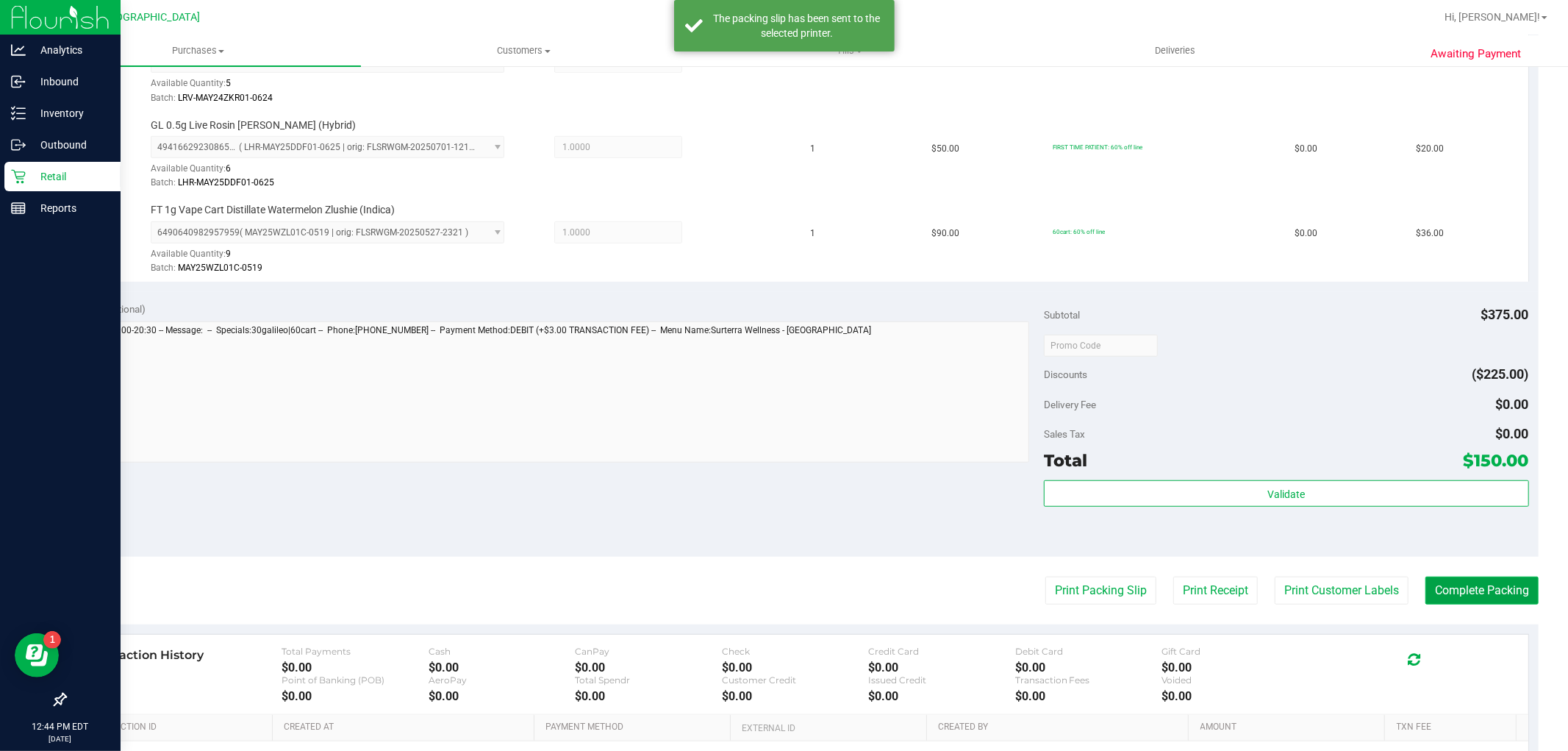
click at [1473, 578] on button "Complete Packing" at bounding box center [1482, 590] width 113 height 28
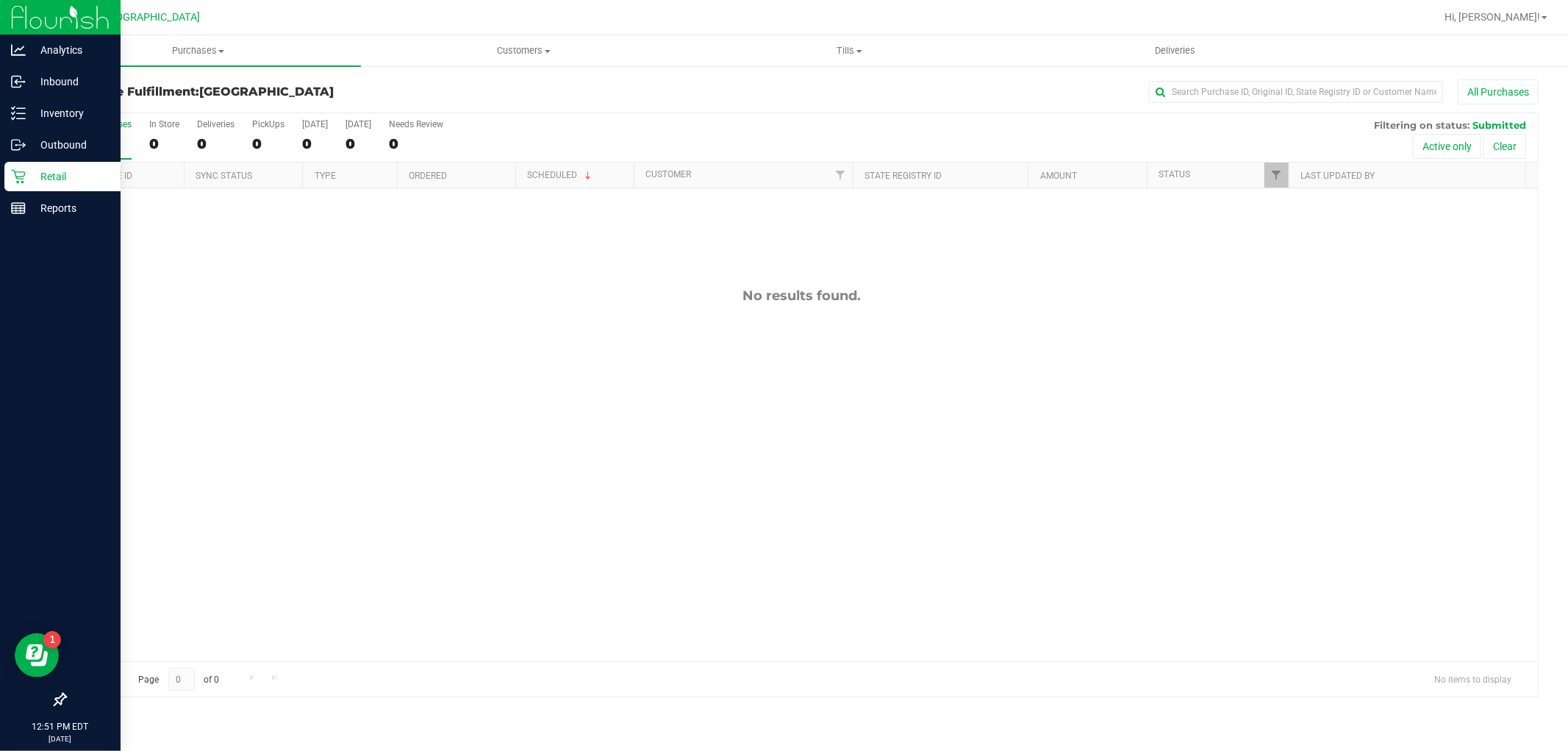
click at [24, 171] on icon at bounding box center [18, 177] width 15 height 15
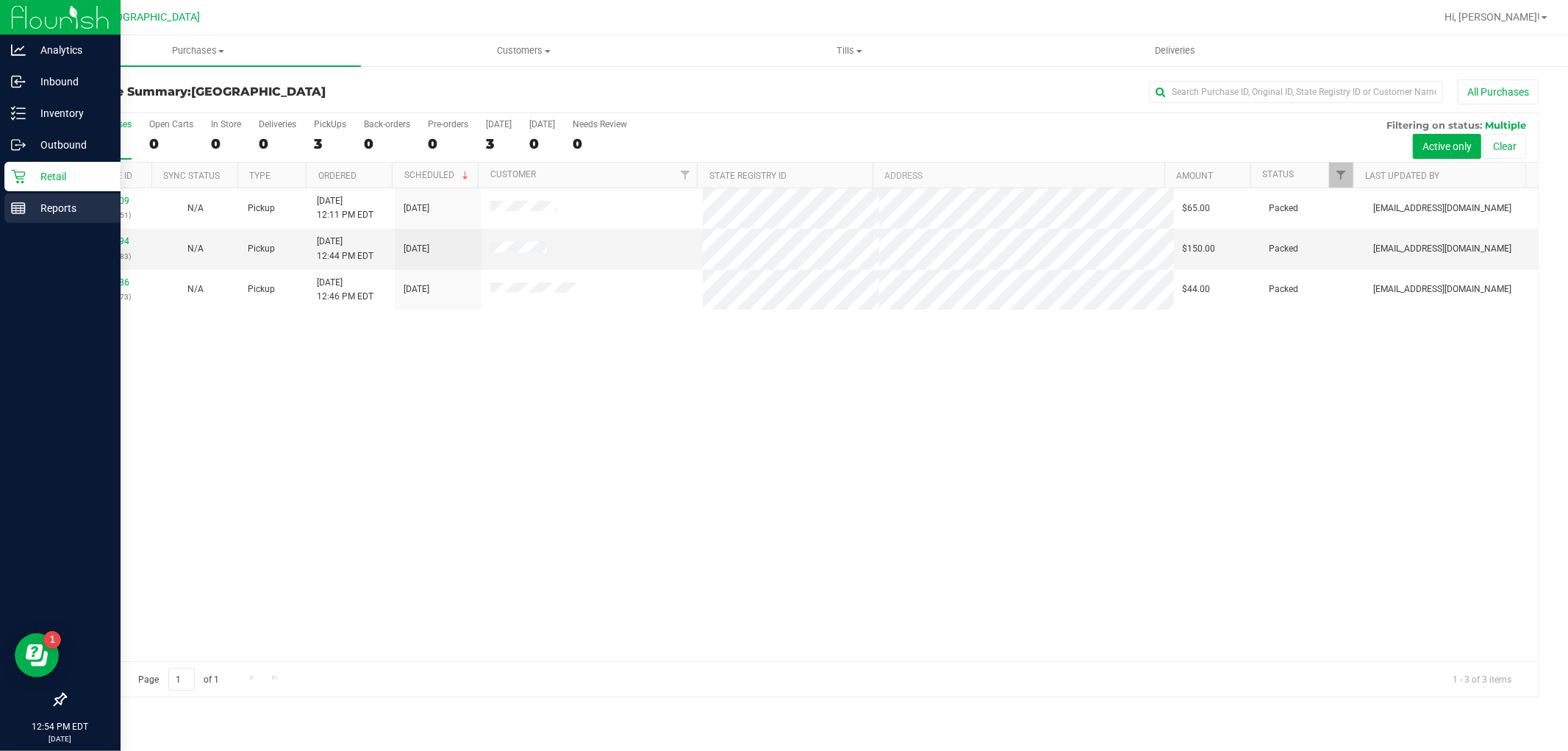
click at [12, 210] on rect at bounding box center [18, 208] width 13 height 10
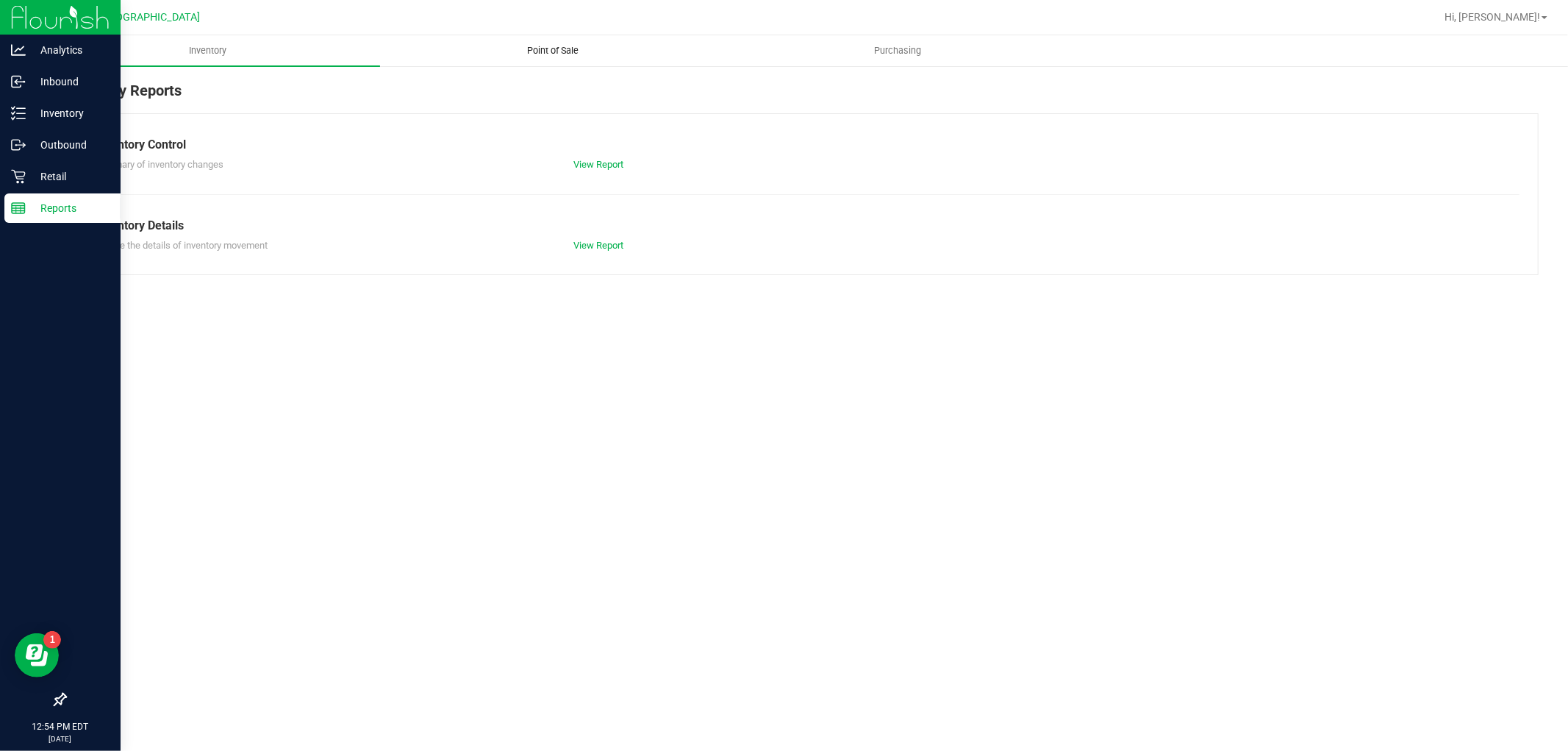
click at [534, 55] on span "Point of Sale" at bounding box center [553, 50] width 91 height 13
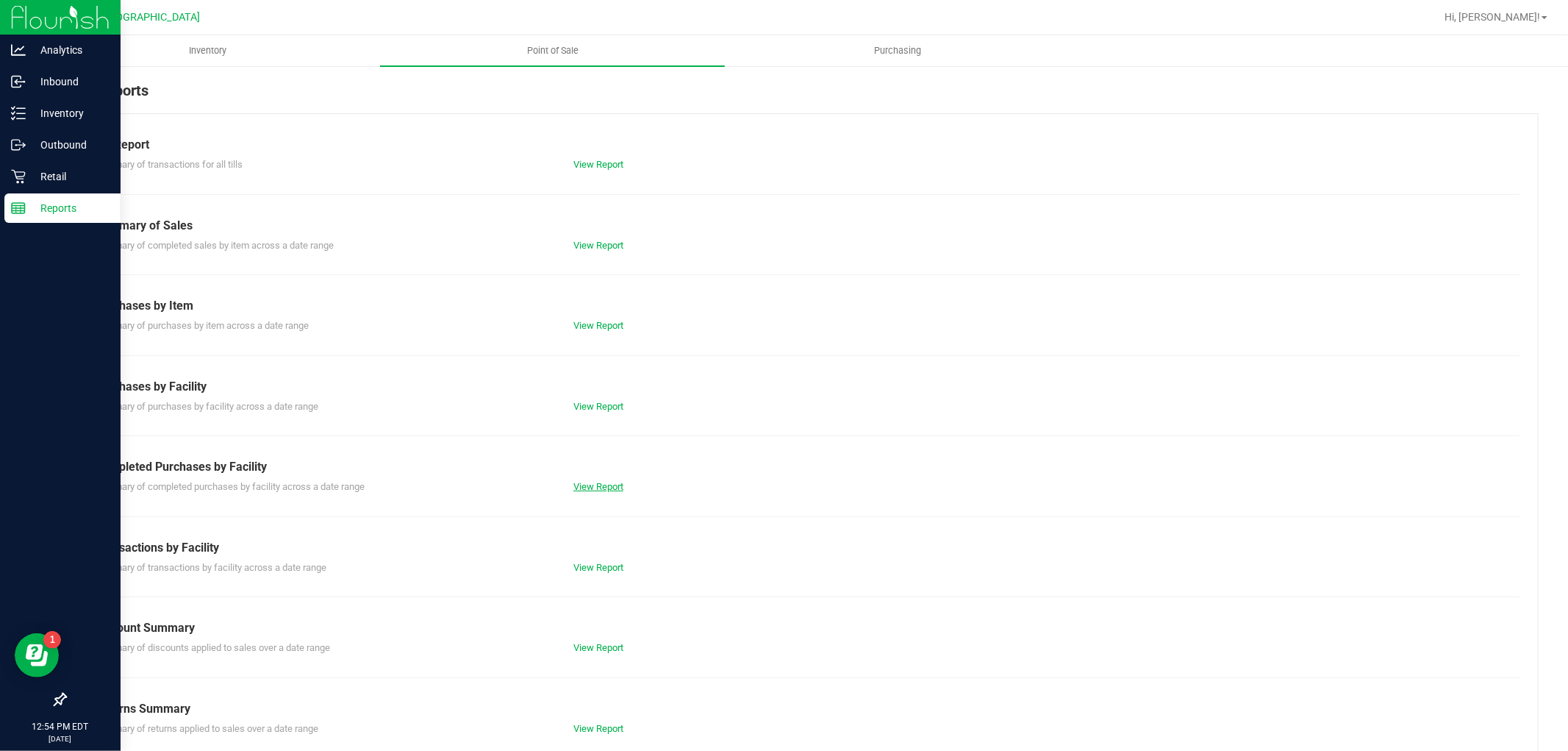
click at [605, 481] on link "View Report" at bounding box center [598, 486] width 50 height 11
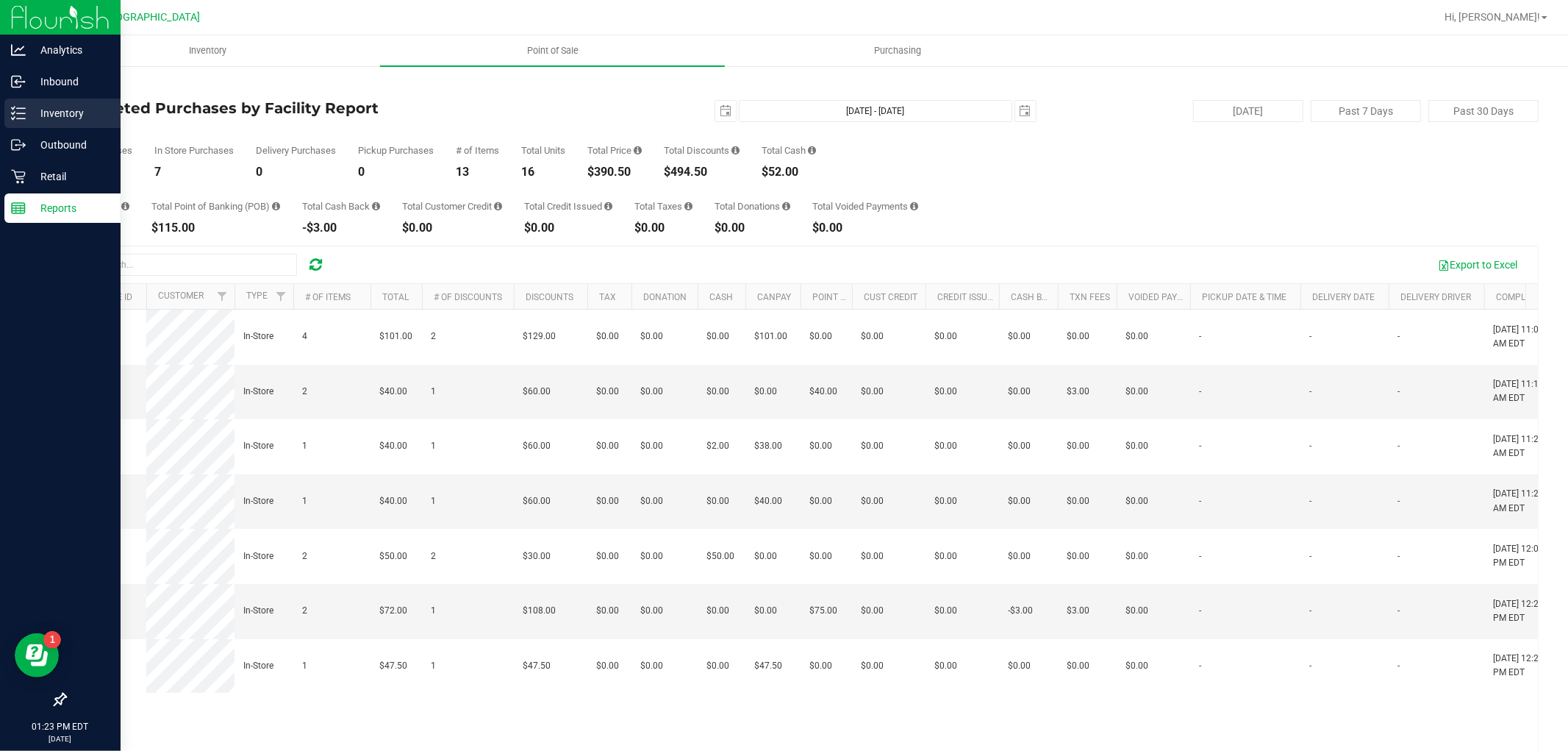
click at [80, 105] on p "Inventory" at bounding box center [70, 113] width 88 height 17
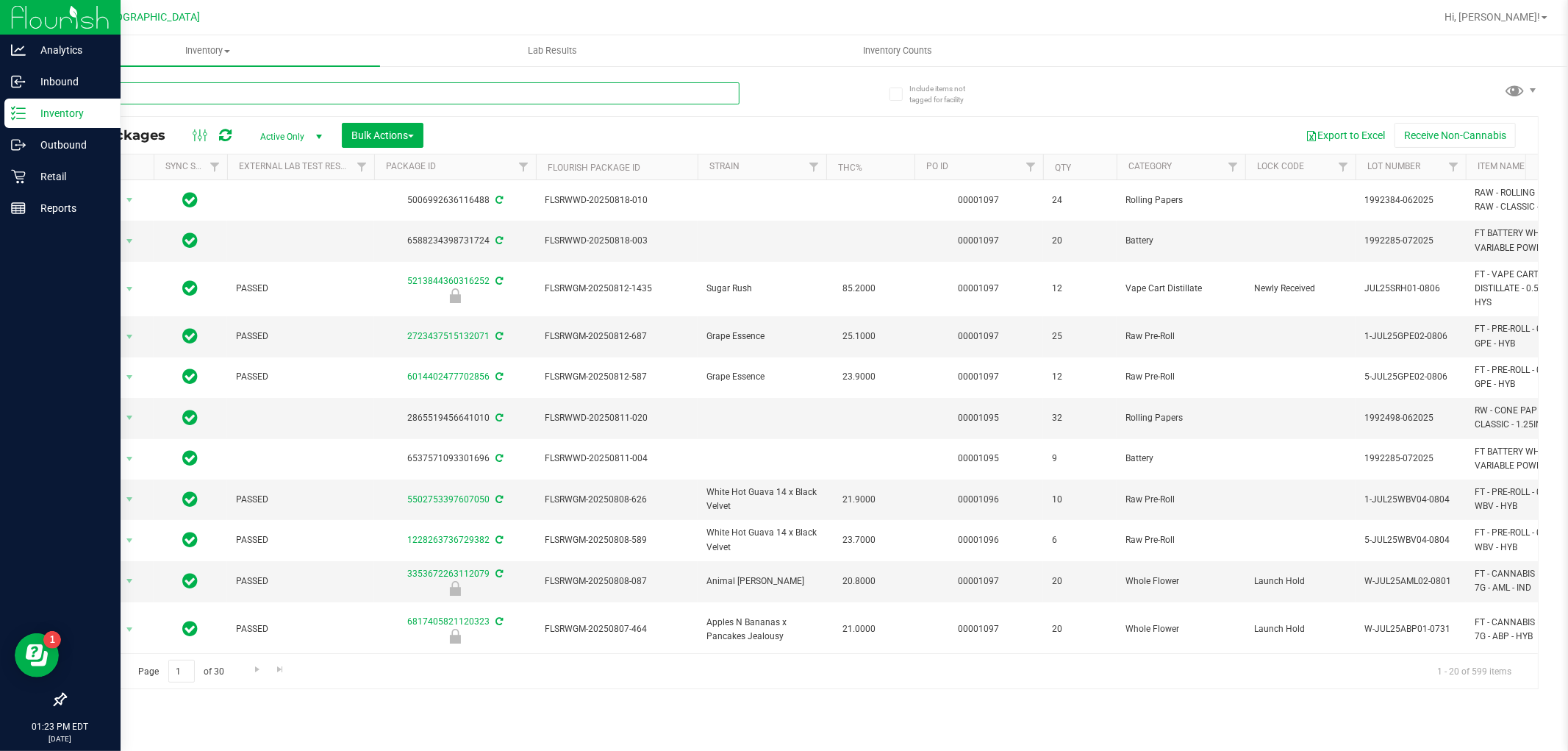
click at [228, 94] on input "text" at bounding box center [402, 94] width 675 height 22
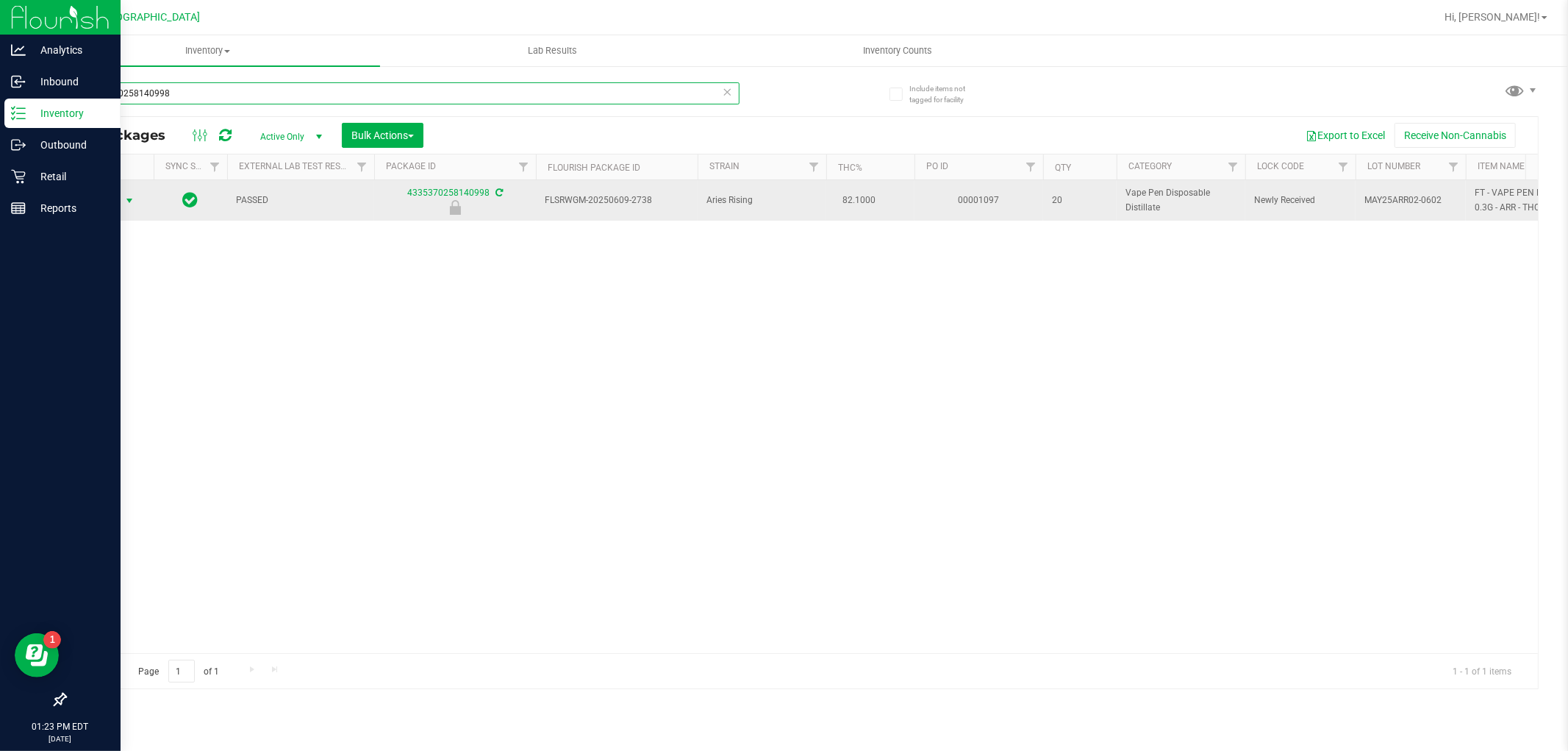
type input "4335370258140998"
click at [126, 195] on span "select" at bounding box center [129, 200] width 12 height 12
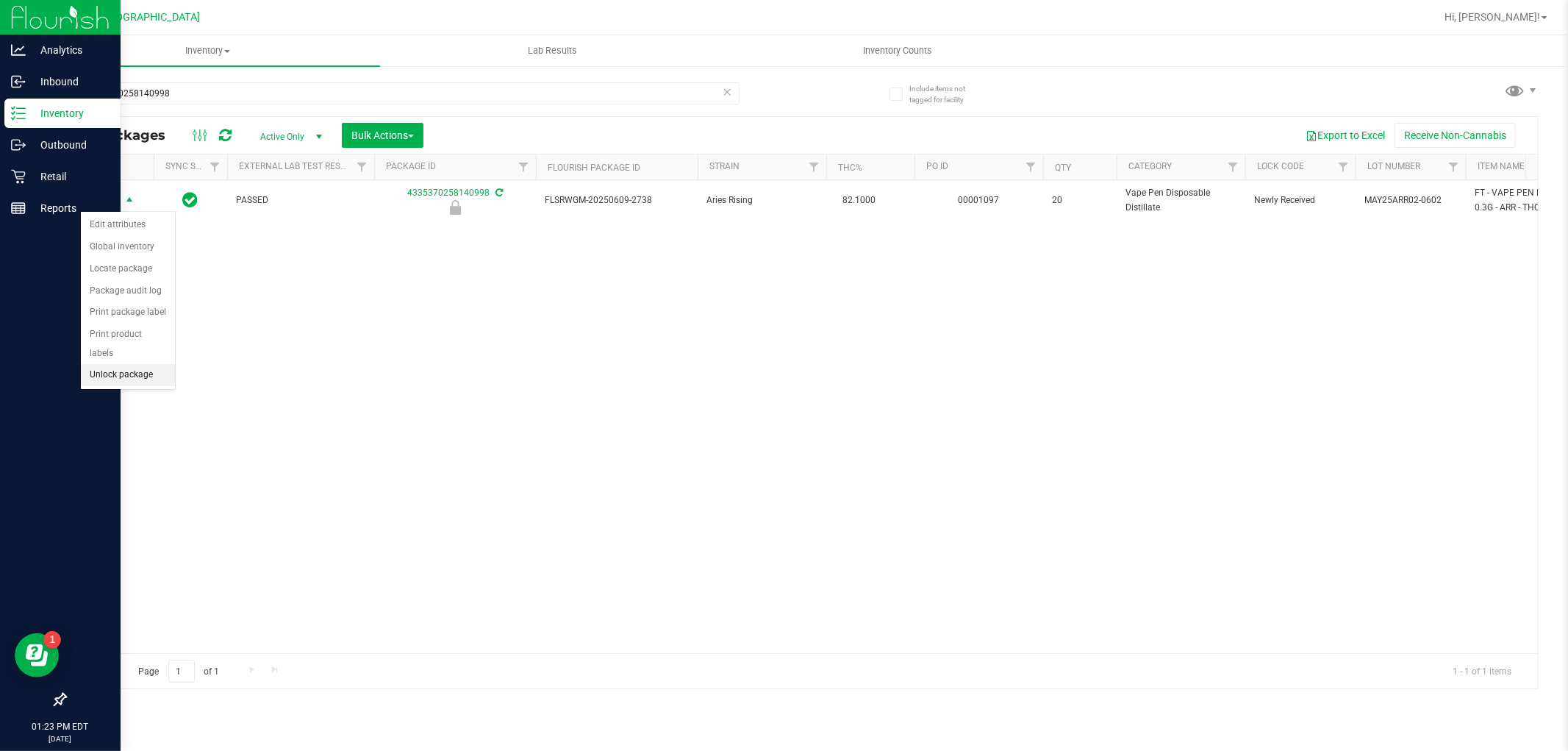
click at [130, 378] on li "Unlock package" at bounding box center [128, 375] width 94 height 22
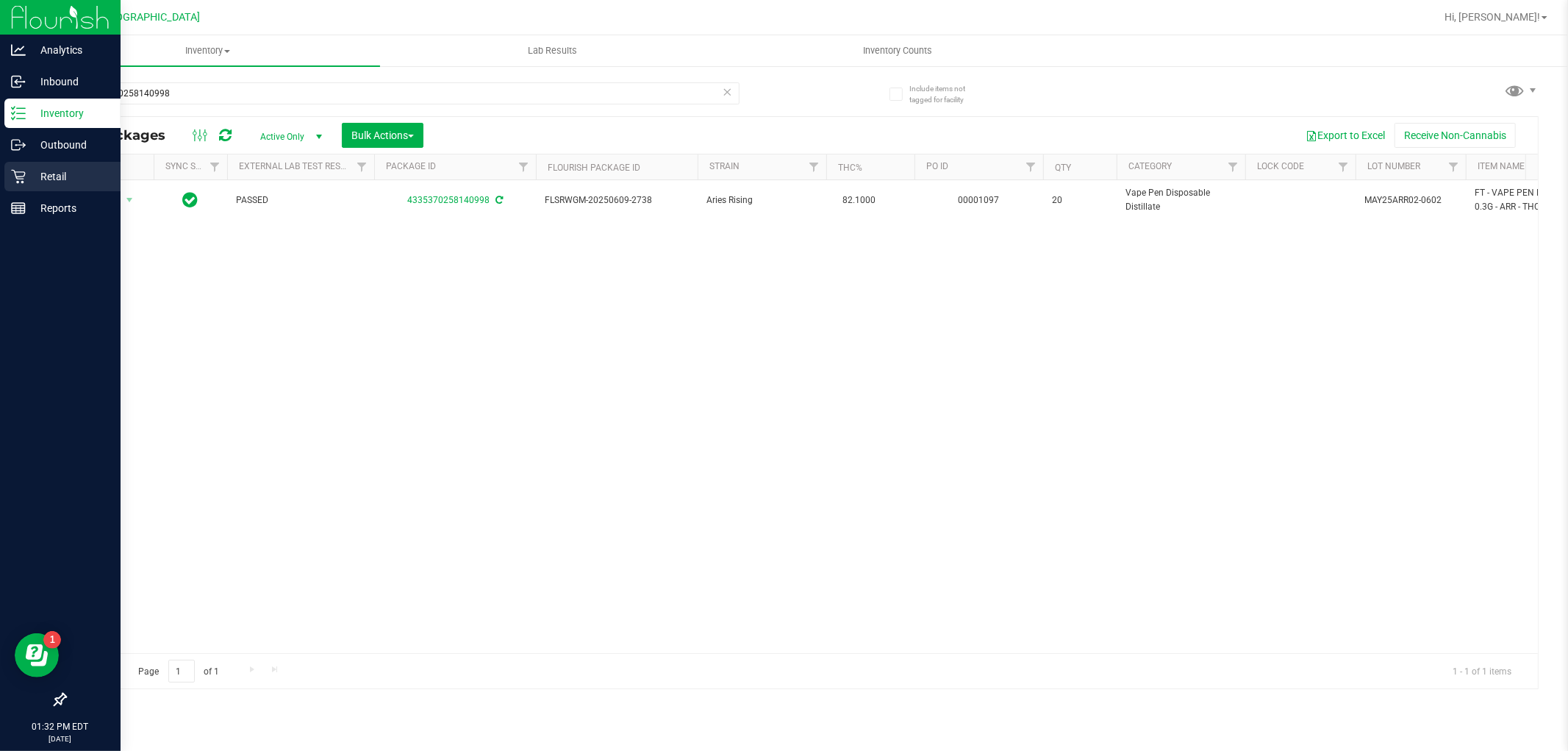
click at [34, 170] on p "Retail" at bounding box center [70, 177] width 88 height 17
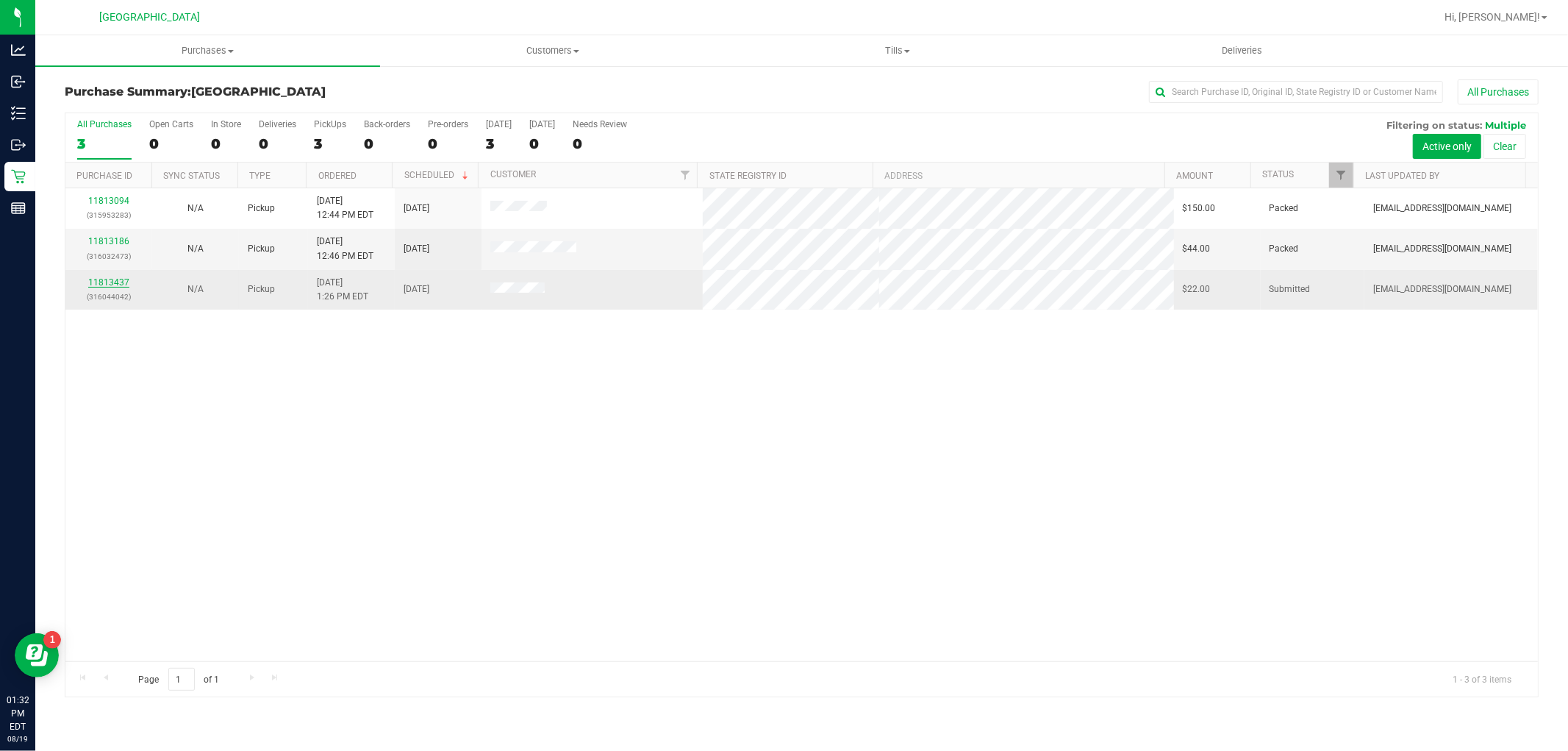
click at [116, 281] on link "11813437" at bounding box center [109, 282] width 41 height 10
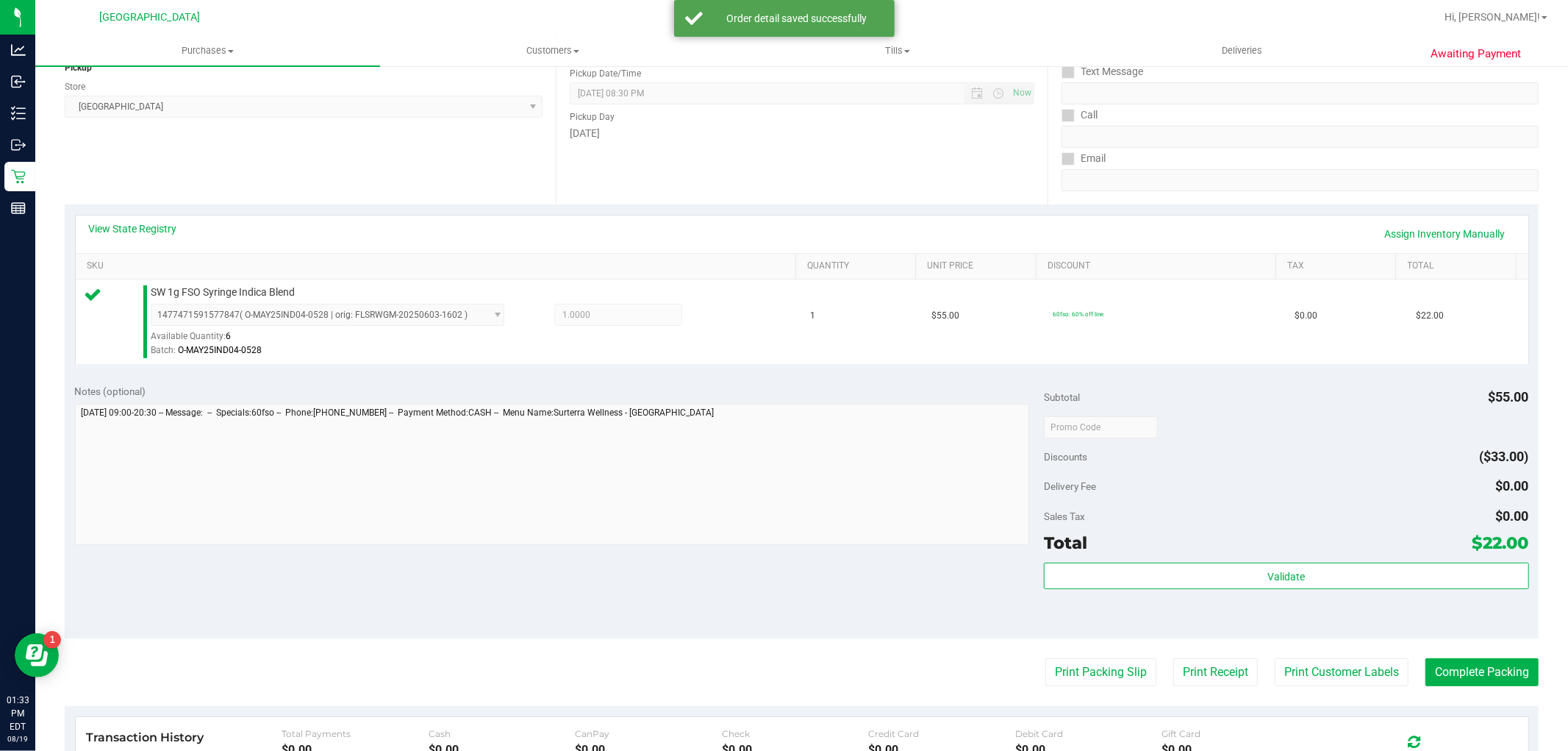
scroll to position [245, 0]
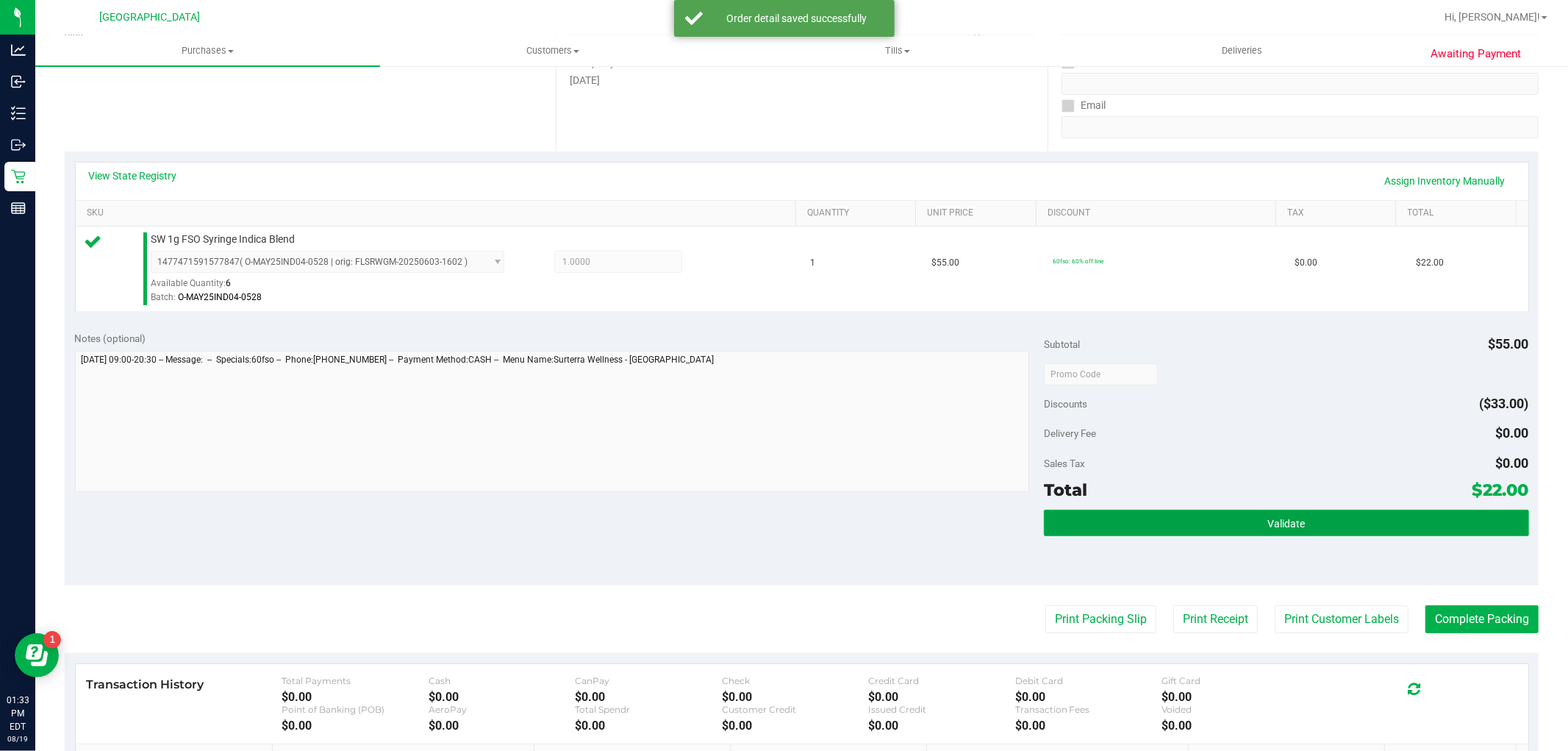
click at [1269, 530] on button "Validate" at bounding box center [1286, 523] width 485 height 27
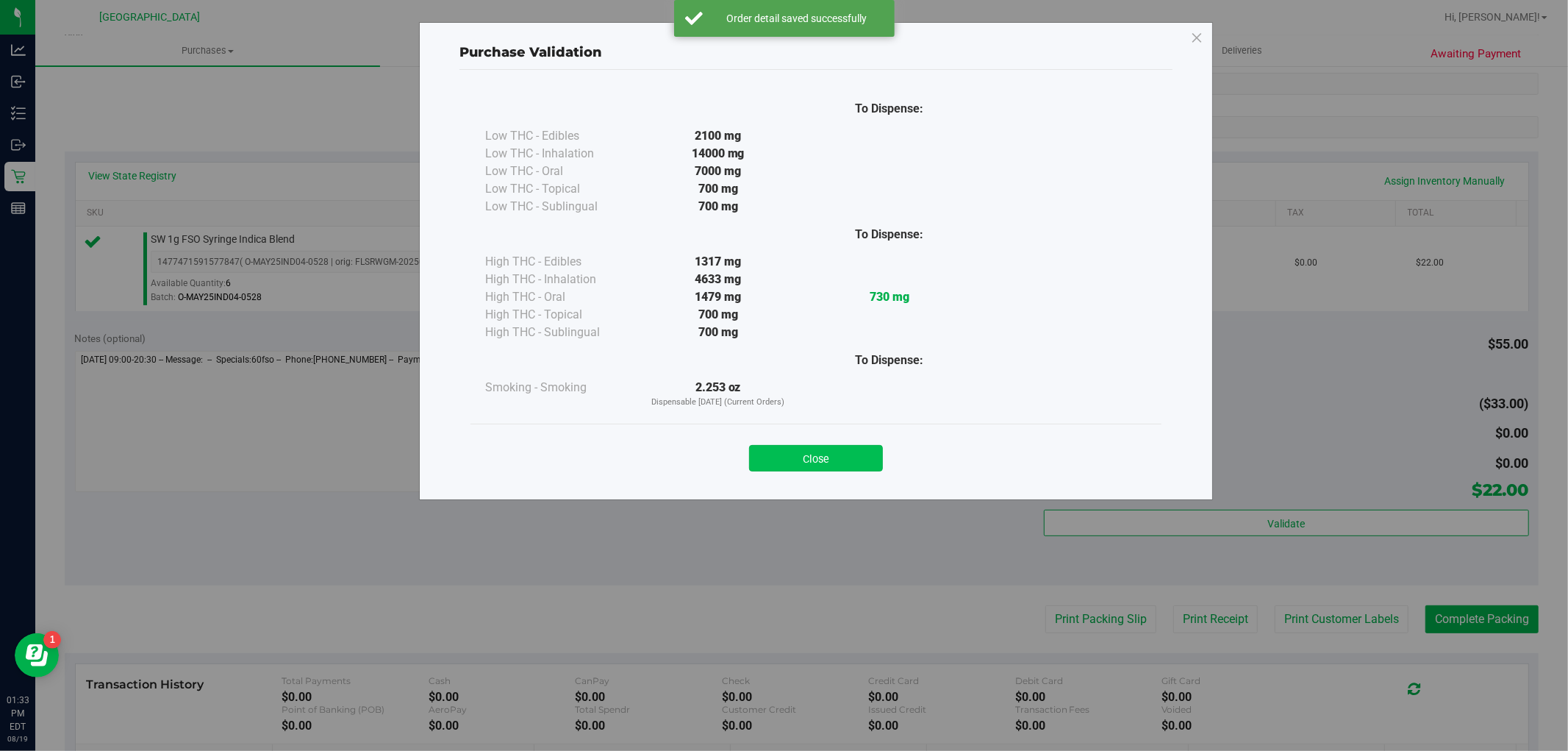
click at [843, 451] on button "Close" at bounding box center [816, 459] width 134 height 27
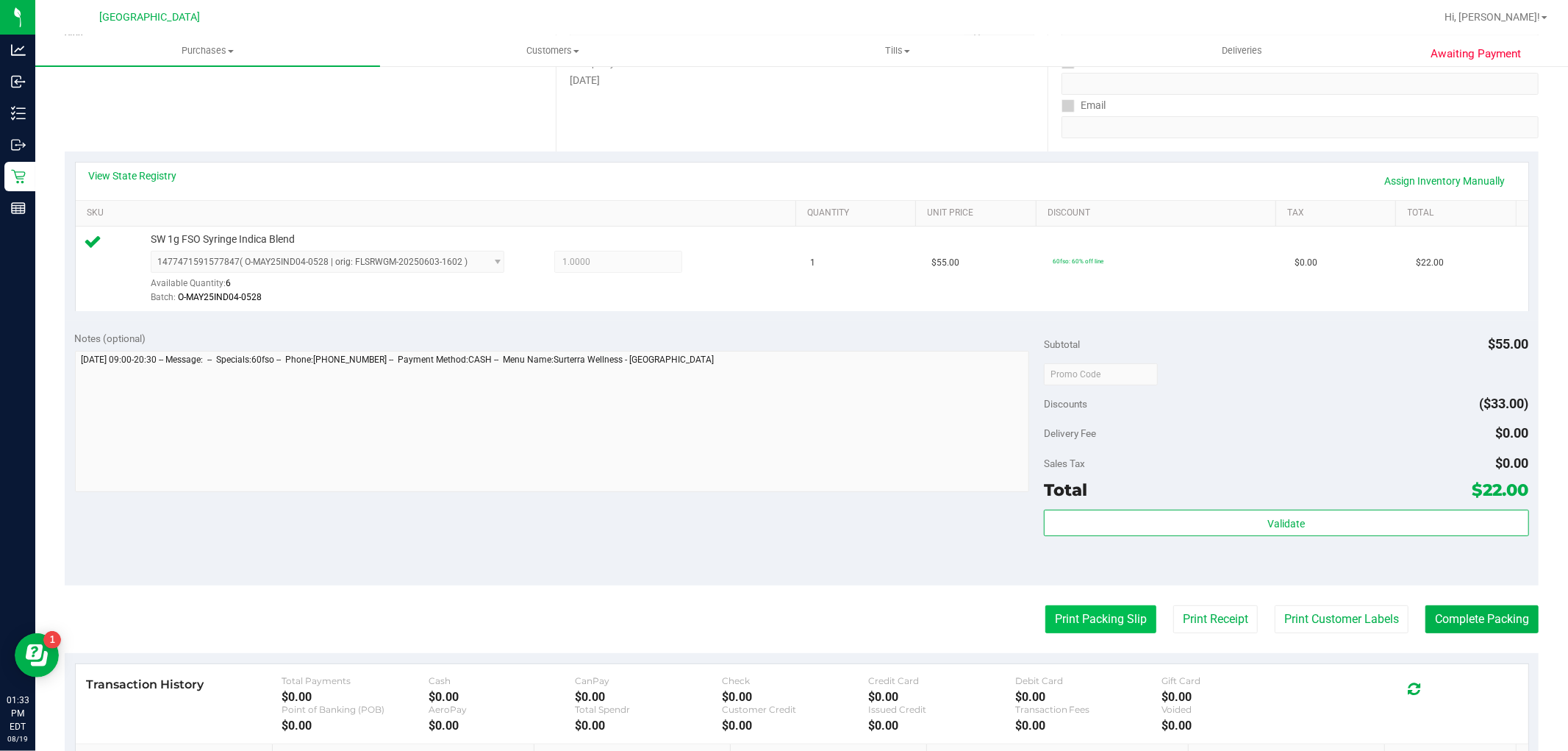
click at [1055, 621] on button "Print Packing Slip" at bounding box center [1101, 619] width 111 height 28
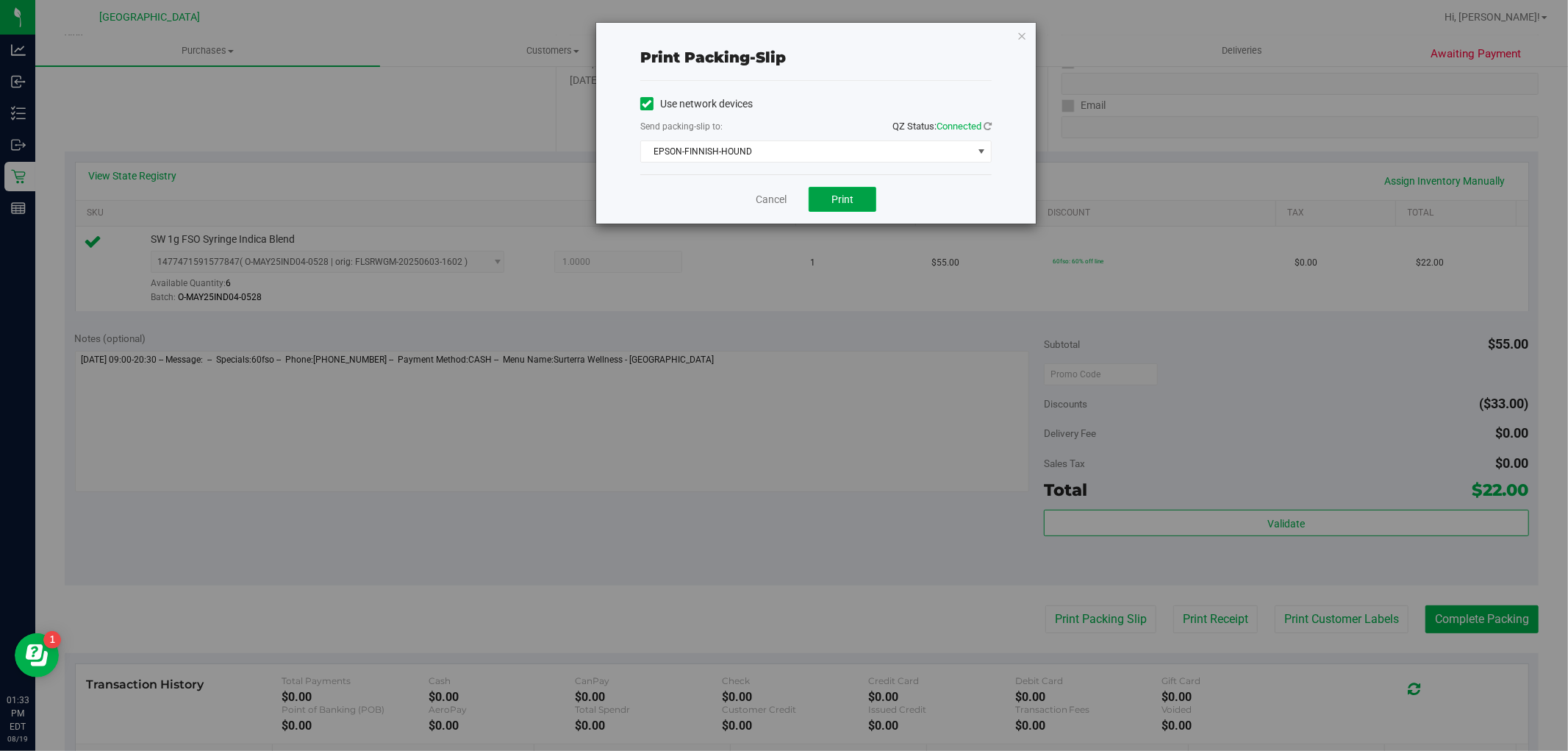
click at [825, 192] on button "Print" at bounding box center [843, 199] width 68 height 25
click at [762, 196] on link "Cancel" at bounding box center [771, 200] width 31 height 16
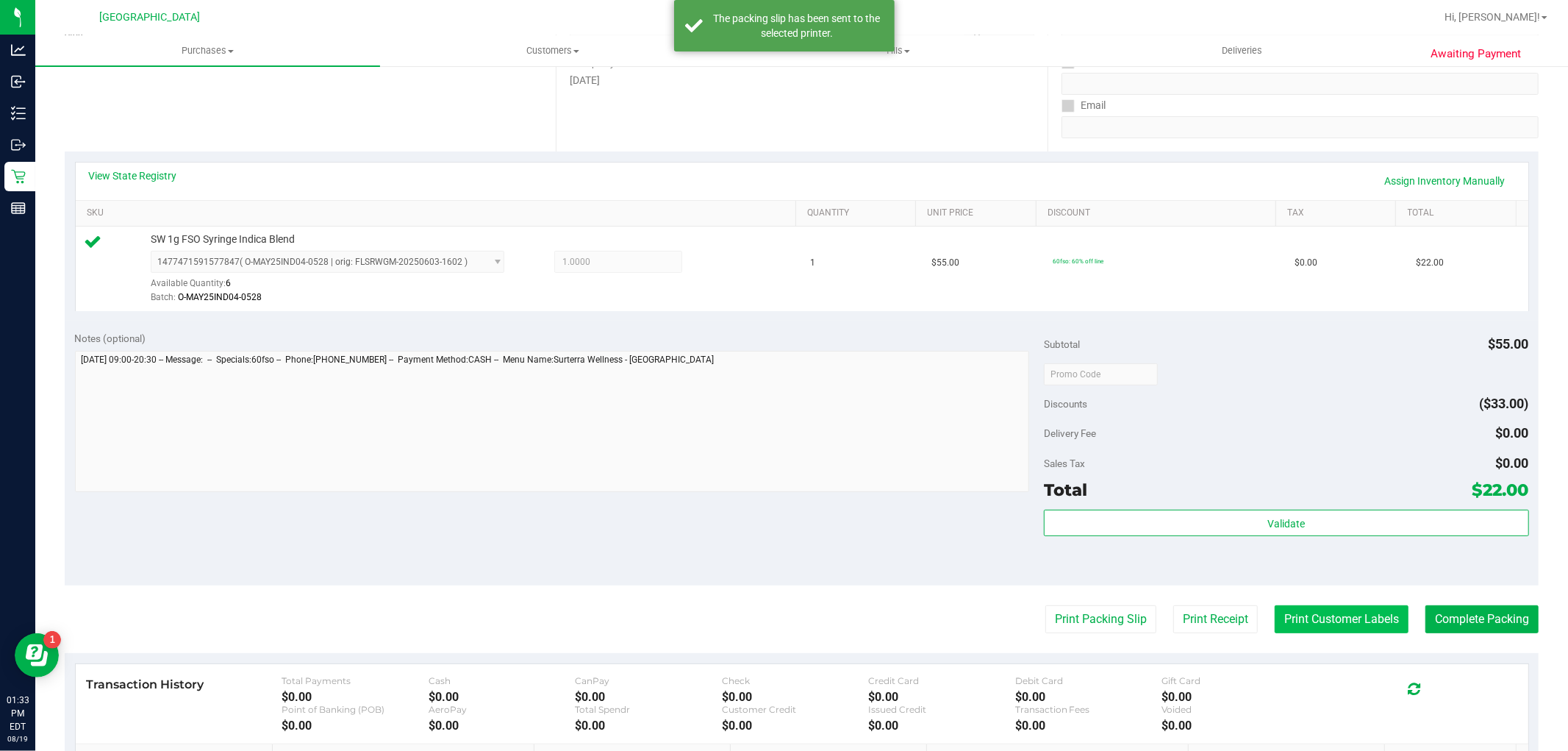
click at [1325, 613] on button "Print Customer Labels" at bounding box center [1342, 619] width 134 height 28
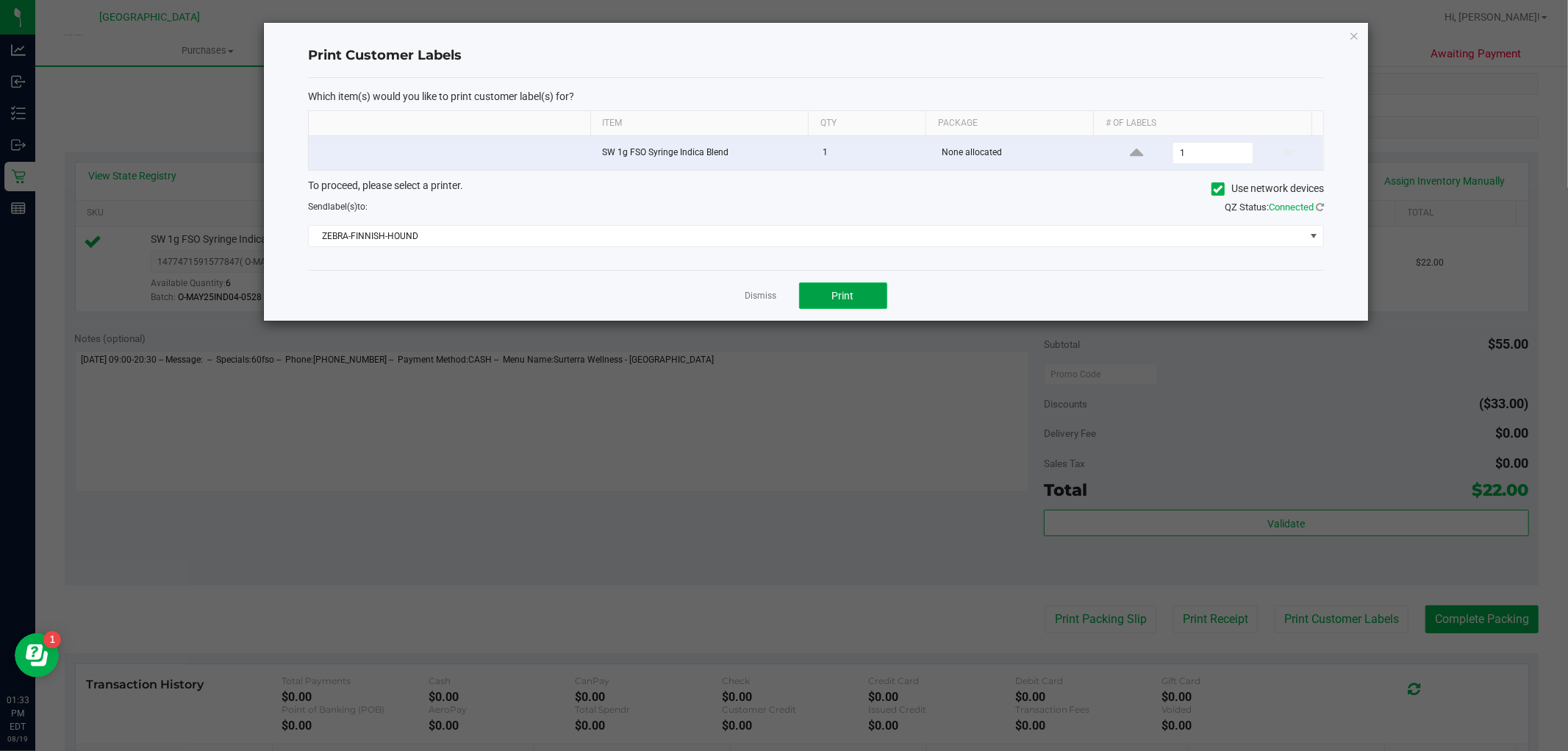
click at [842, 299] on span "Print" at bounding box center [843, 296] width 22 height 12
click at [764, 298] on link "Dismiss" at bounding box center [761, 296] width 32 height 13
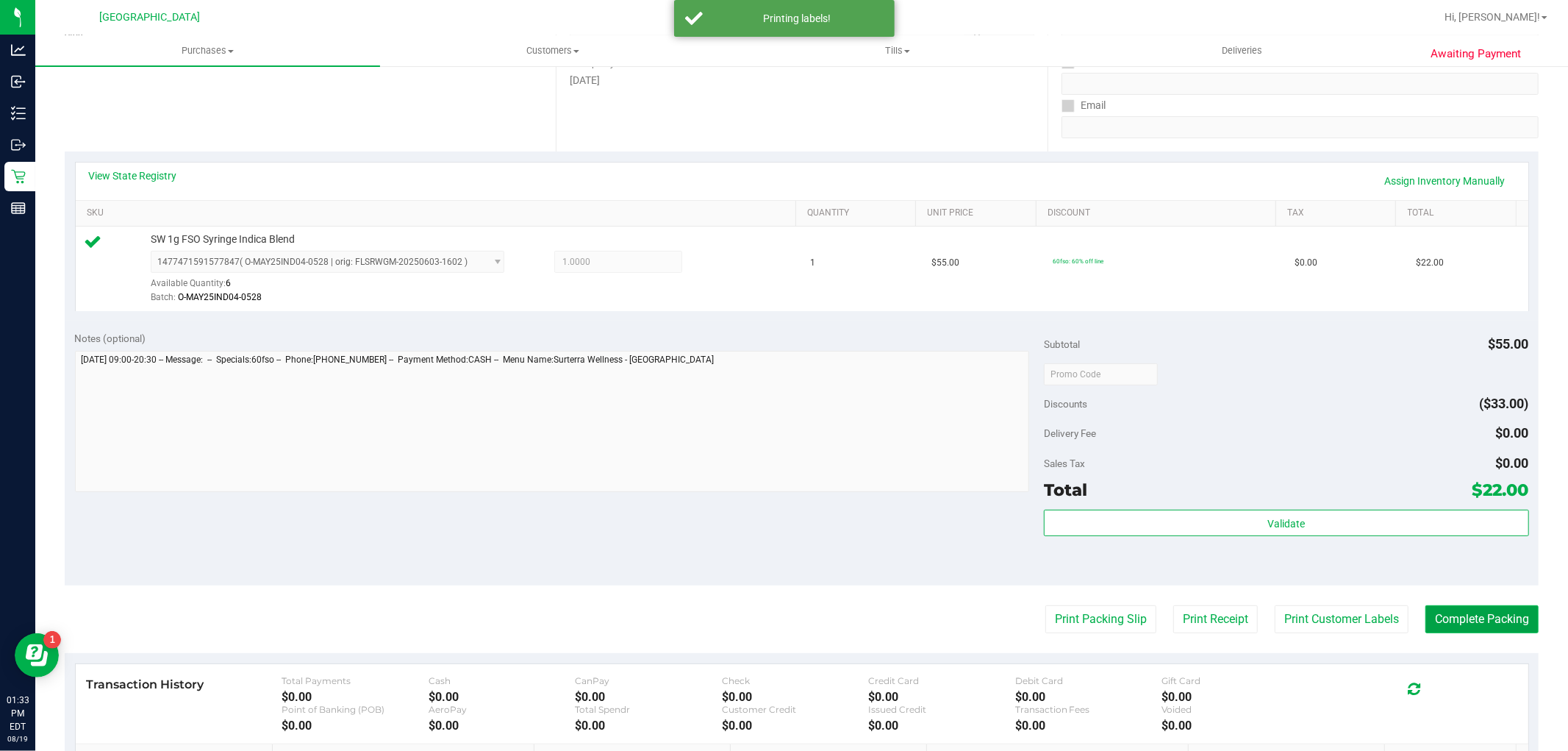
click at [1445, 615] on button "Complete Packing" at bounding box center [1482, 619] width 113 height 28
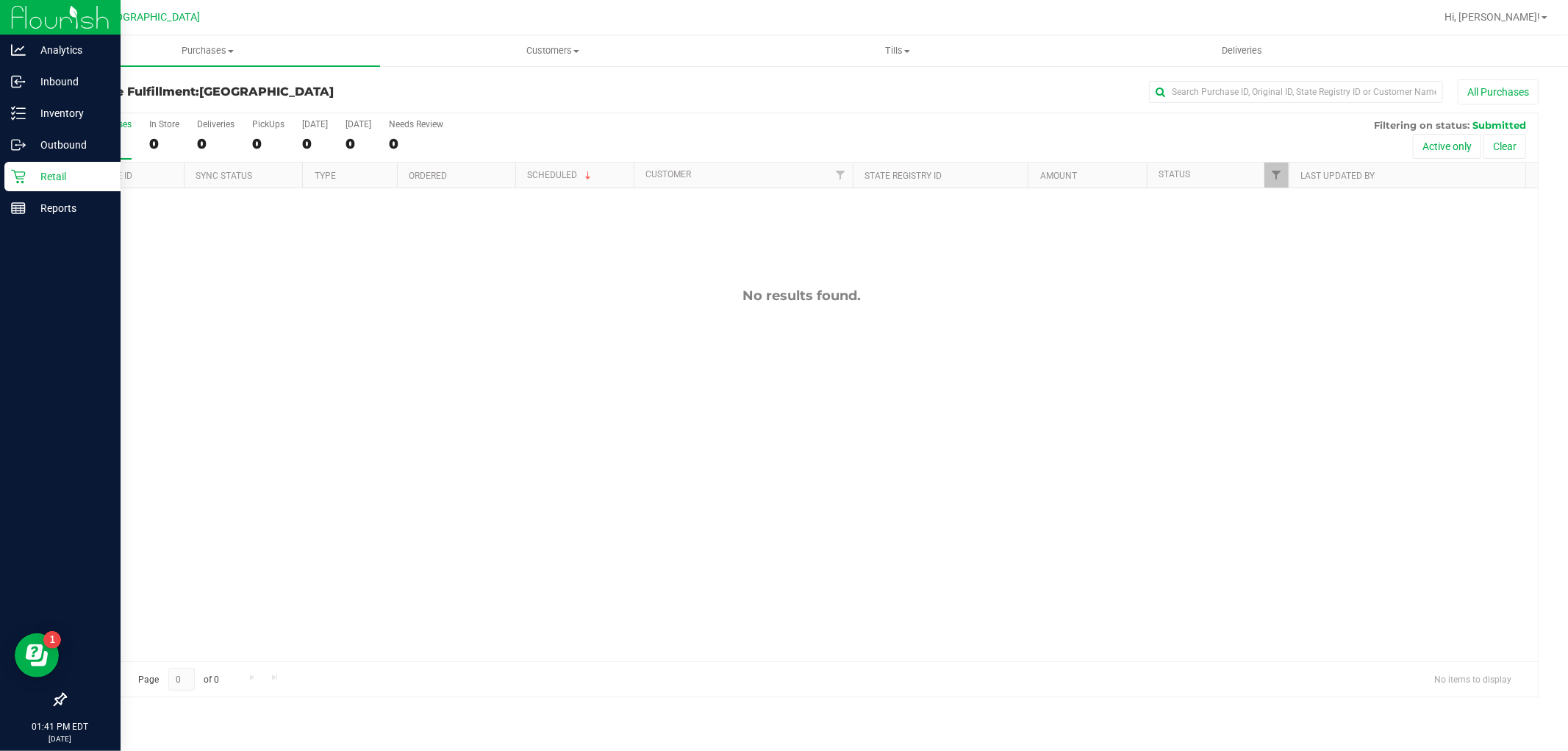
click at [52, 188] on div "Retail" at bounding box center [62, 176] width 116 height 29
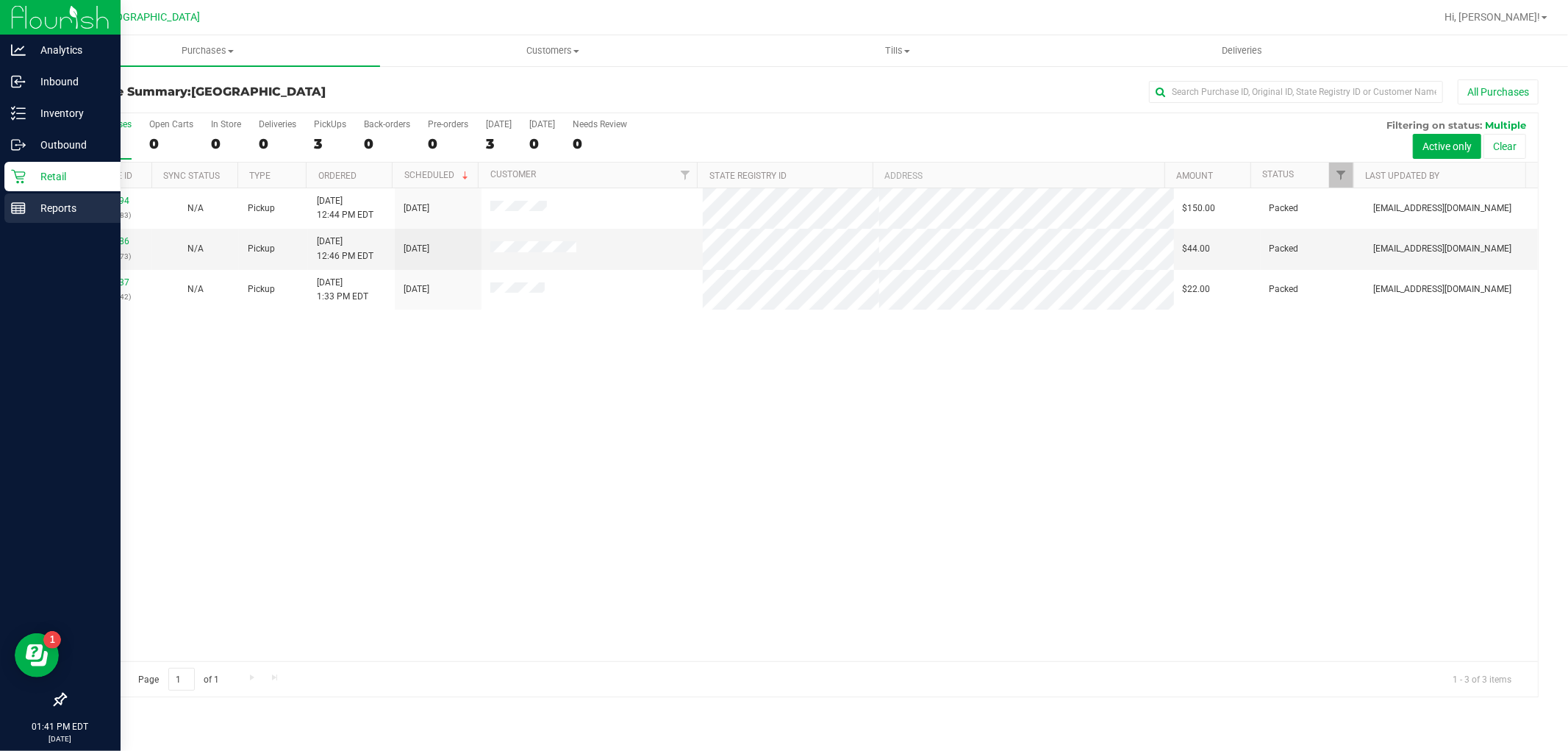
click at [43, 204] on p "Reports" at bounding box center [70, 208] width 88 height 17
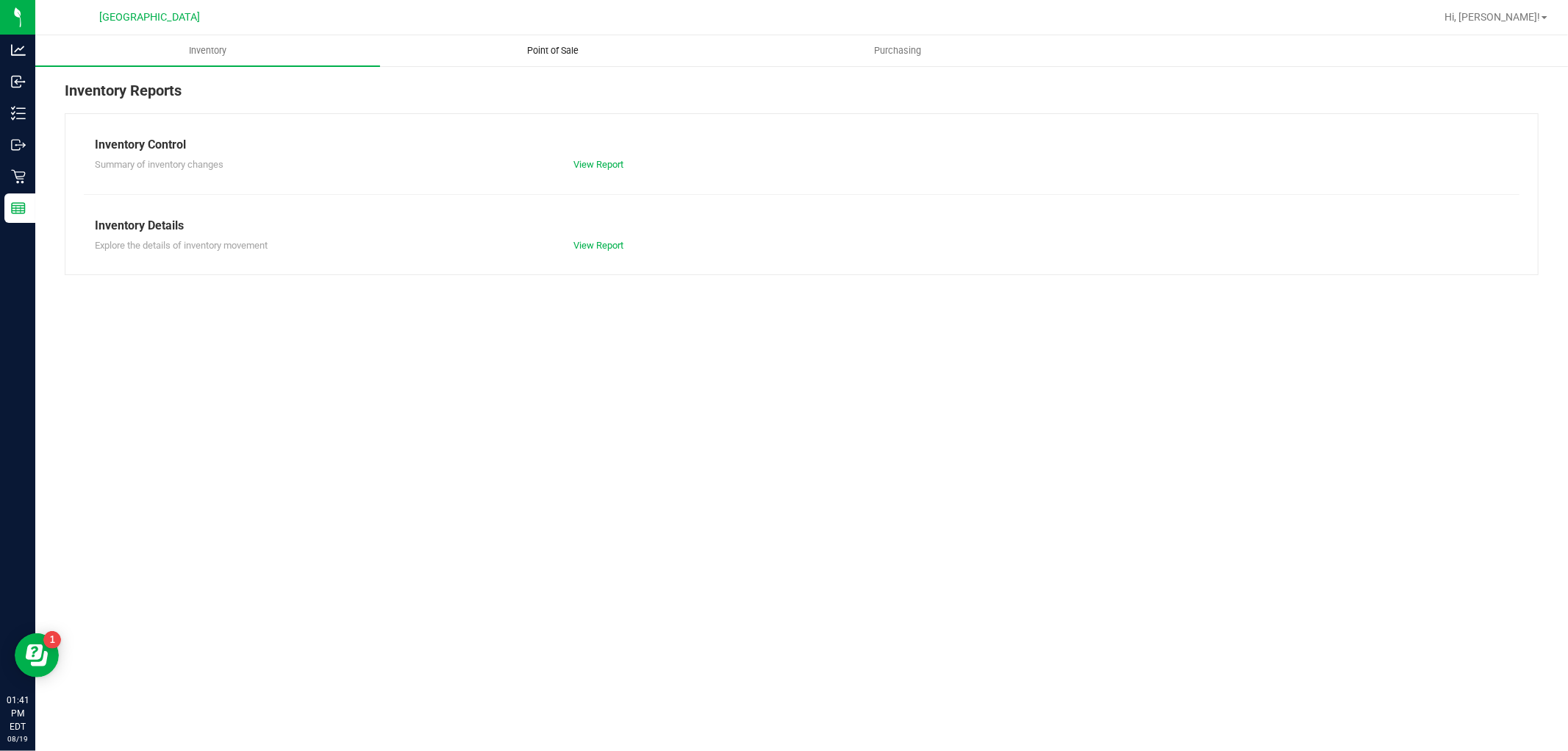
click at [533, 49] on span "Point of Sale" at bounding box center [553, 50] width 91 height 13
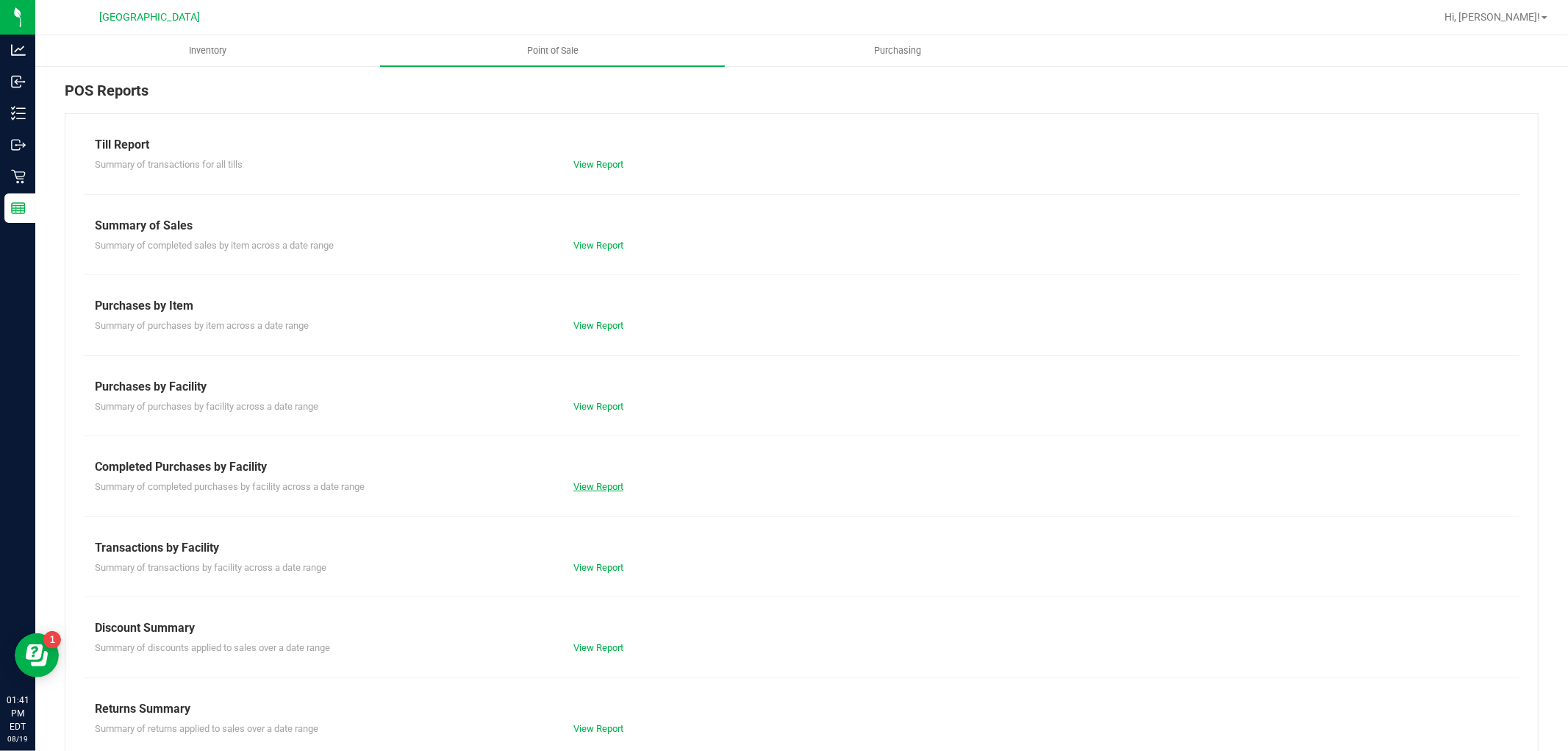
click at [598, 489] on link "View Report" at bounding box center [598, 486] width 50 height 11
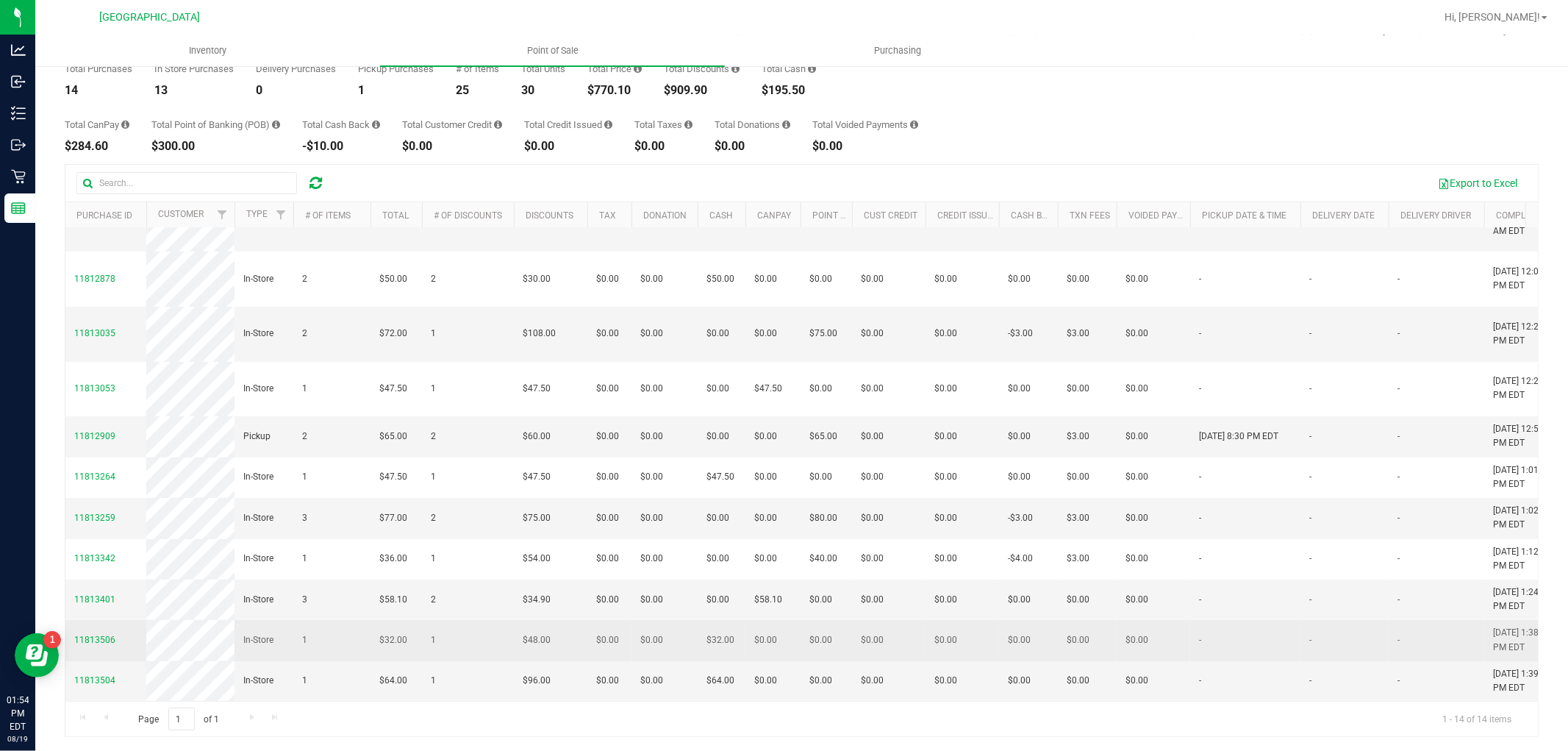
scroll to position [83, 0]
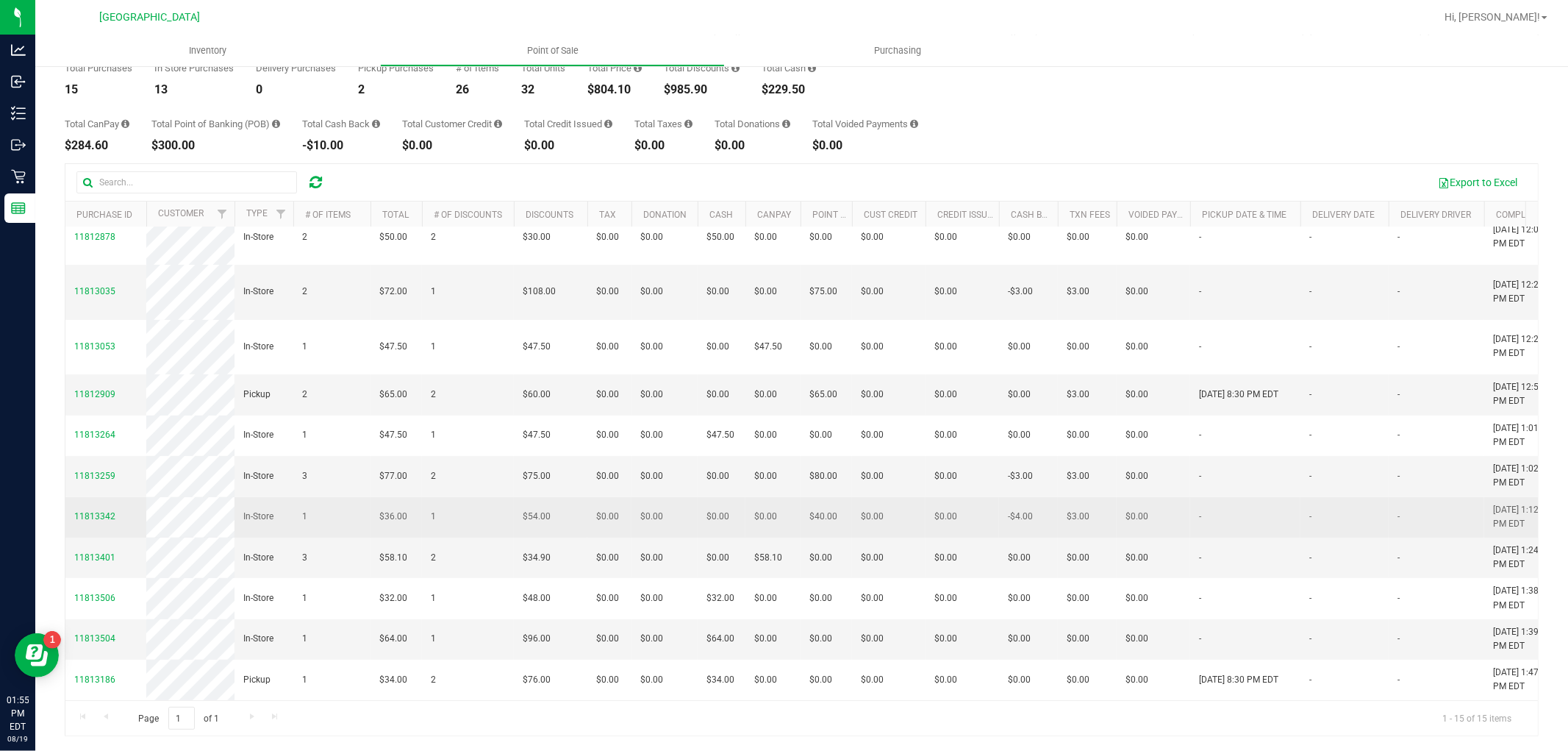
scroll to position [334, 0]
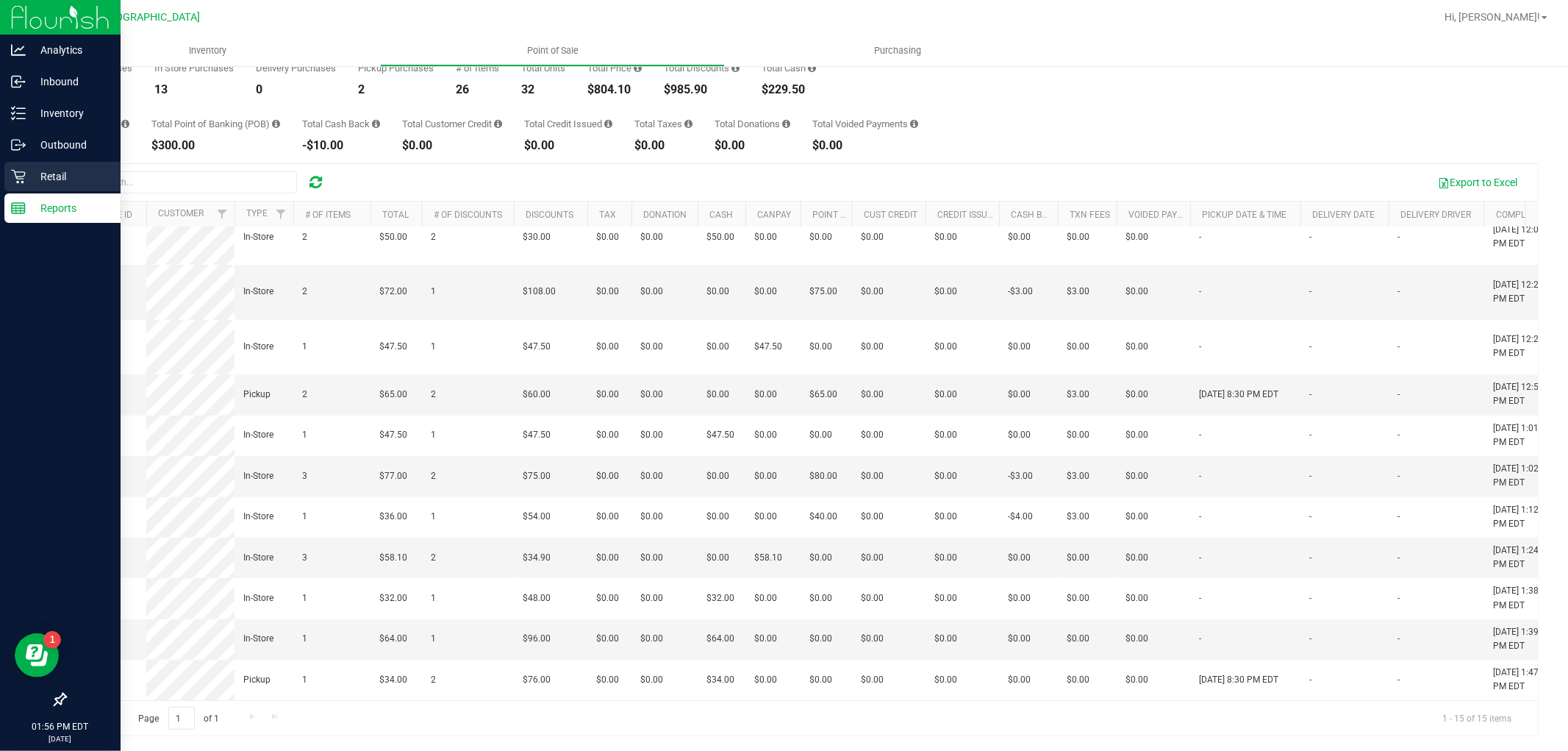
click at [66, 169] on p "Retail" at bounding box center [70, 177] width 88 height 17
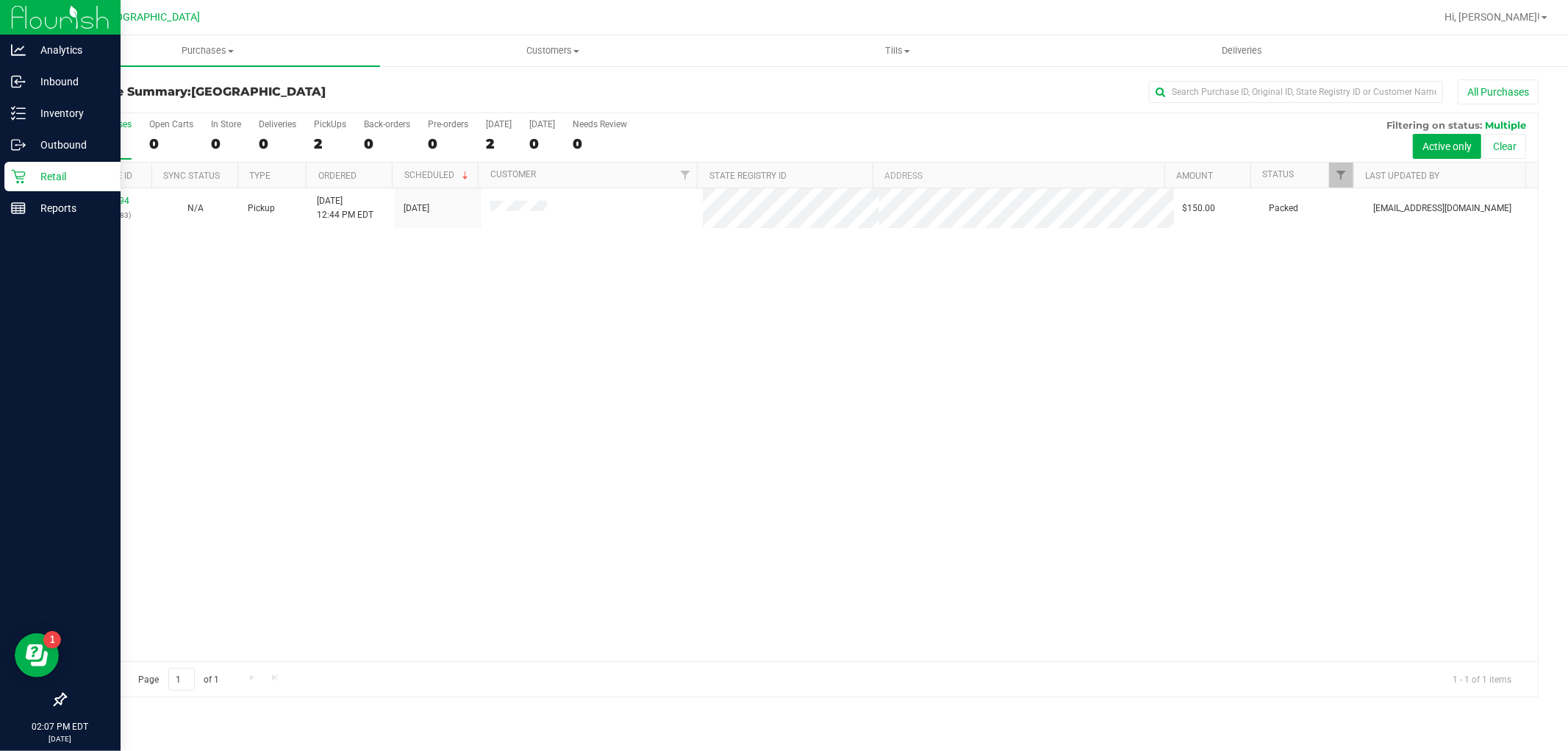
click at [18, 172] on icon at bounding box center [18, 177] width 14 height 14
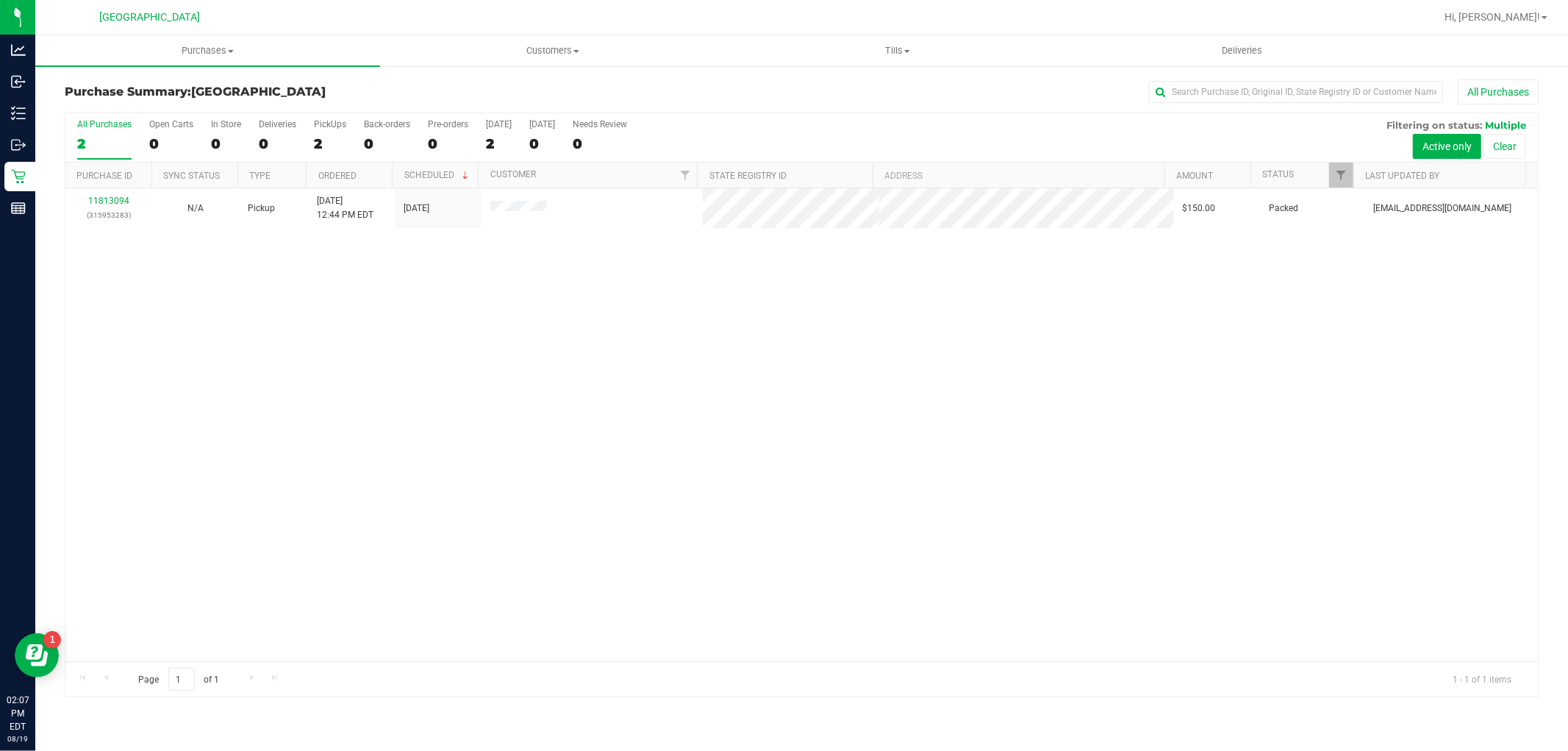
click at [430, 420] on div "11813094 (315953283) N/A Pickup 8/19/2025 12:44 PM EDT 8/19/2025 $150.00 Packed…" at bounding box center [801, 425] width 1473 height 473
